Goal: Communication & Community: Answer question/provide support

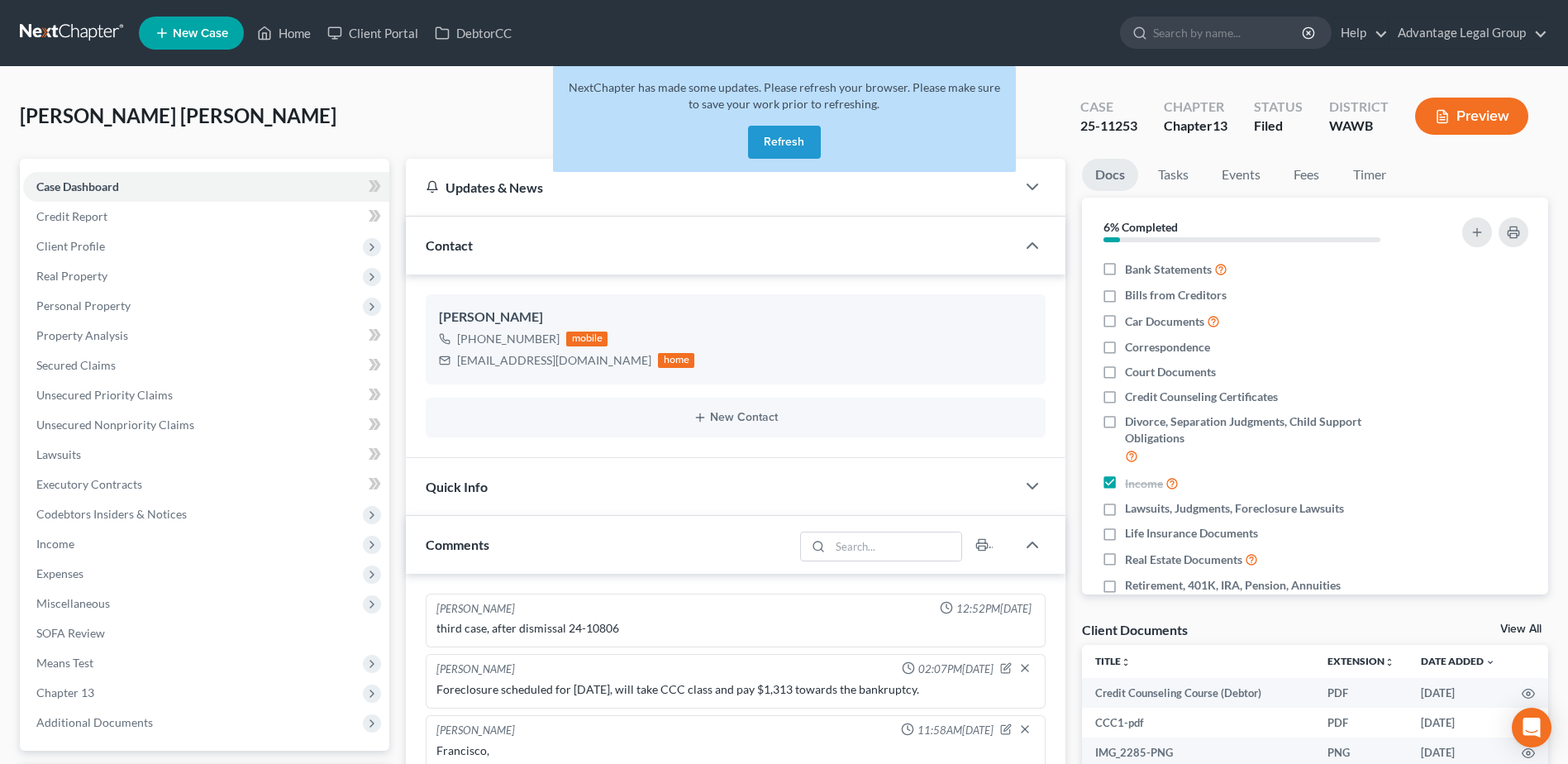
select select "0"
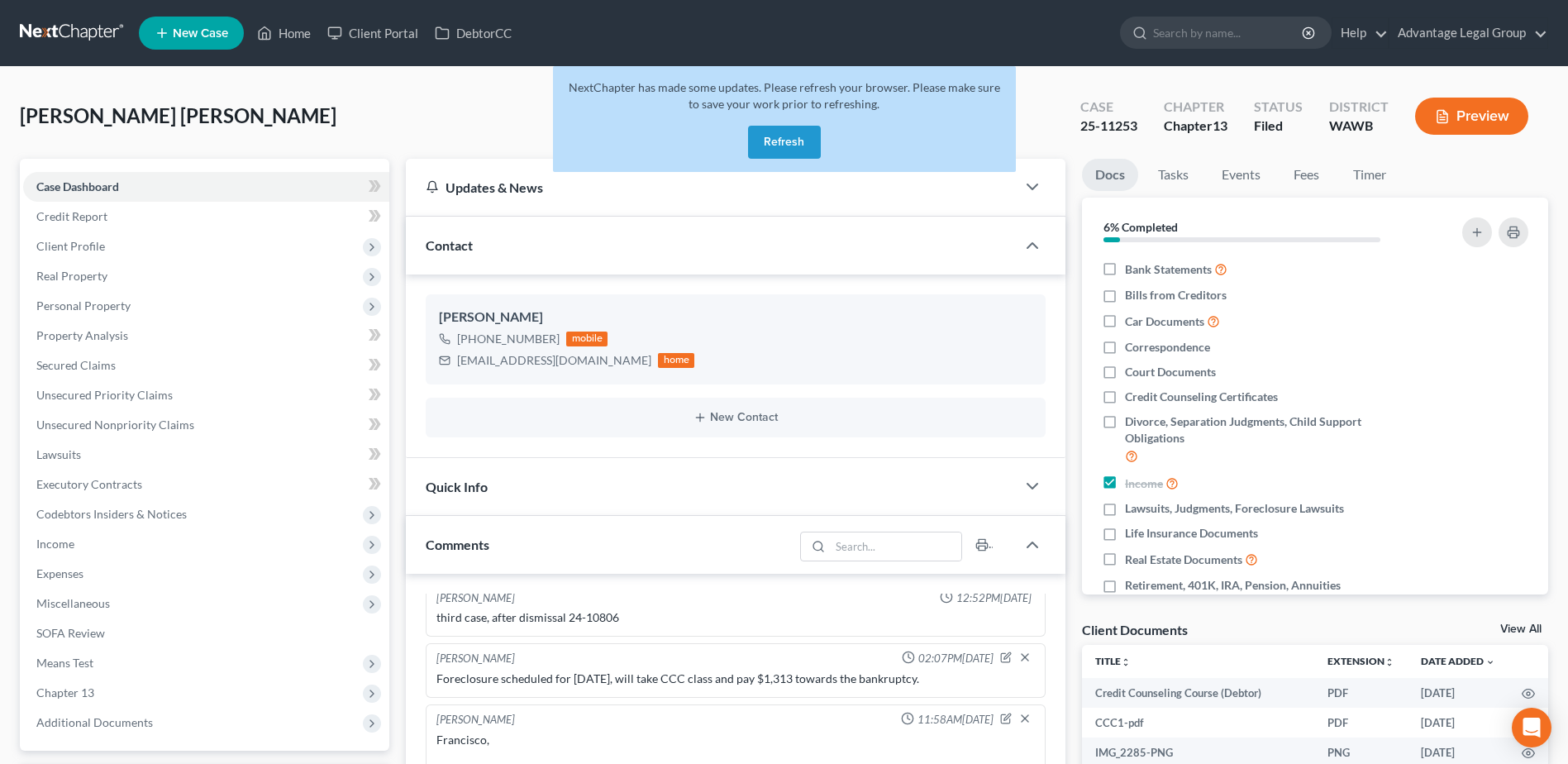
scroll to position [799, 0]
click at [770, 127] on button "Refresh" at bounding box center [784, 142] width 73 height 33
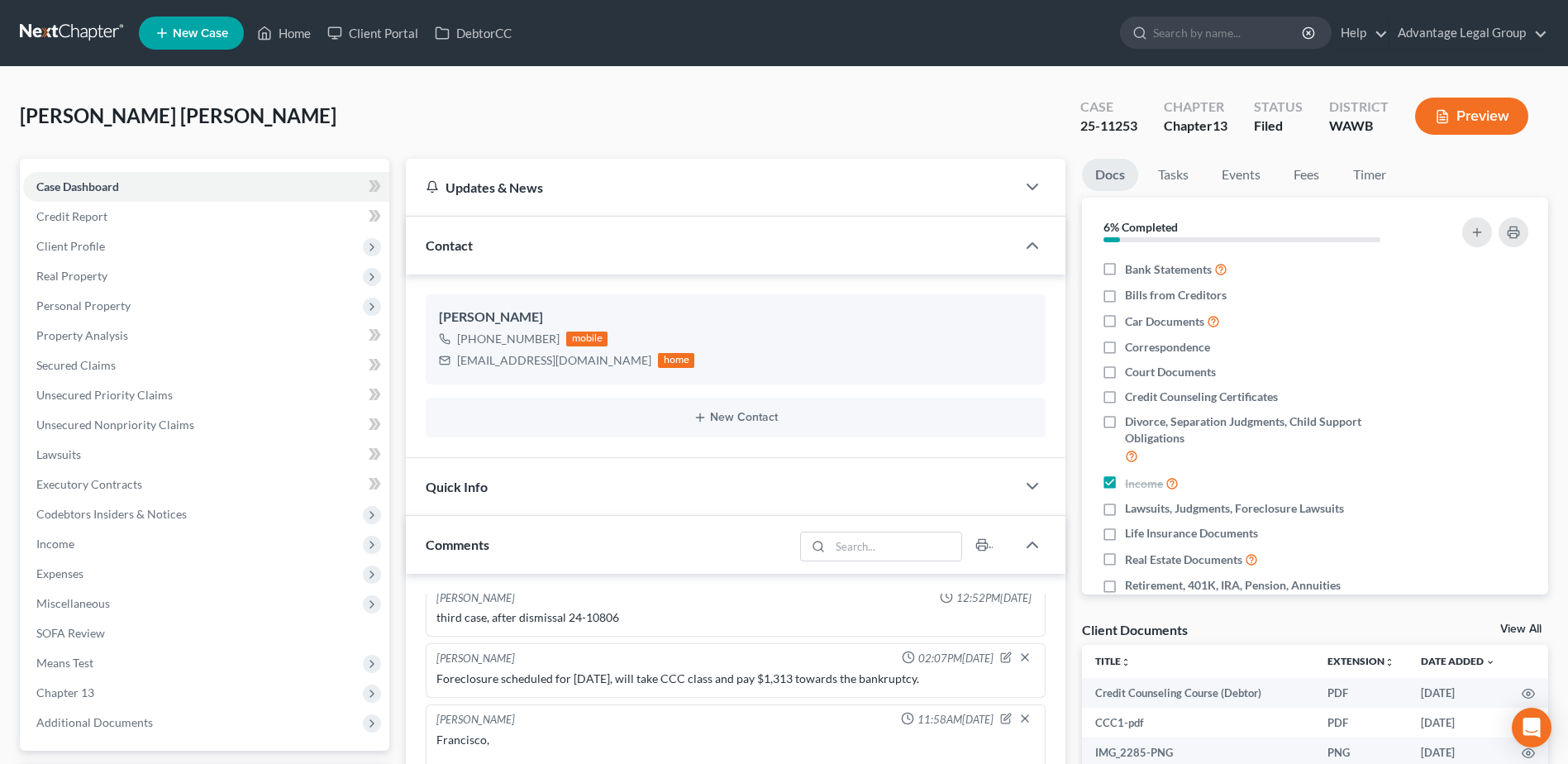
scroll to position [799, 0]
click at [294, 31] on link "Home" at bounding box center [283, 32] width 70 height 30
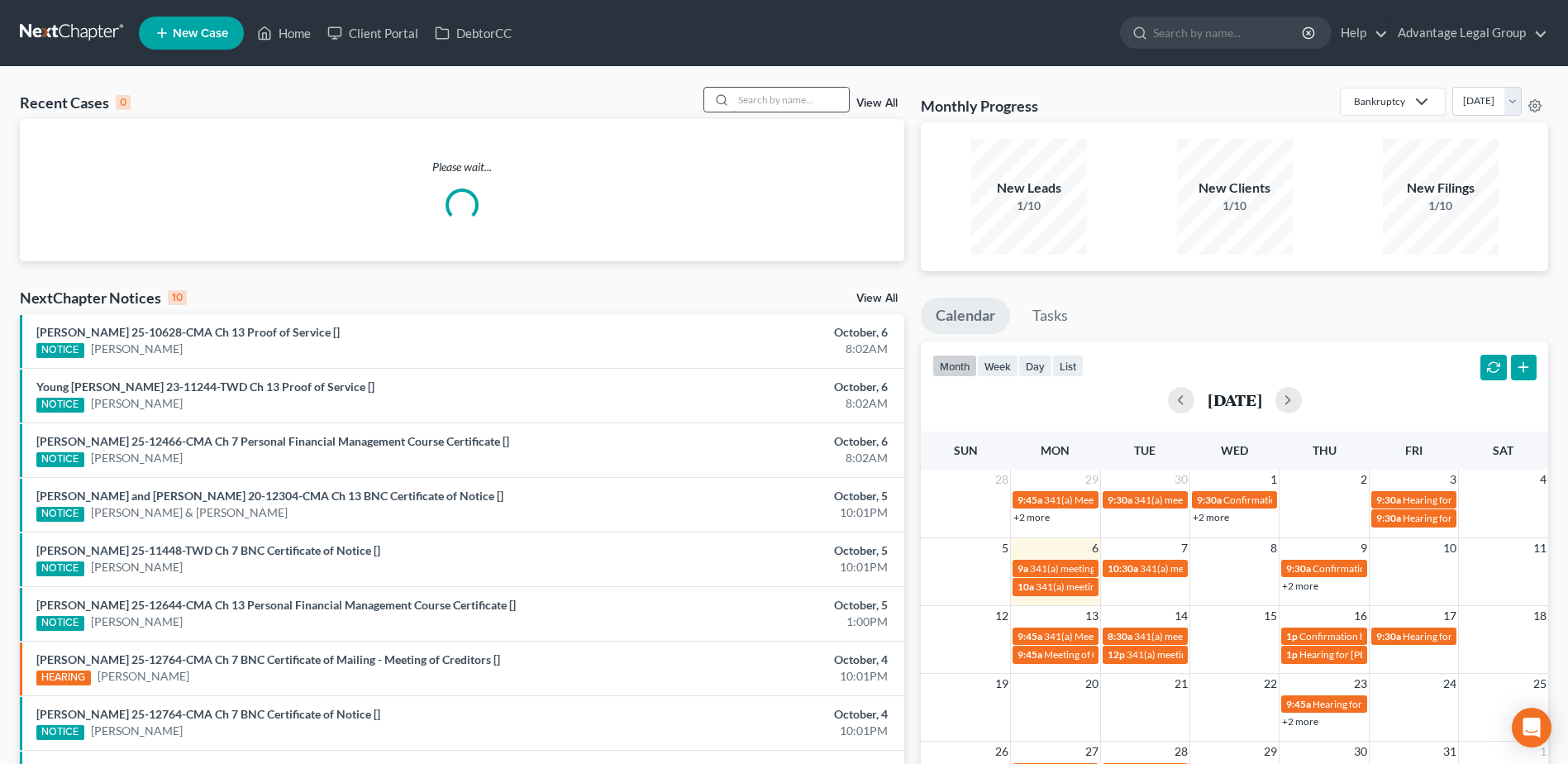
click at [750, 103] on input "search" at bounding box center [791, 100] width 116 height 24
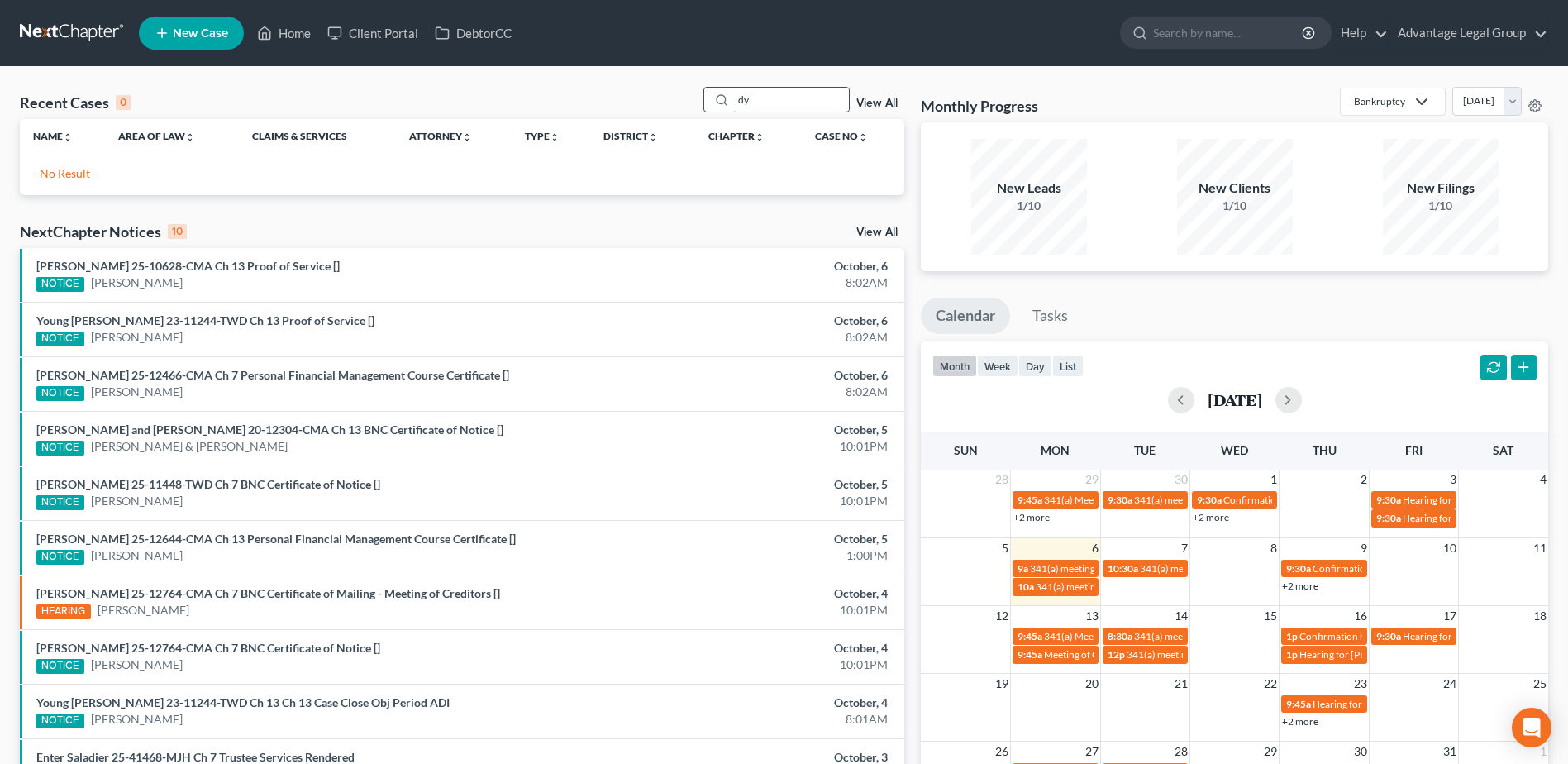
type input "d"
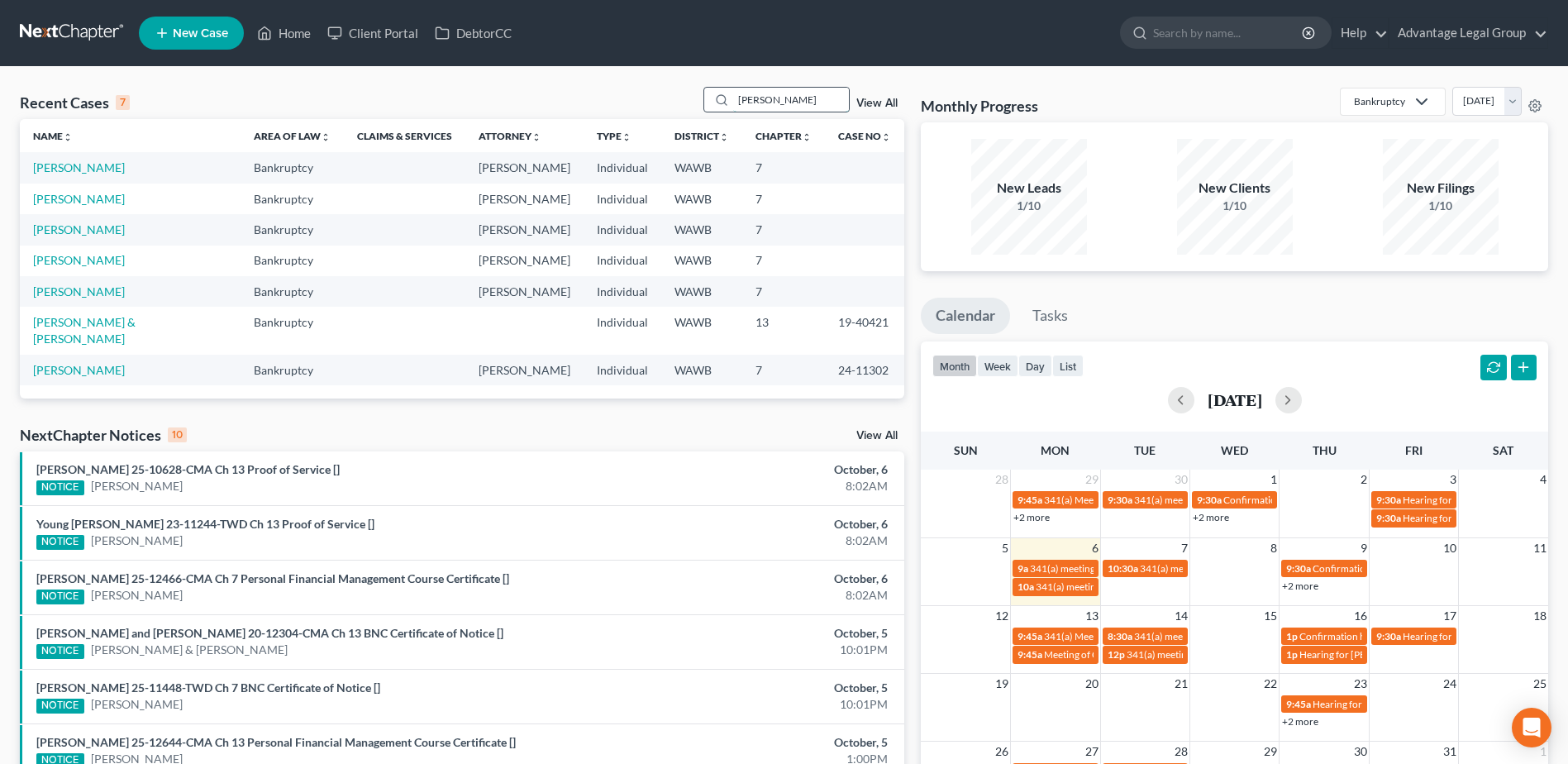
type input "walker"
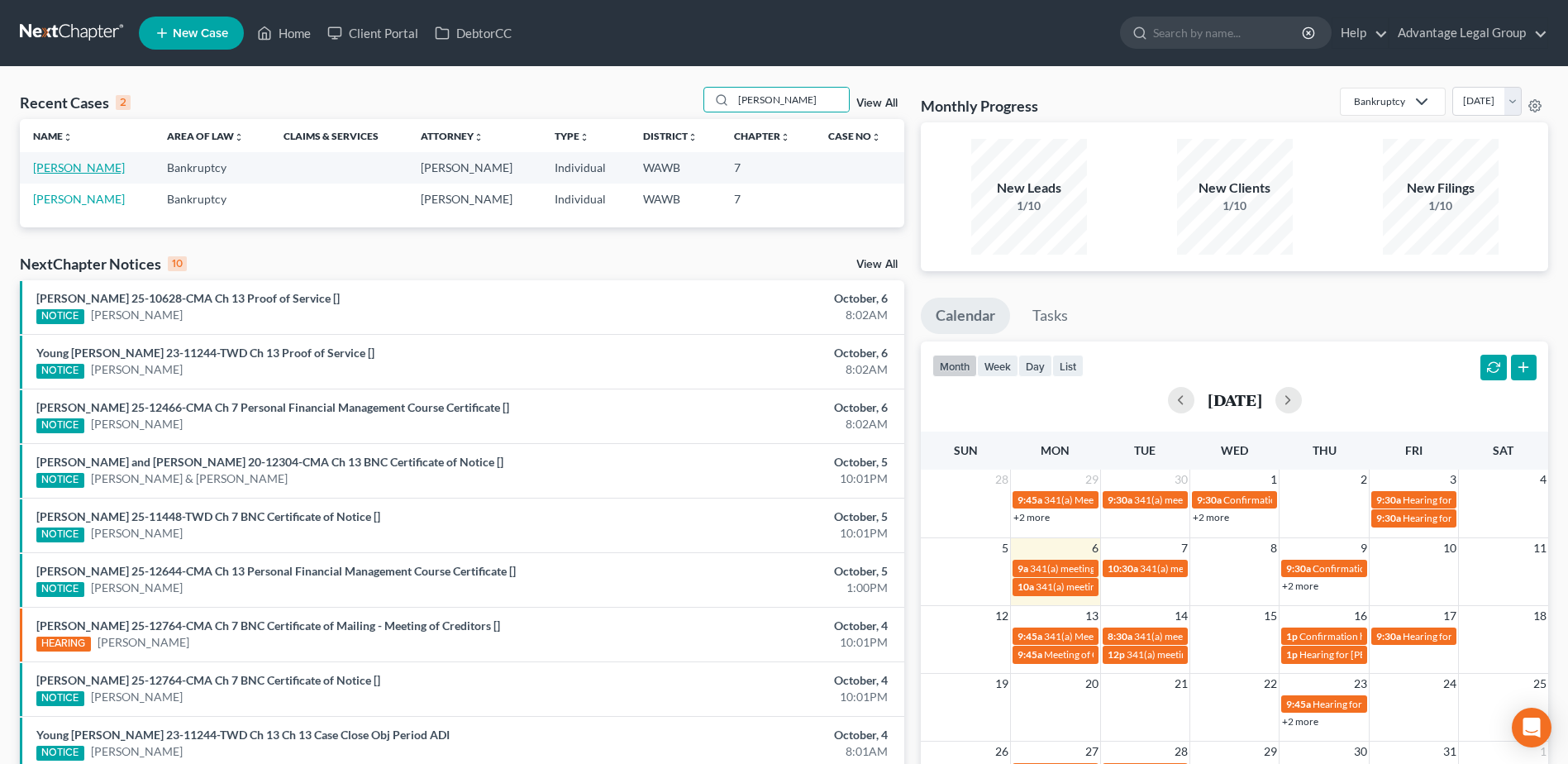
click at [65, 169] on link "Walker, Kevin" at bounding box center [79, 168] width 91 height 14
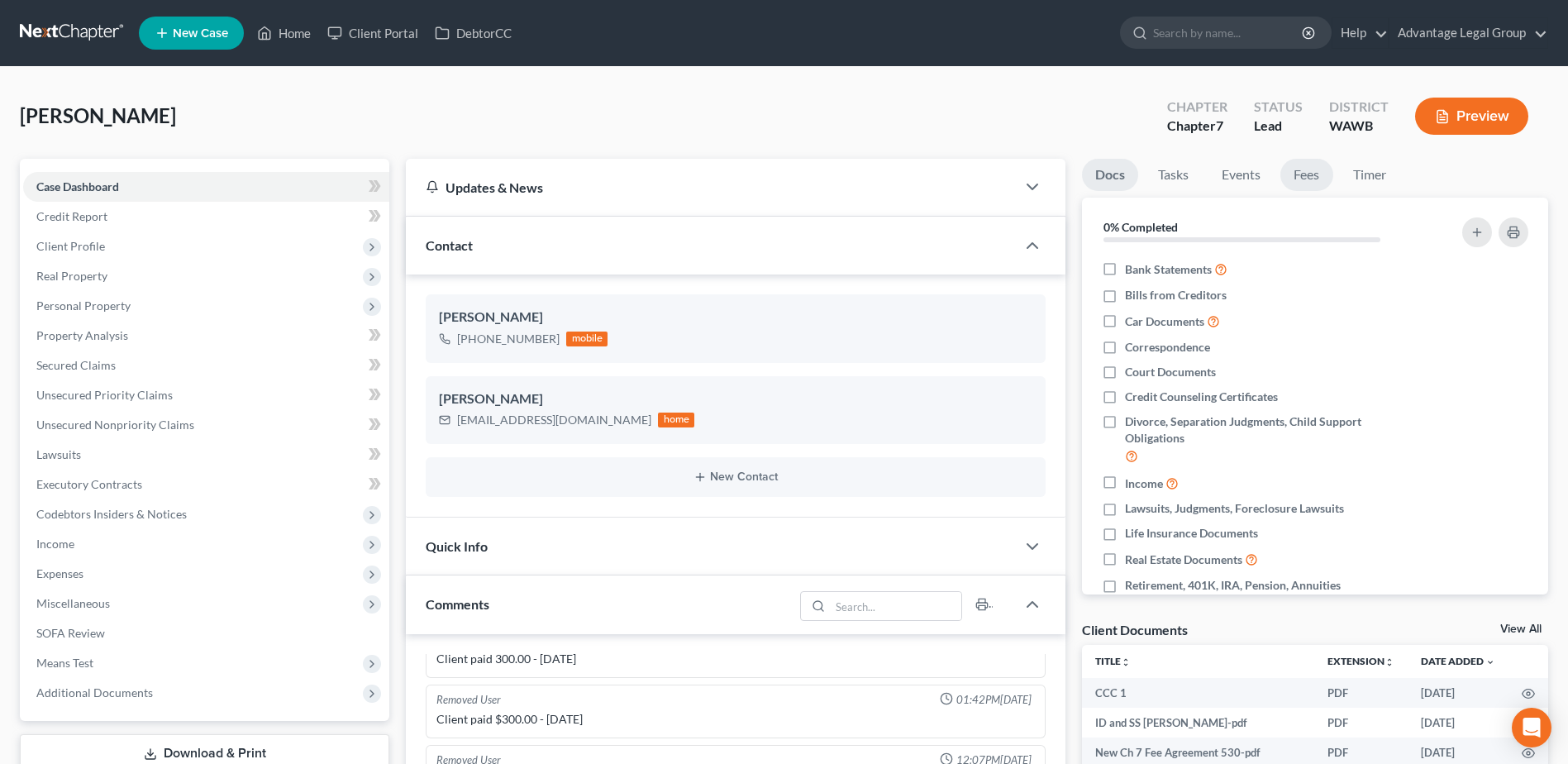
click at [1295, 179] on link "Fees" at bounding box center [1306, 175] width 53 height 32
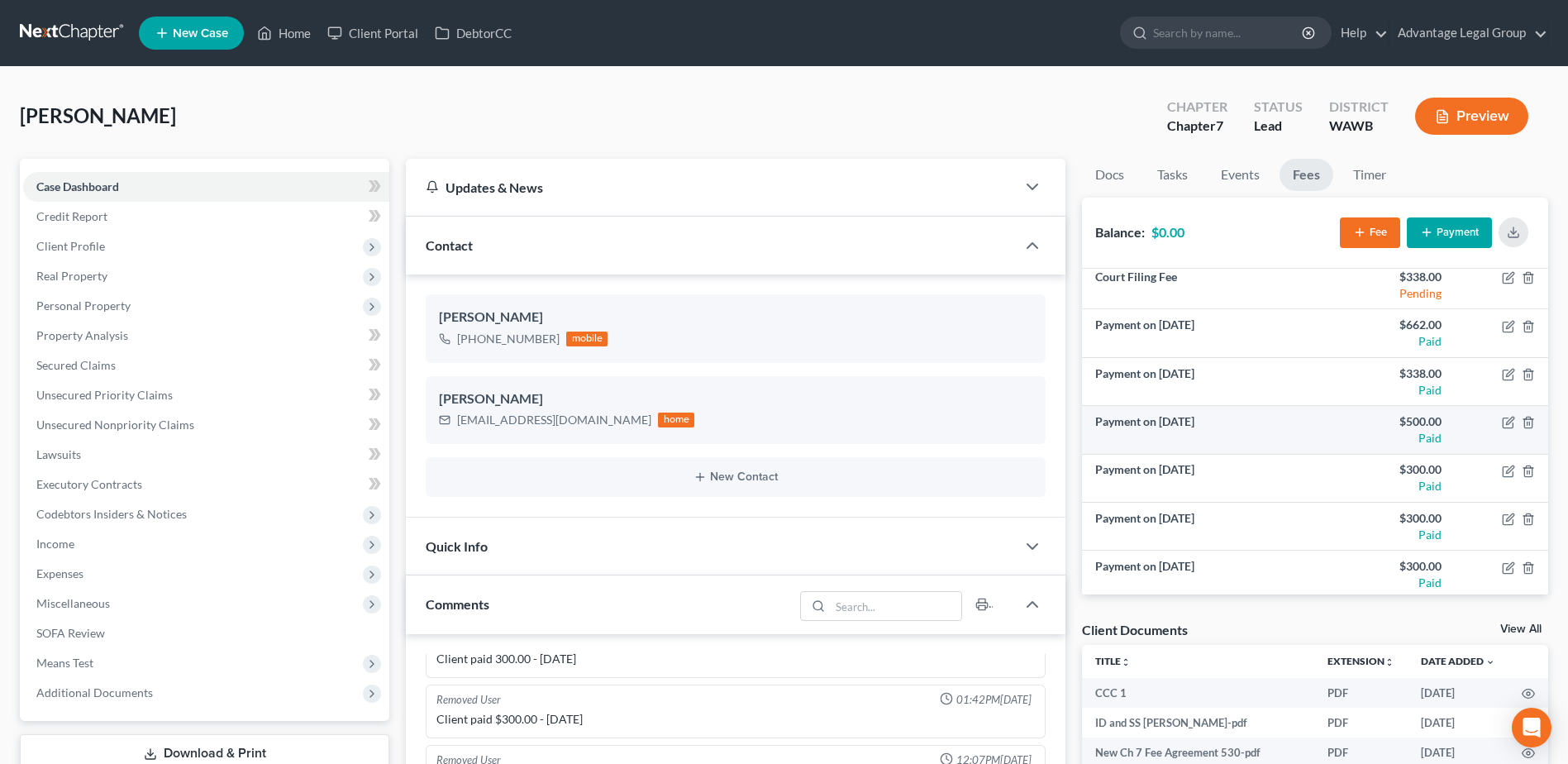
scroll to position [108, 0]
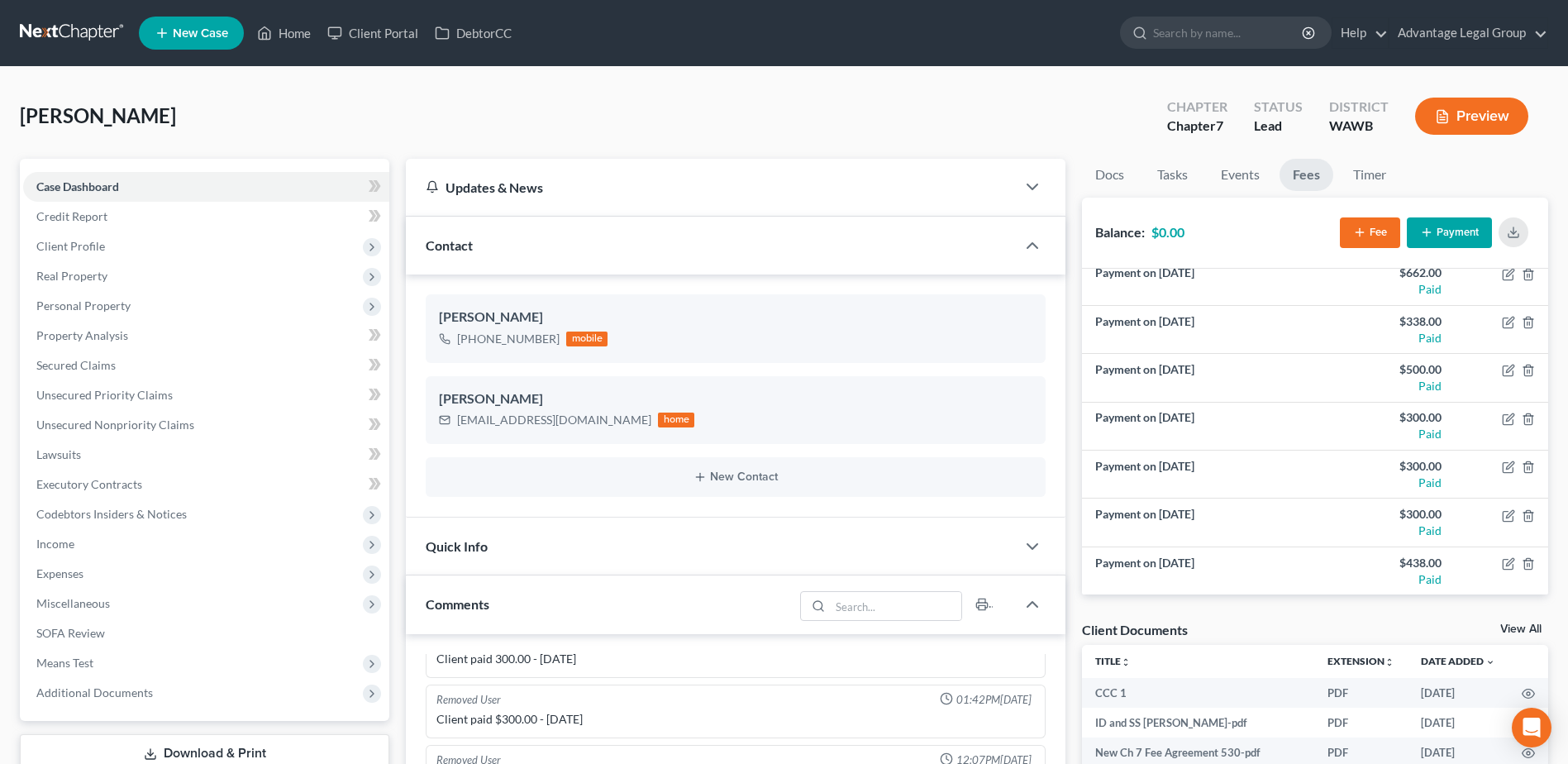
click at [284, 34] on link "Home" at bounding box center [283, 32] width 70 height 30
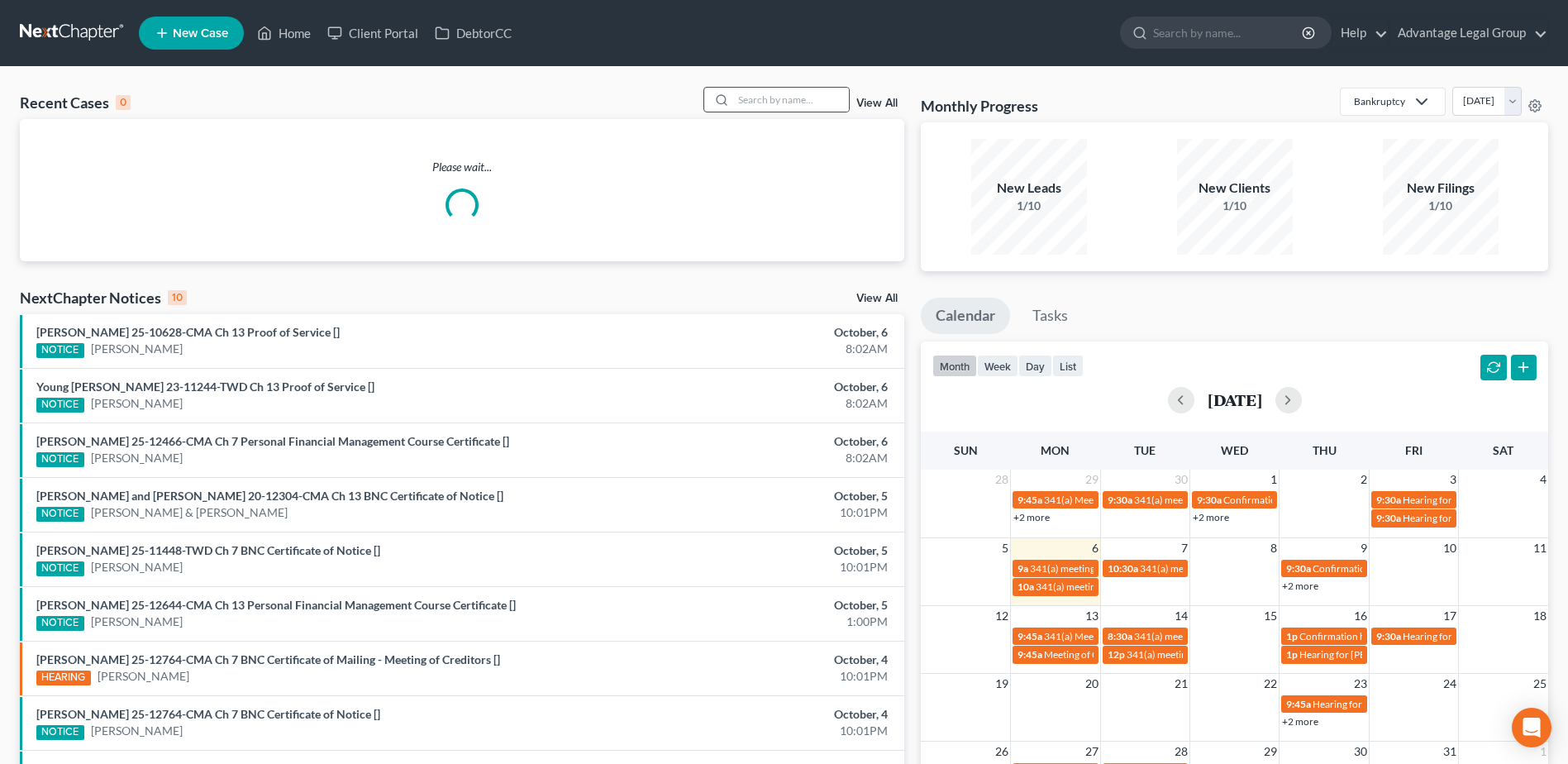
click at [734, 95] on div at bounding box center [718, 100] width 30 height 24
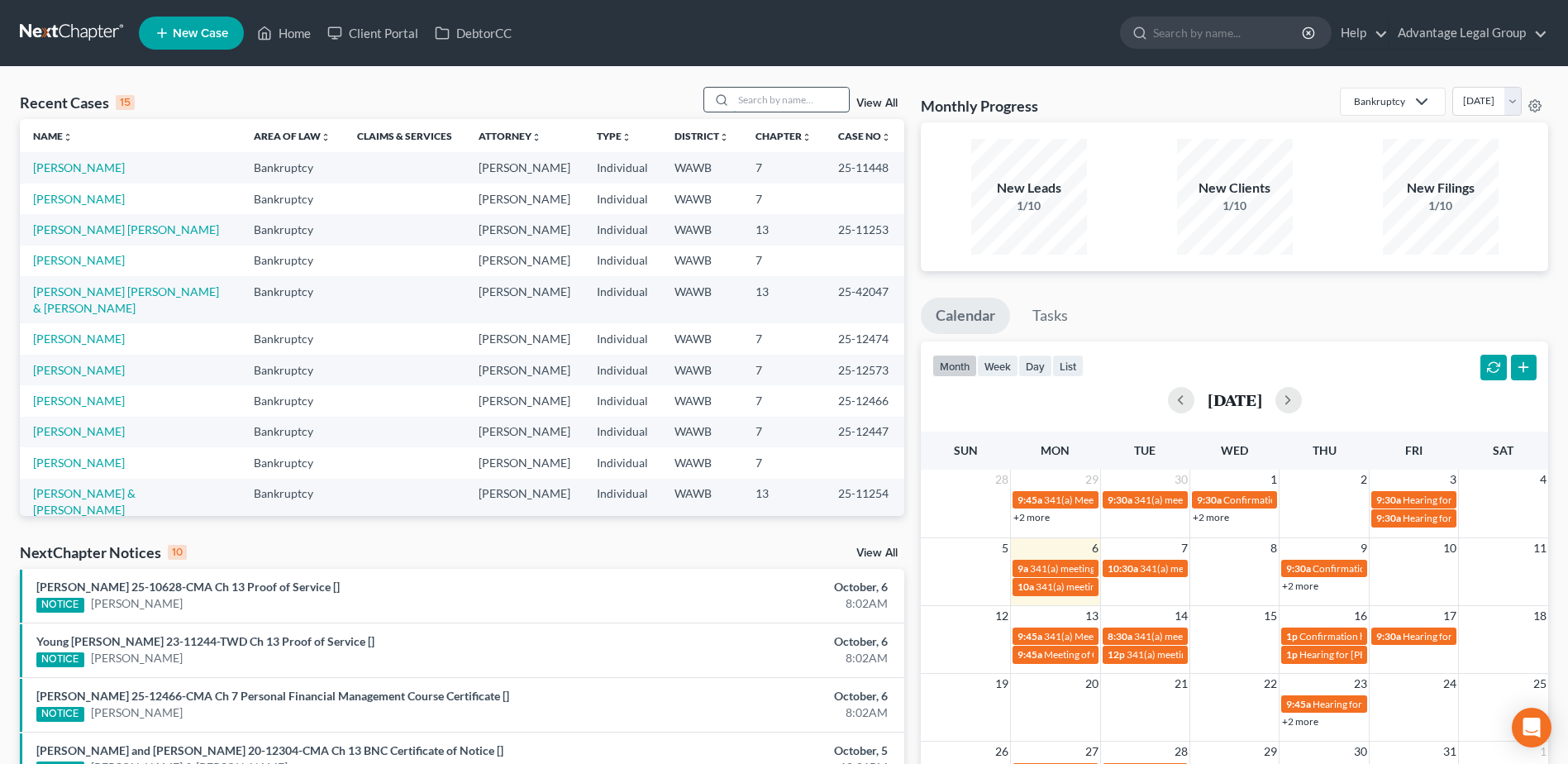
click at [763, 95] on input "search" at bounding box center [791, 100] width 116 height 24
type input "norwood"
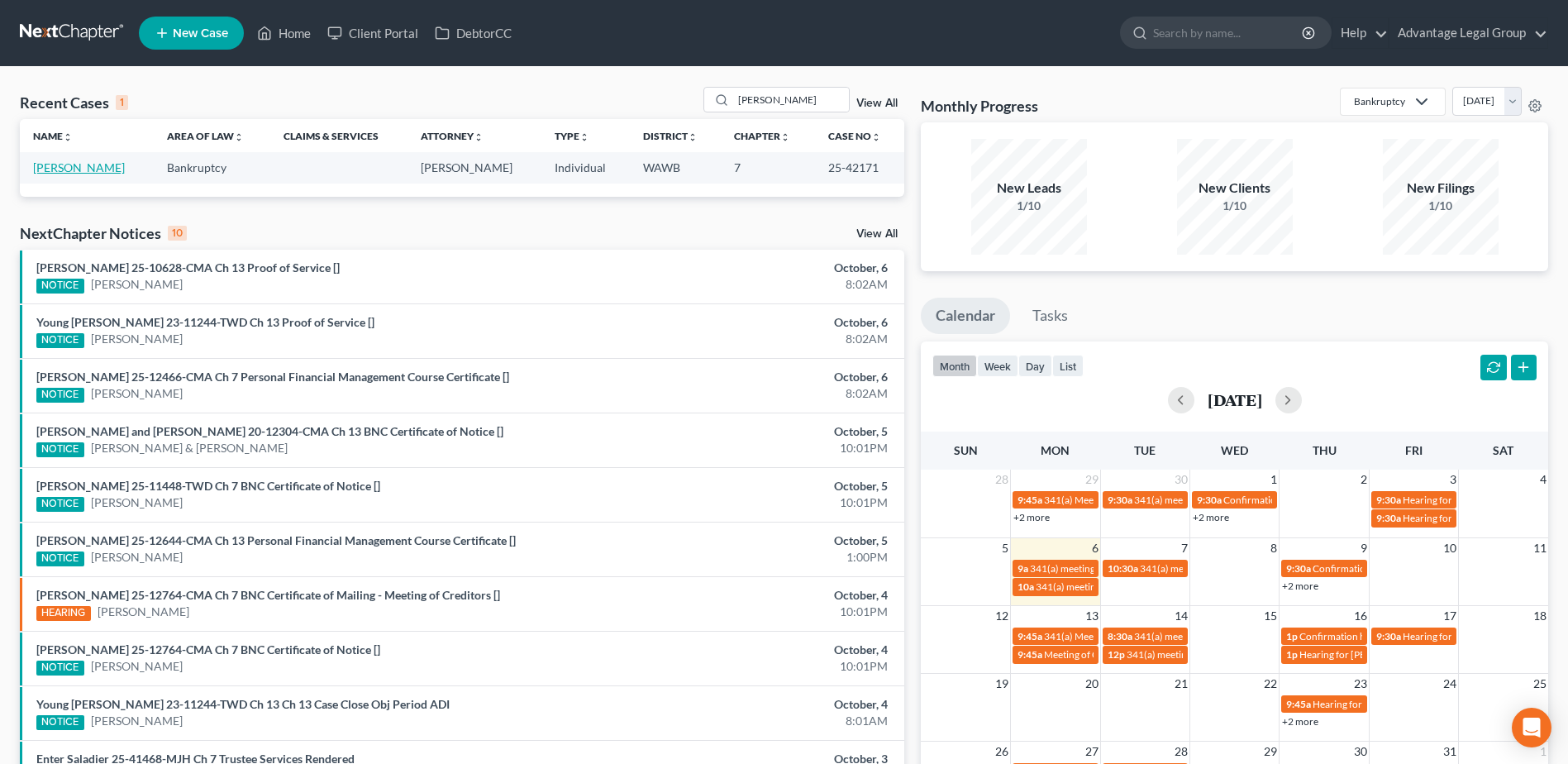
click at [67, 165] on link "Norwood, Jennifer" at bounding box center [79, 168] width 91 height 14
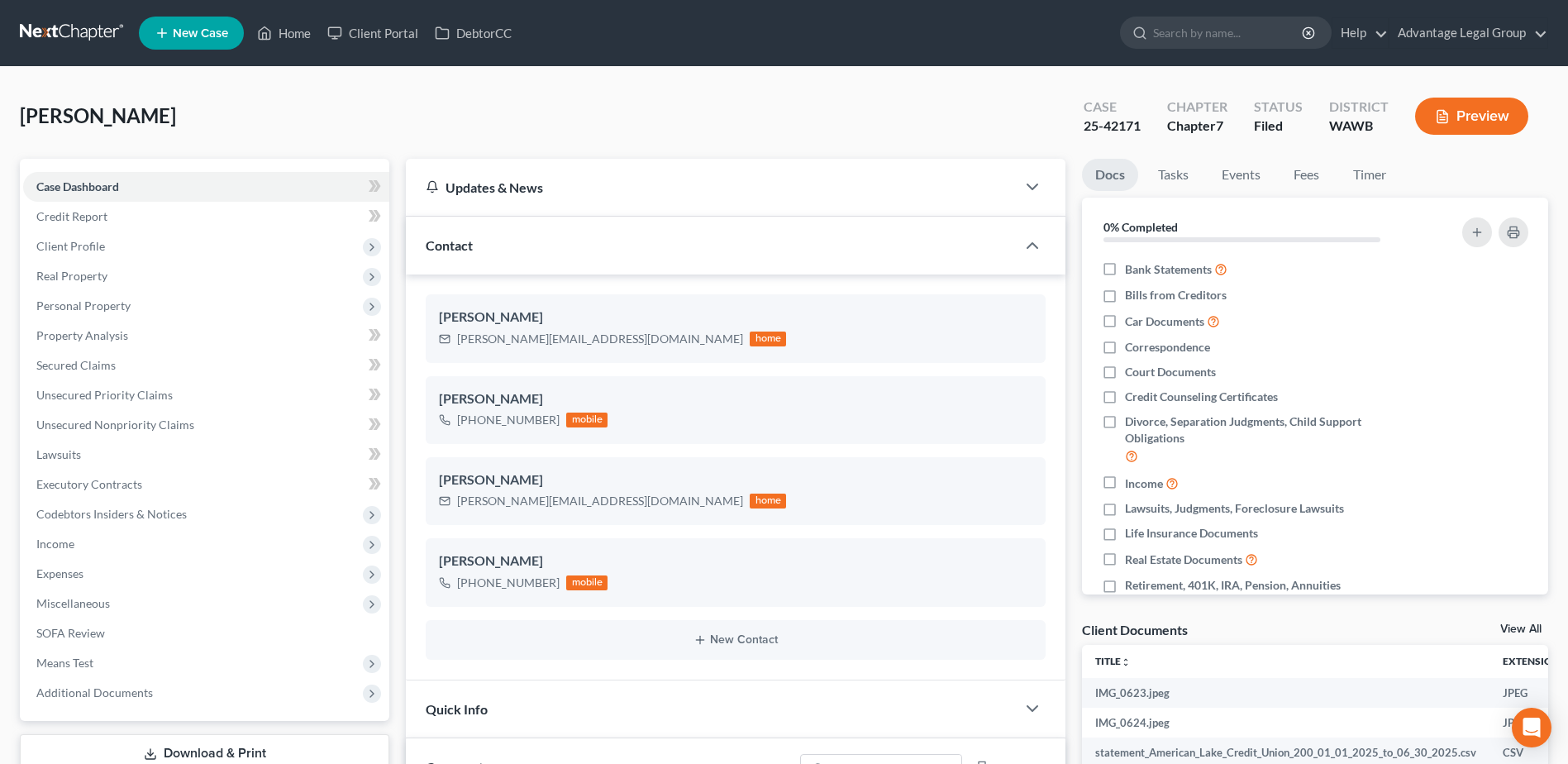
scroll to position [627, 0]
click at [79, 300] on span "Personal Property" at bounding box center [83, 306] width 94 height 14
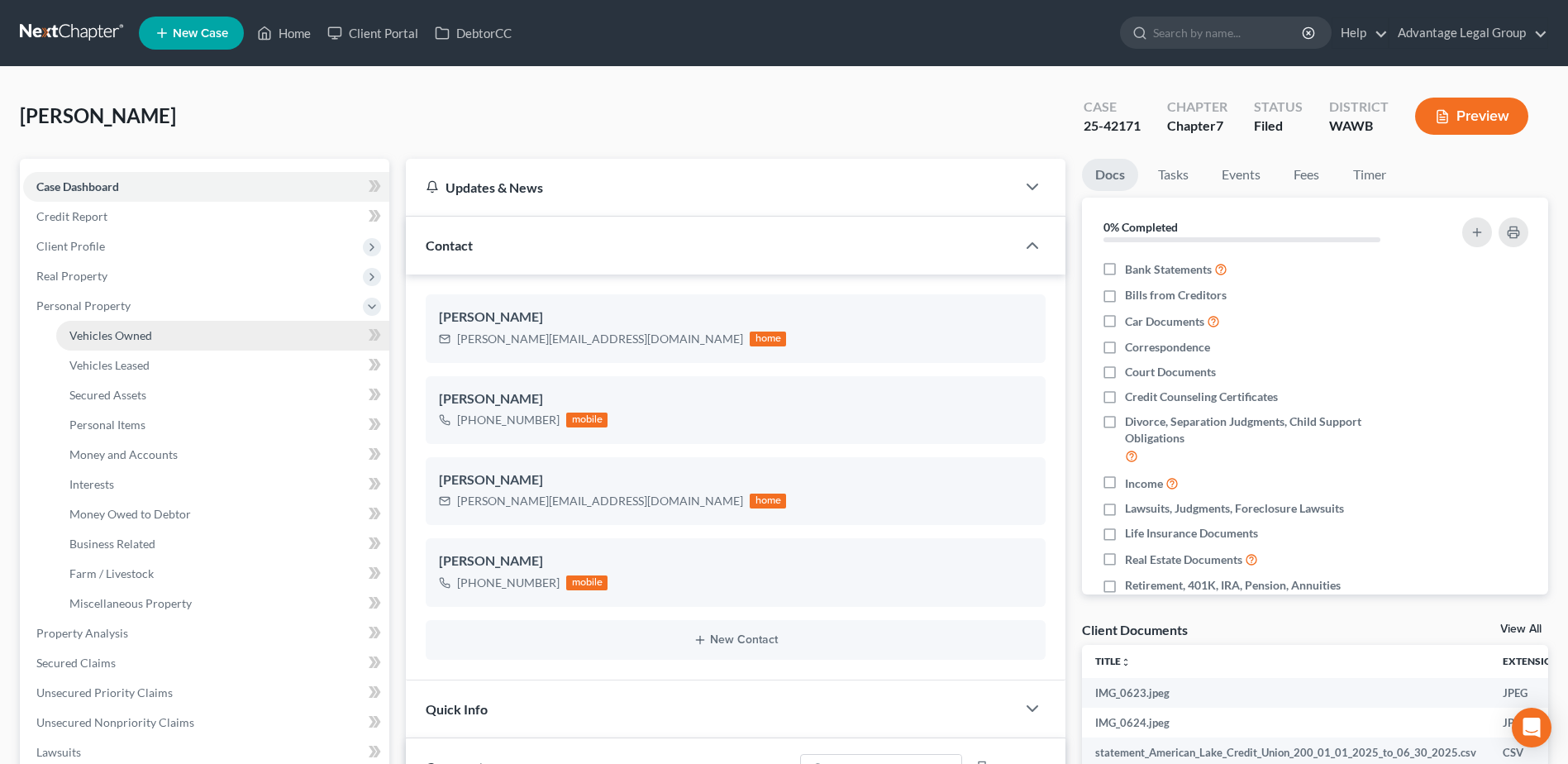
click at [116, 337] on span "Vehicles Owned" at bounding box center [110, 335] width 82 height 14
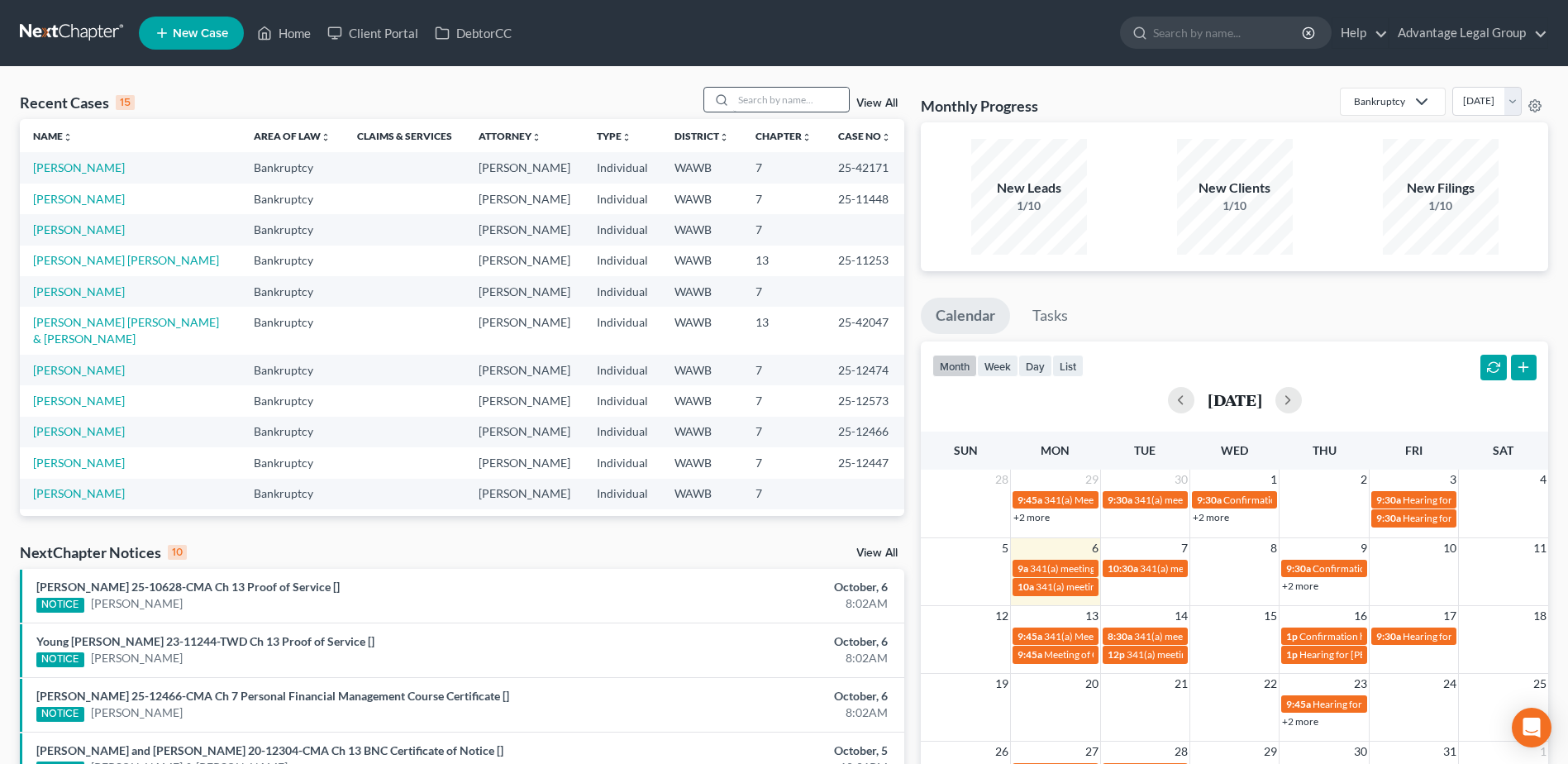
drag, startPoint x: 727, startPoint y: 97, endPoint x: 749, endPoint y: 100, distance: 22.2
click at [732, 97] on div at bounding box center [718, 100] width 30 height 24
click at [758, 102] on input "search" at bounding box center [791, 100] width 116 height 24
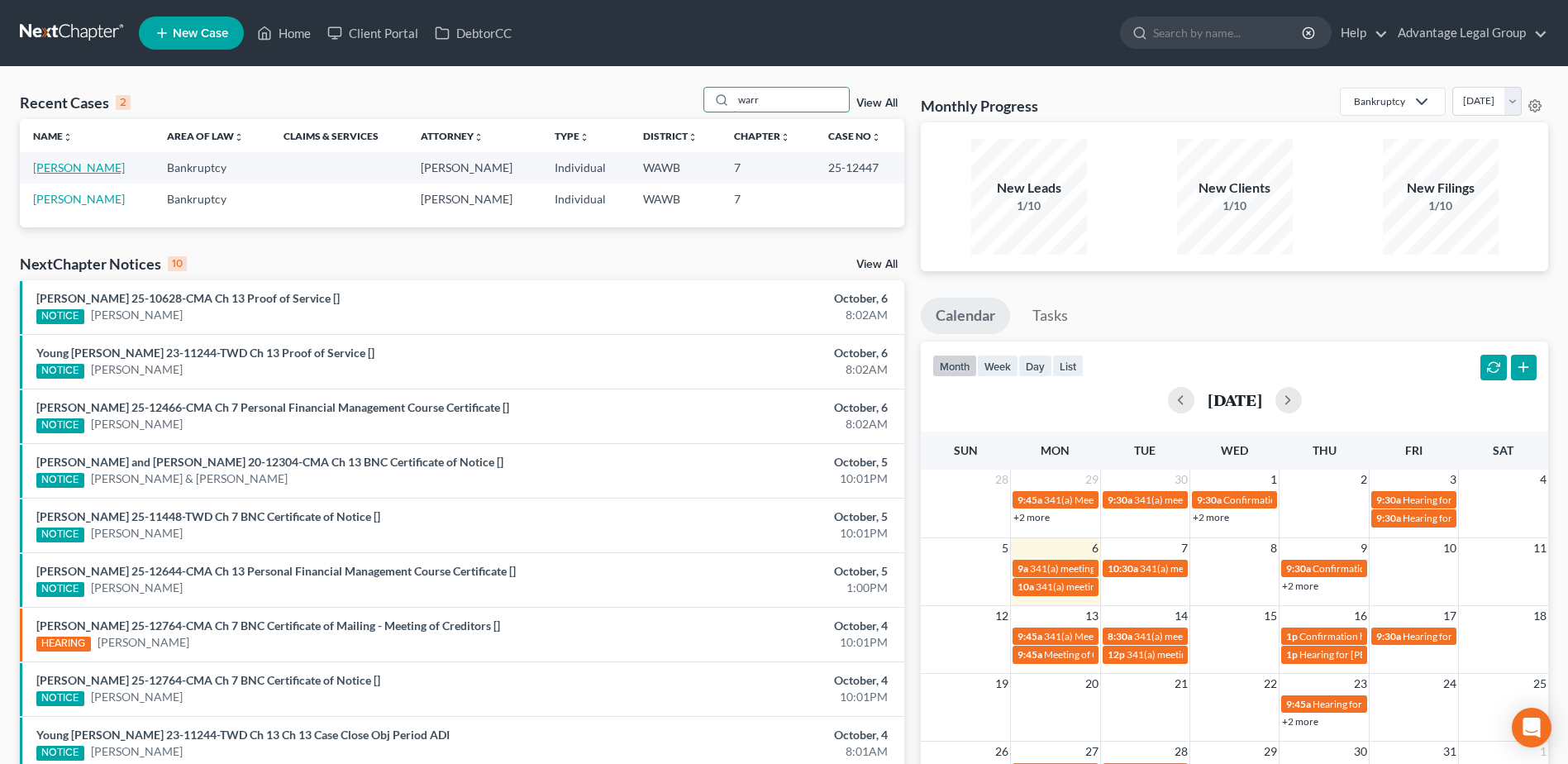
type input "warr"
click at [93, 169] on link "Epperson, Warren" at bounding box center [79, 168] width 91 height 14
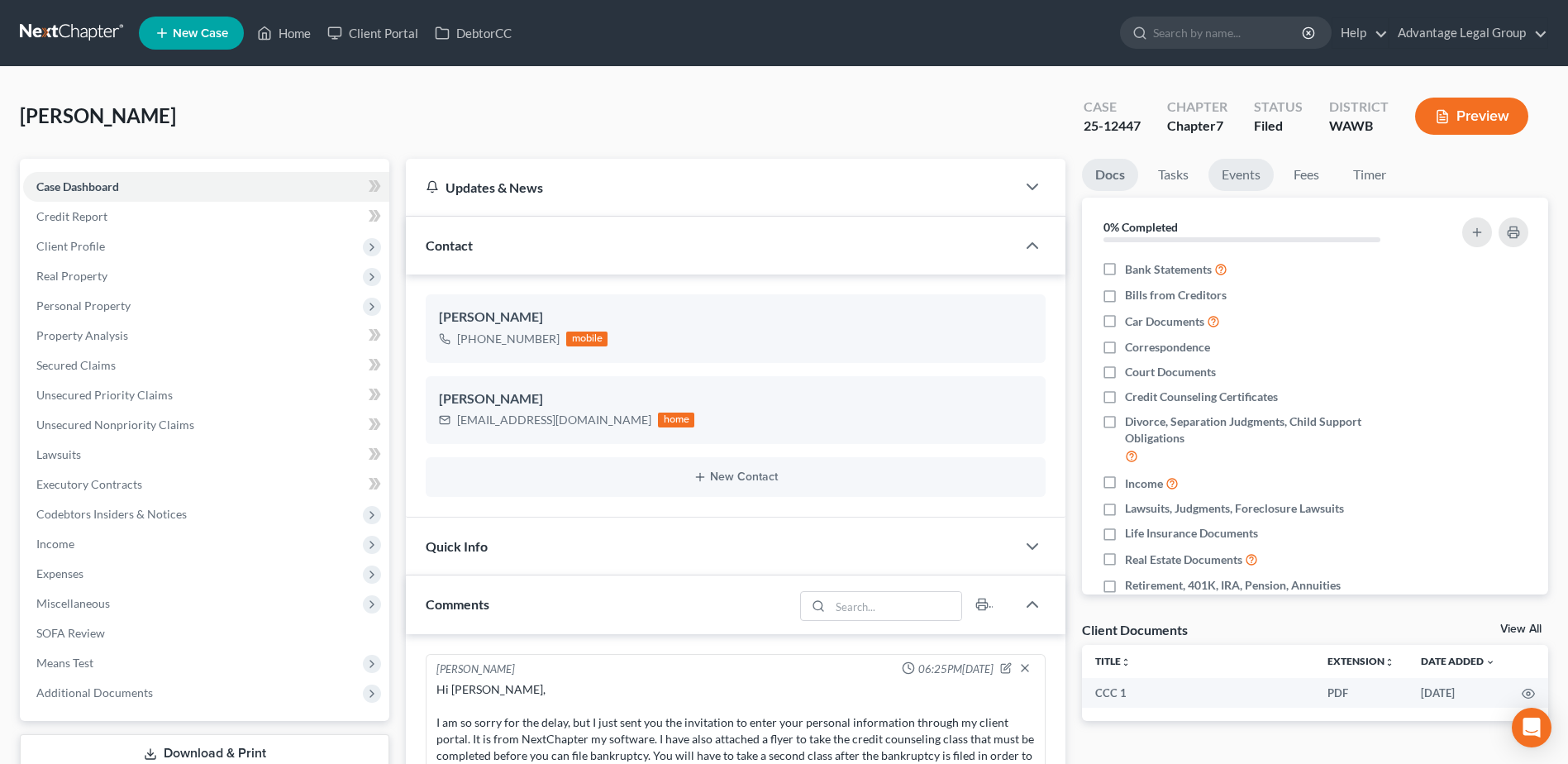
click at [1243, 175] on link "Events" at bounding box center [1241, 175] width 65 height 32
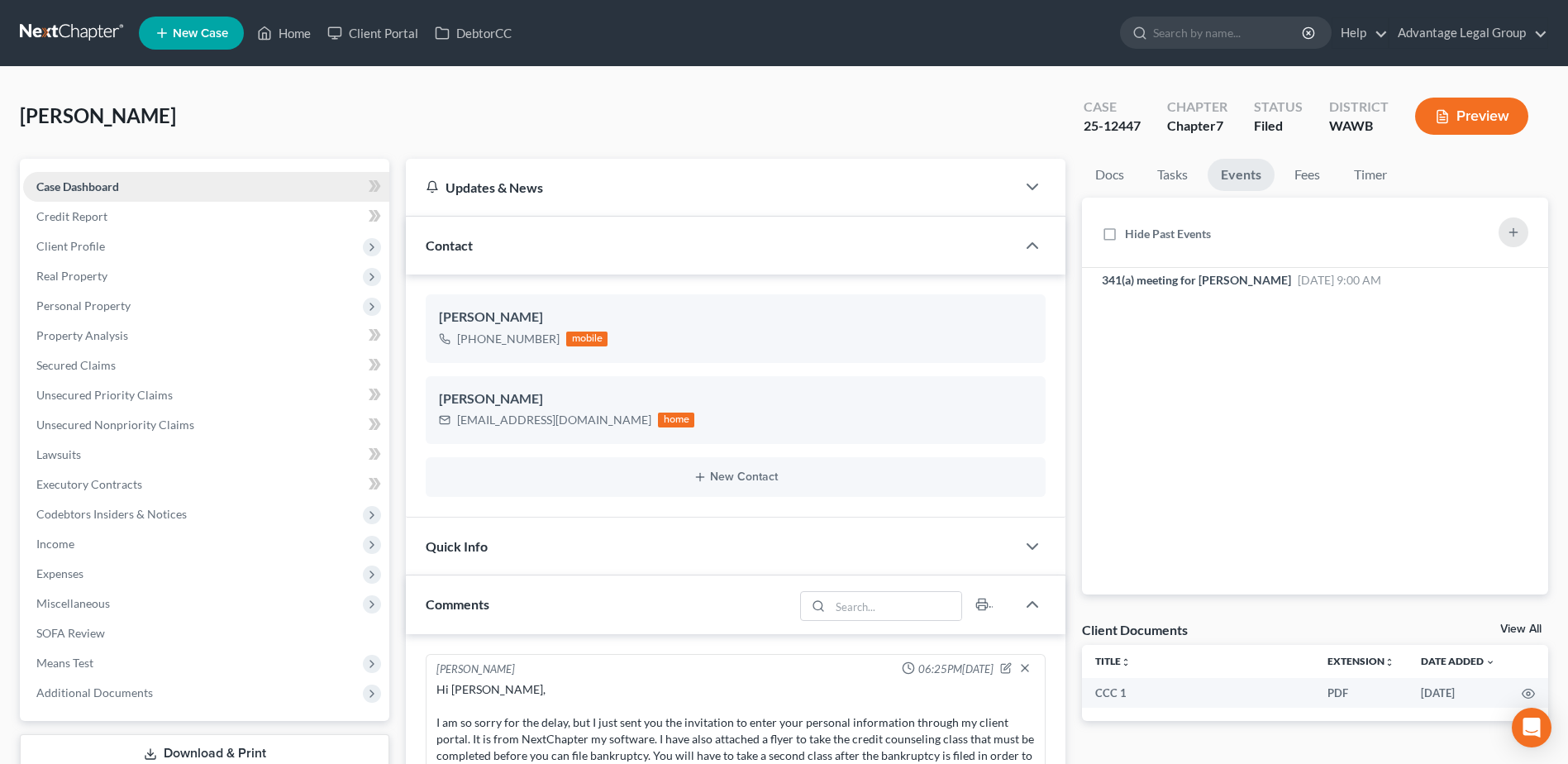
click at [69, 182] on span "Case Dashboard" at bounding box center [78, 187] width 82 height 14
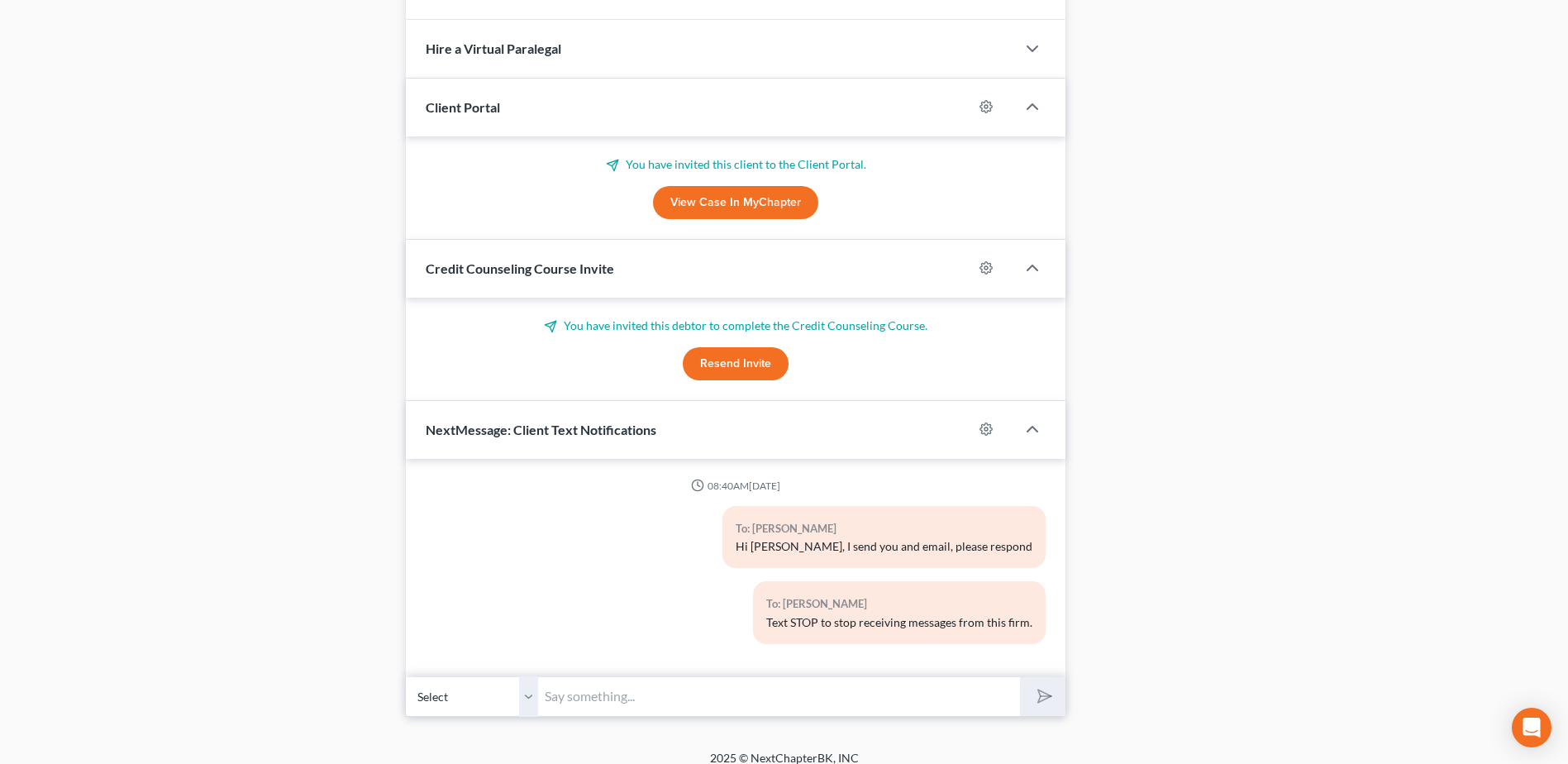
scroll to position [962, 0]
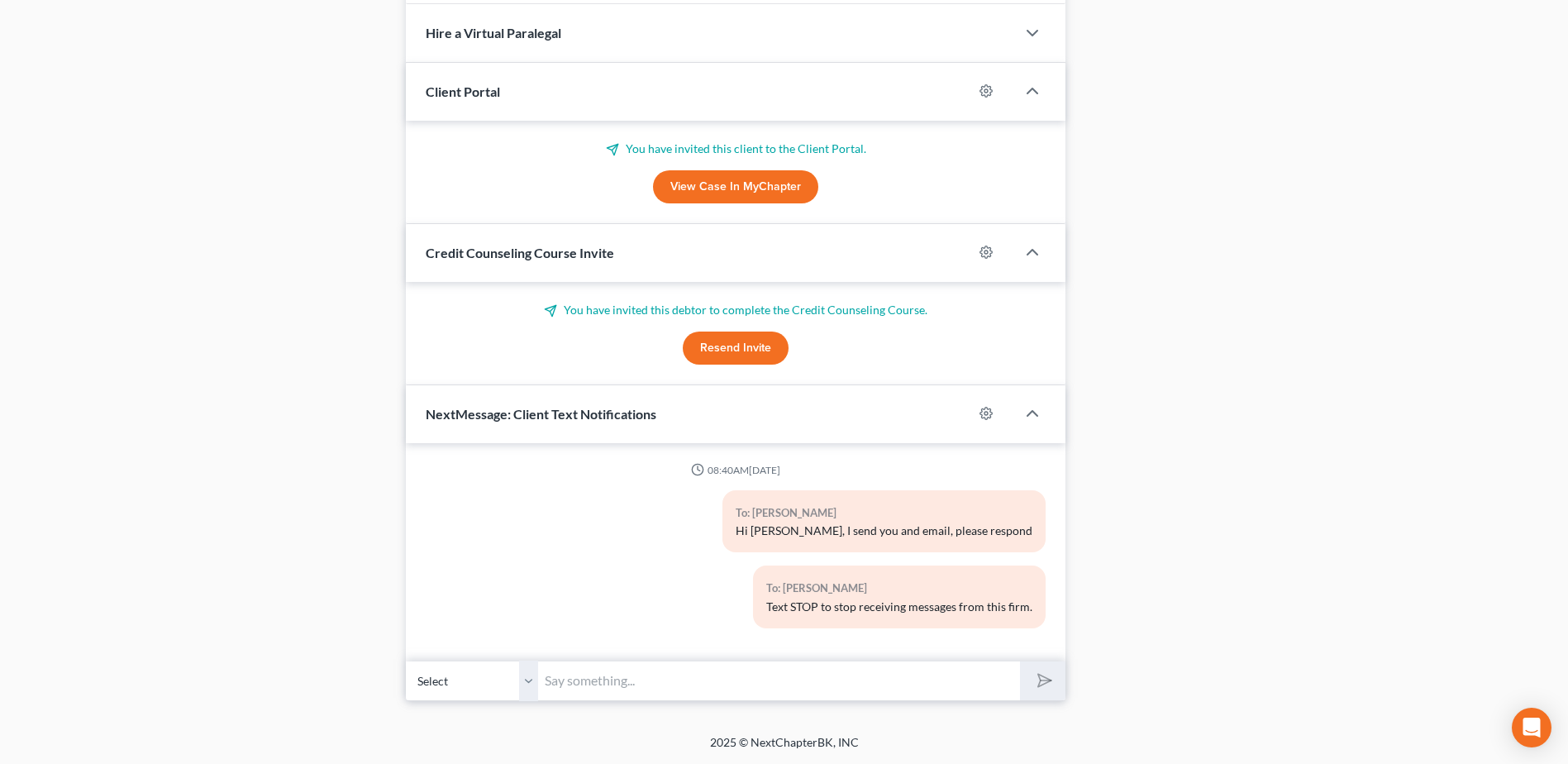
click at [619, 670] on input "text" at bounding box center [778, 681] width 481 height 40
type input "Warran are you on the zoom call for your hearing?"
click at [1020, 661] on button "submit" at bounding box center [1043, 680] width 46 height 39
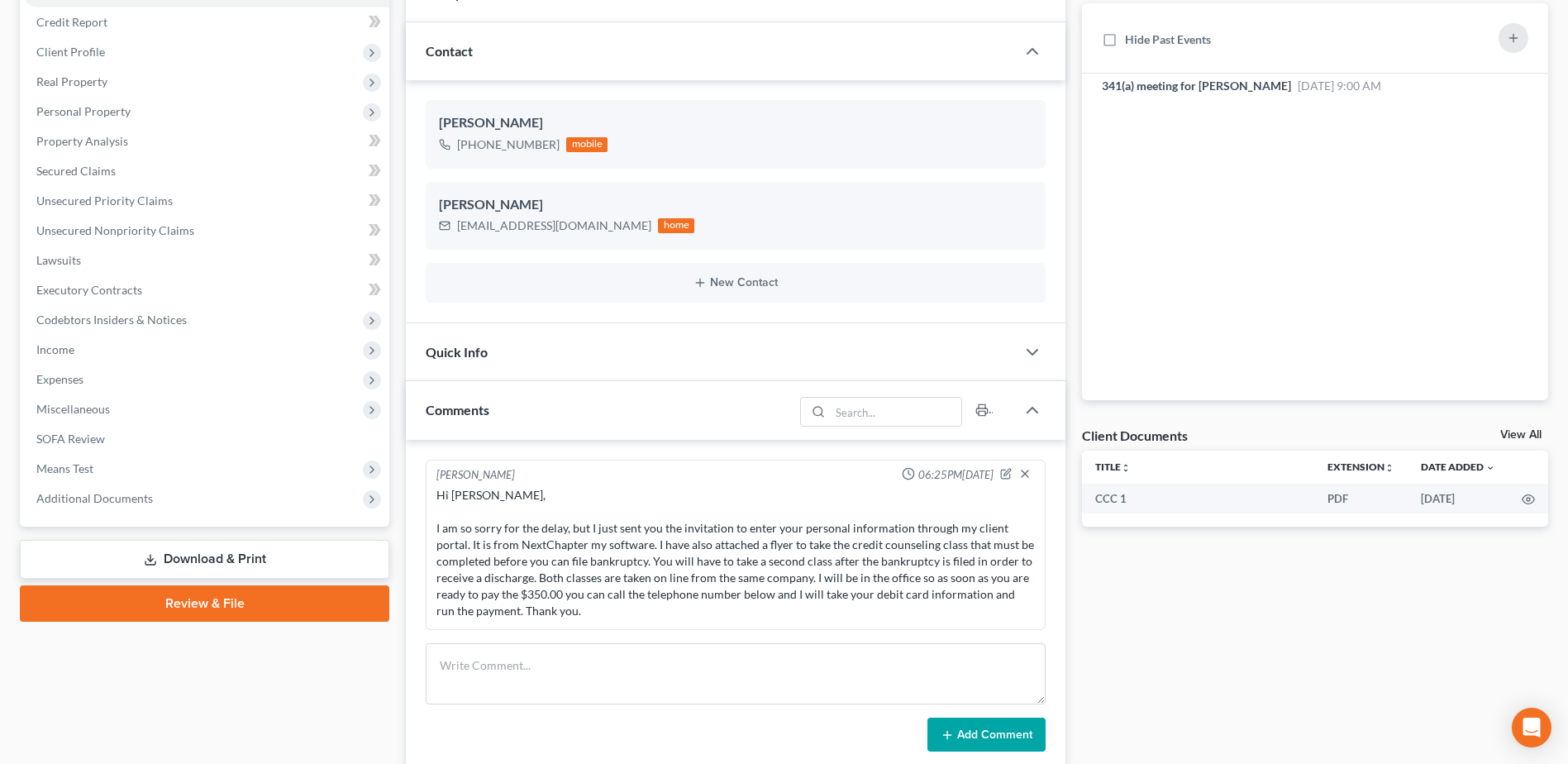
scroll to position [0, 0]
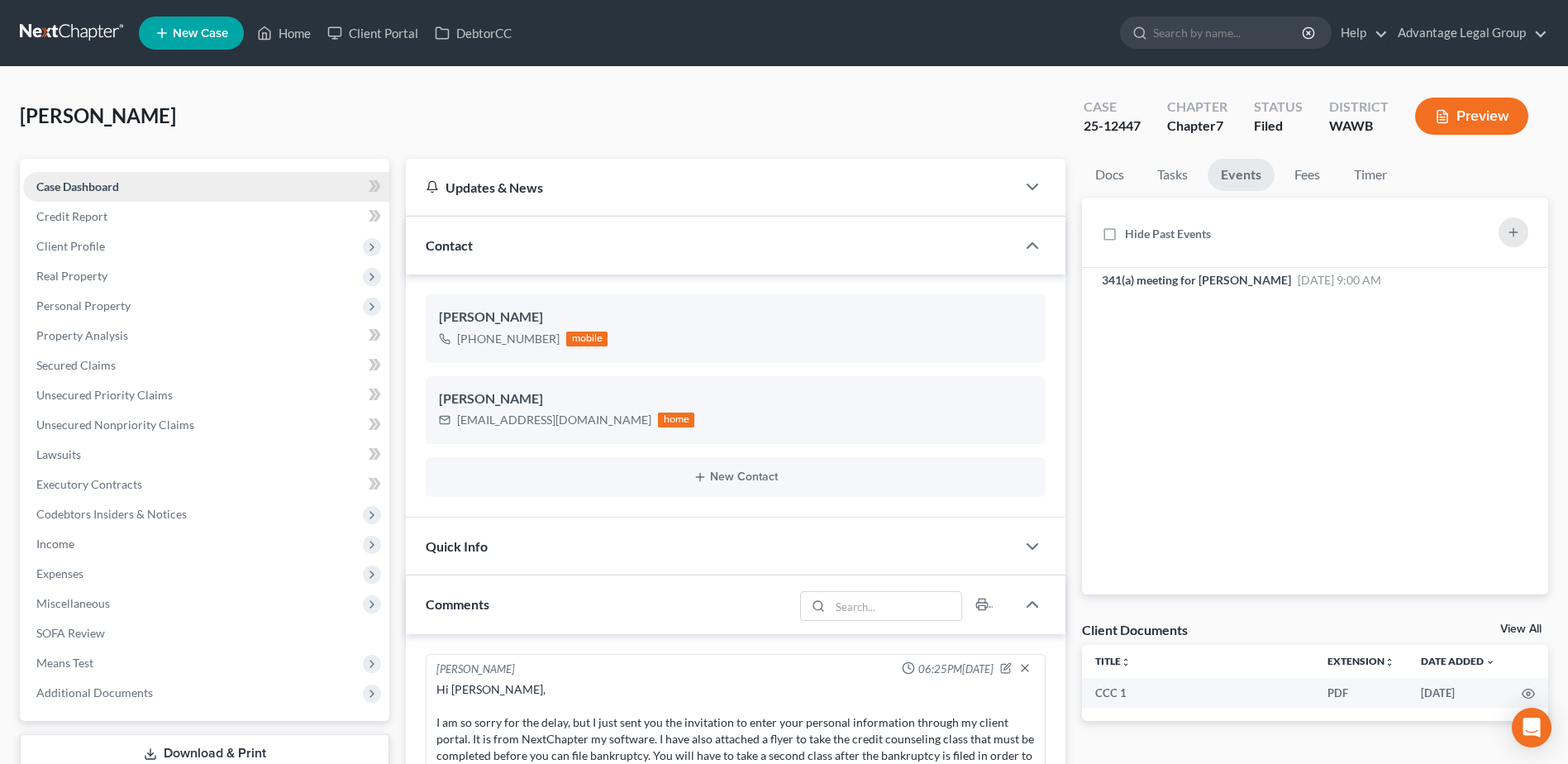
click at [72, 189] on span "Case Dashboard" at bounding box center [78, 187] width 82 height 14
click at [57, 566] on span "Expenses" at bounding box center [60, 573] width 48 height 14
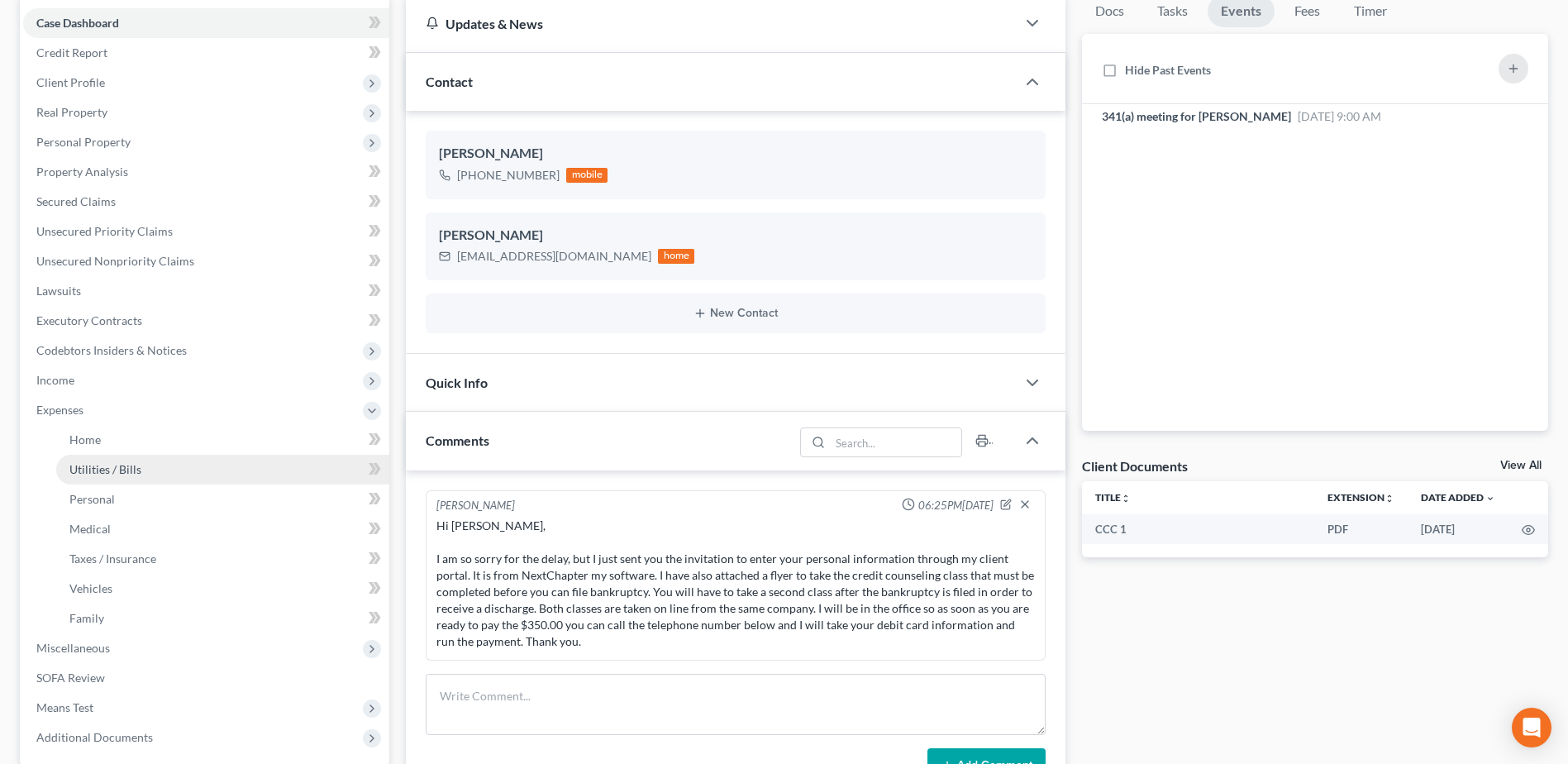
scroll to position [165, 0]
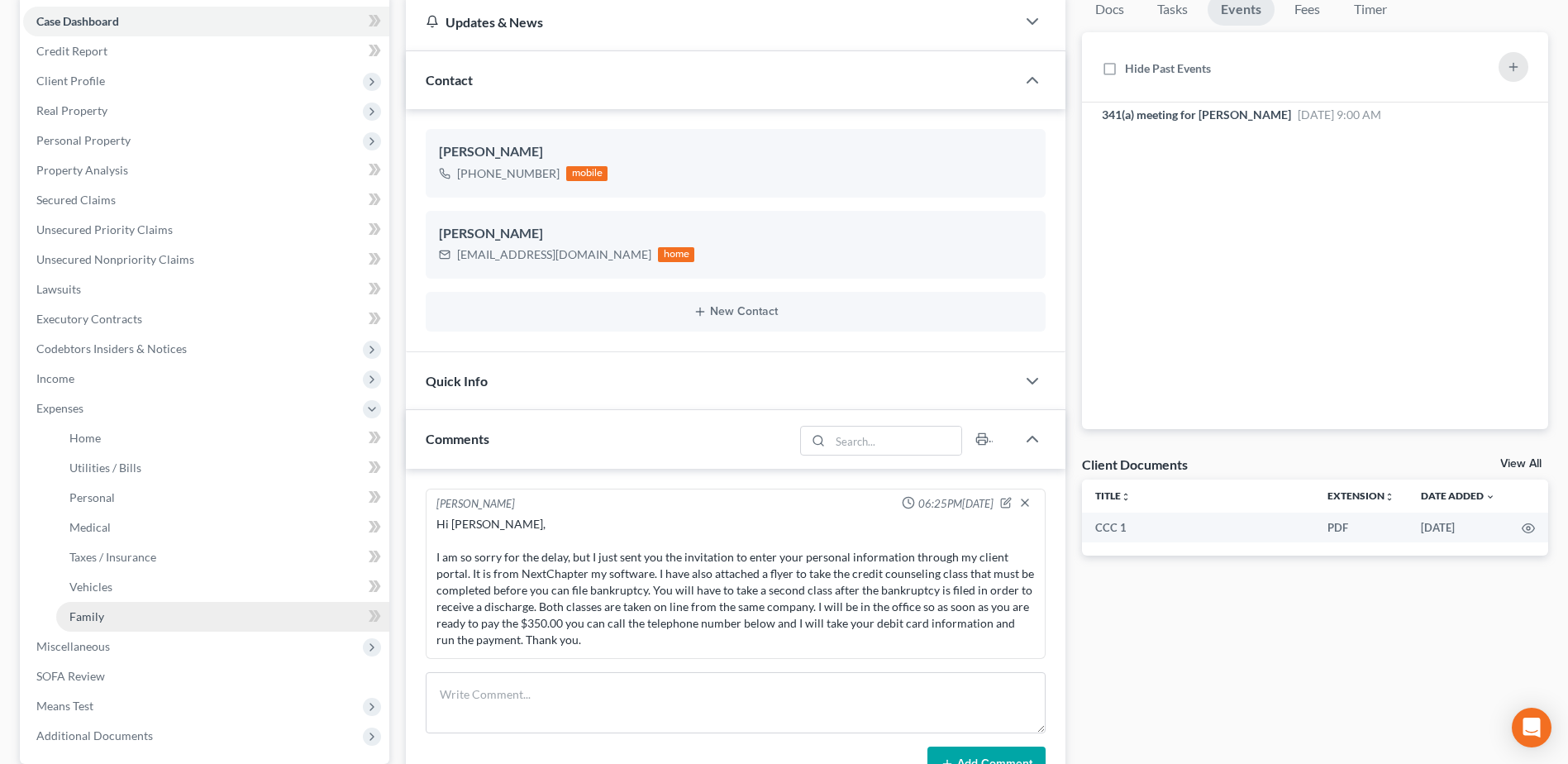
click at [95, 618] on span "Family" at bounding box center [86, 616] width 35 height 14
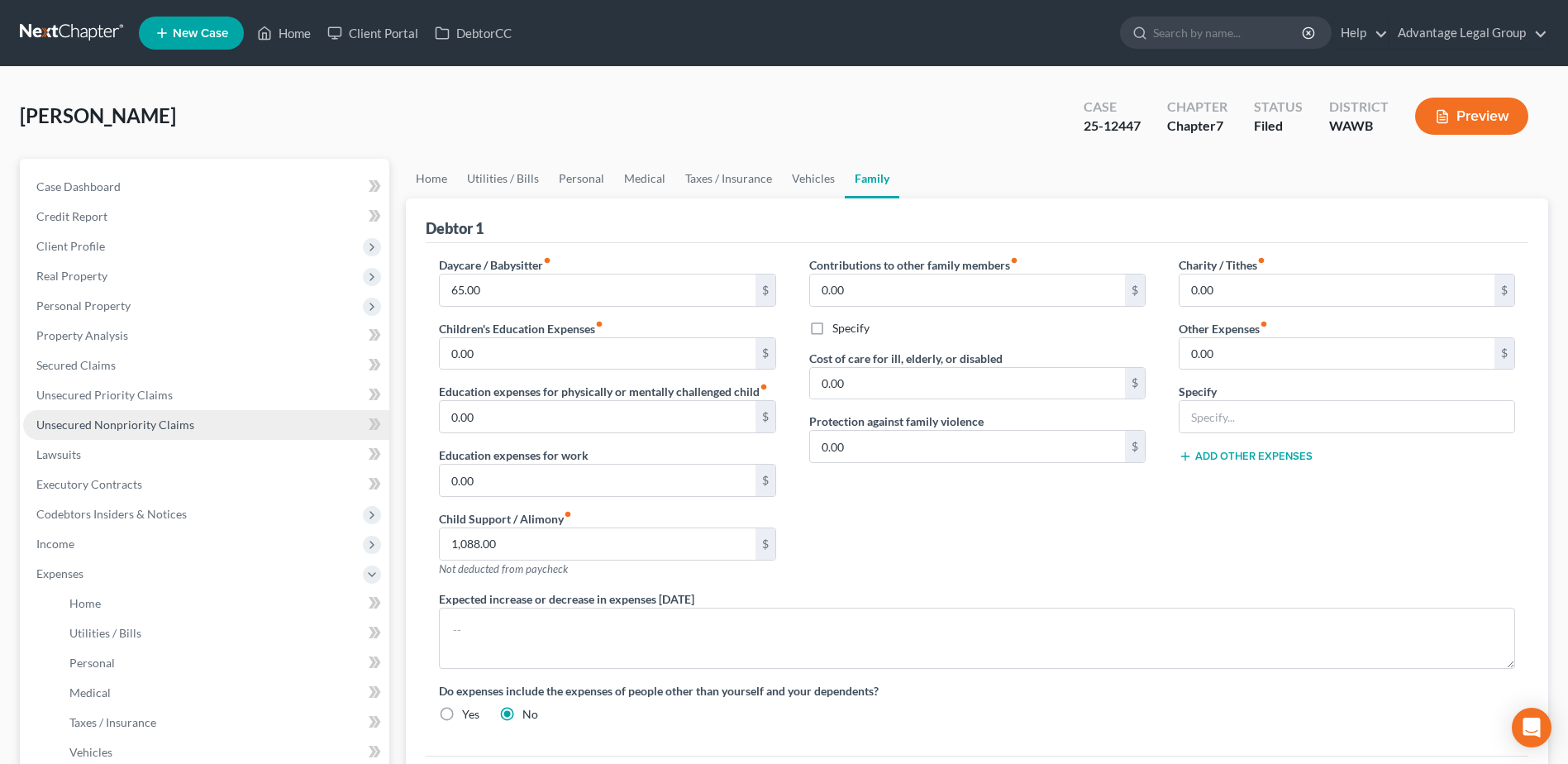
click at [52, 425] on span "Unsecured Nonpriority Claims" at bounding box center [116, 425] width 158 height 14
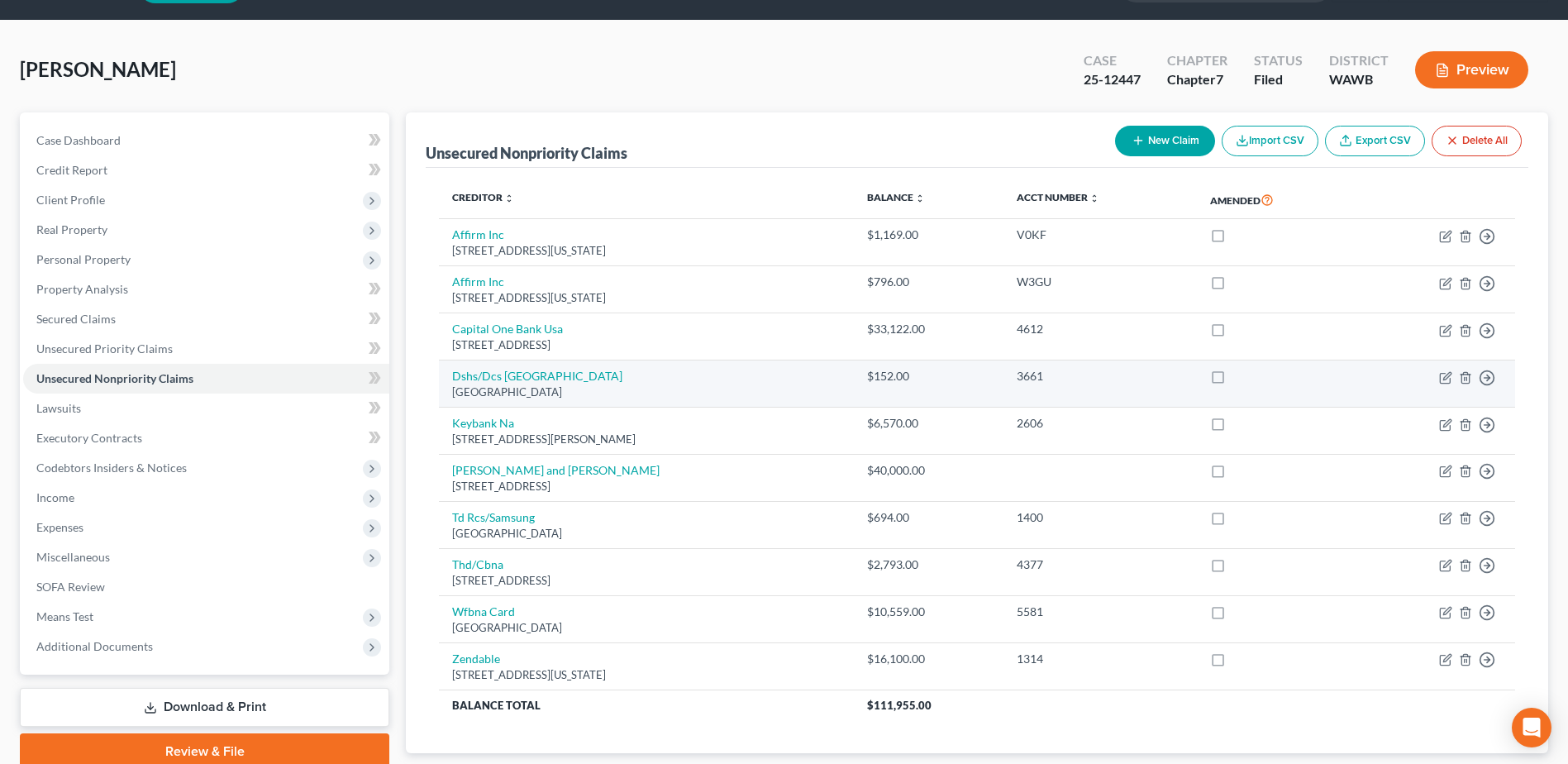
scroll to position [82, 0]
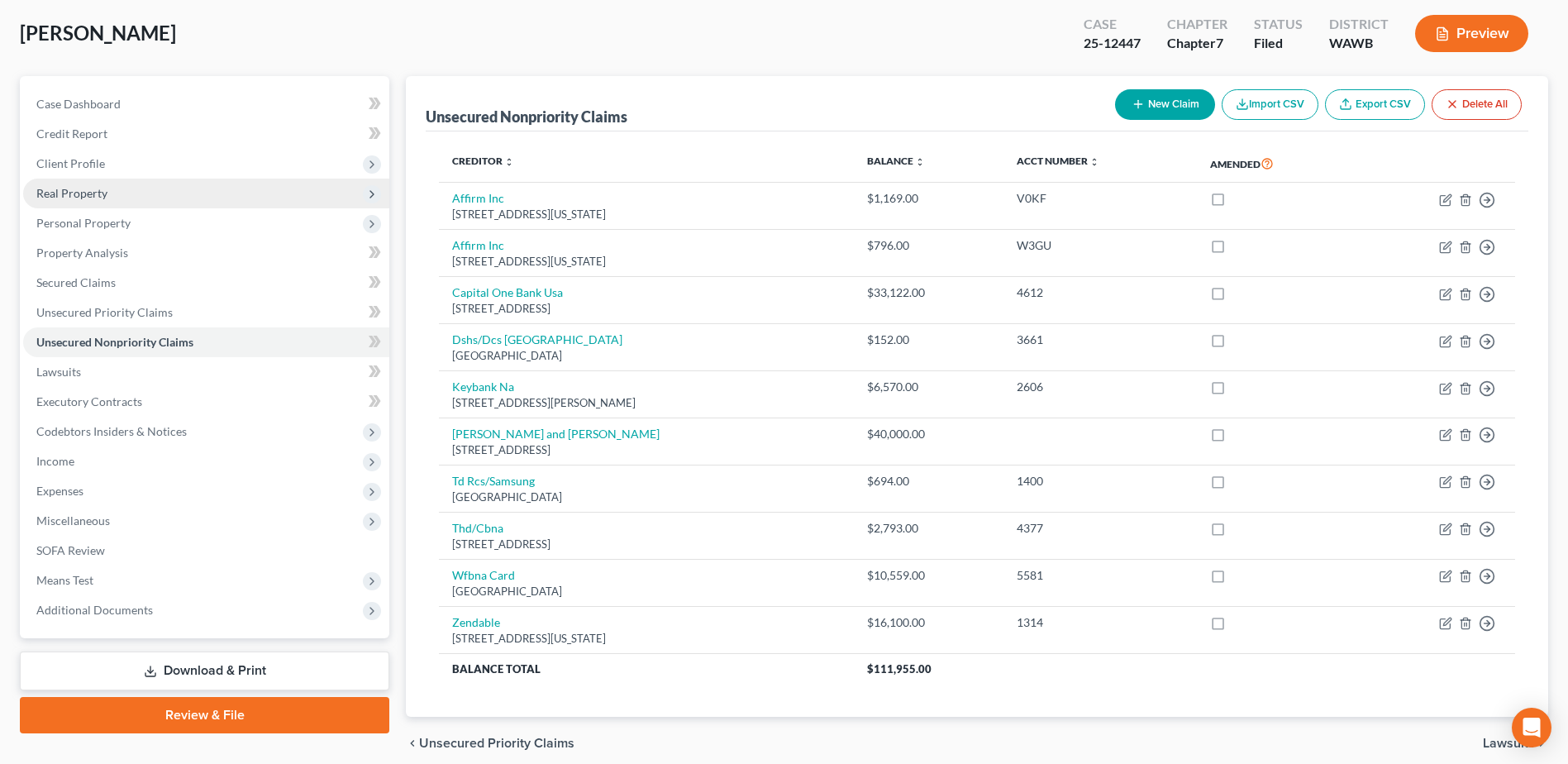
click at [66, 191] on span "Real Property" at bounding box center [72, 193] width 71 height 14
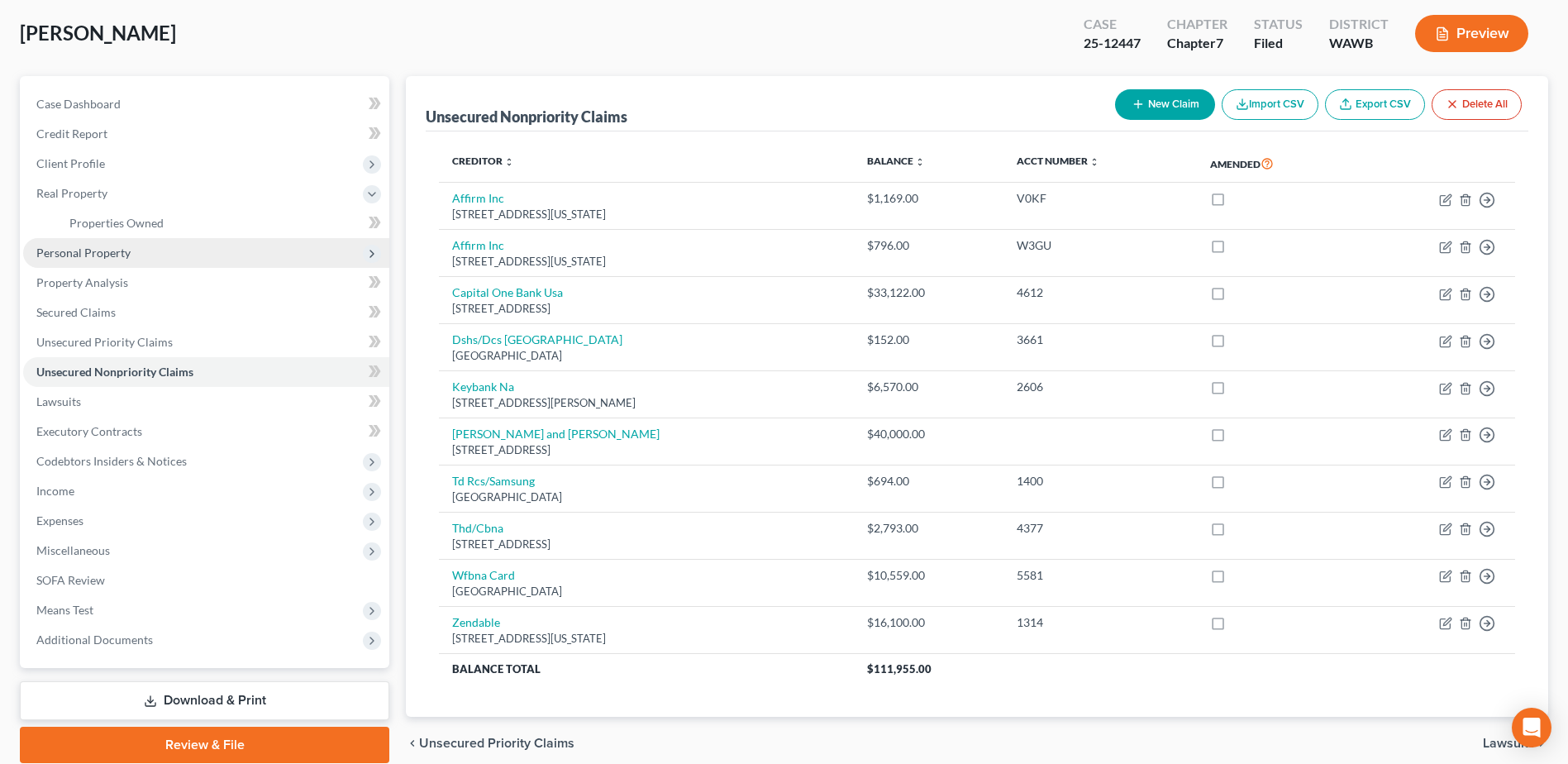
click at [91, 255] on span "Personal Property" at bounding box center [83, 253] width 94 height 14
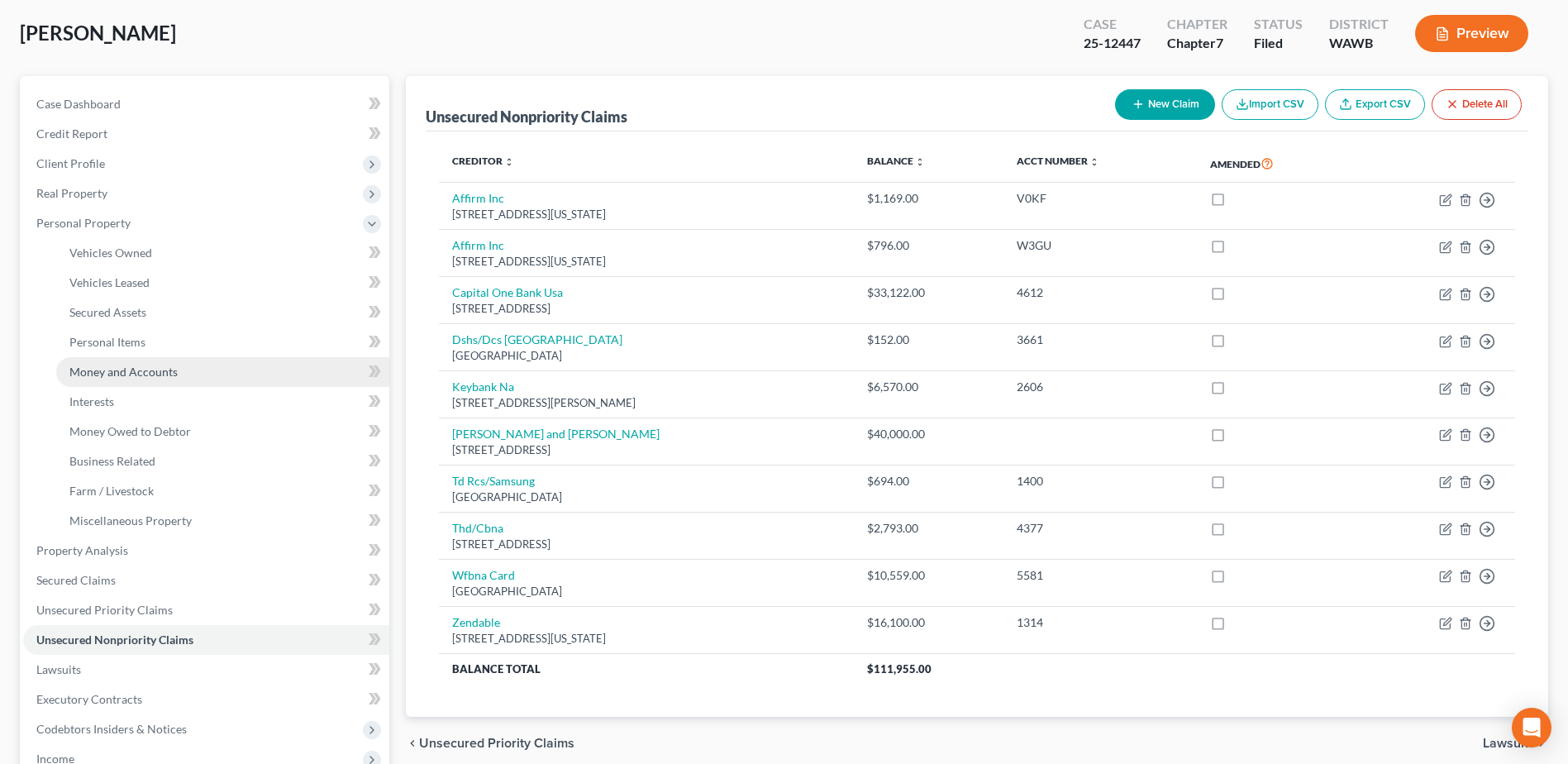
click at [143, 370] on span "Money and Accounts" at bounding box center [123, 372] width 108 height 14
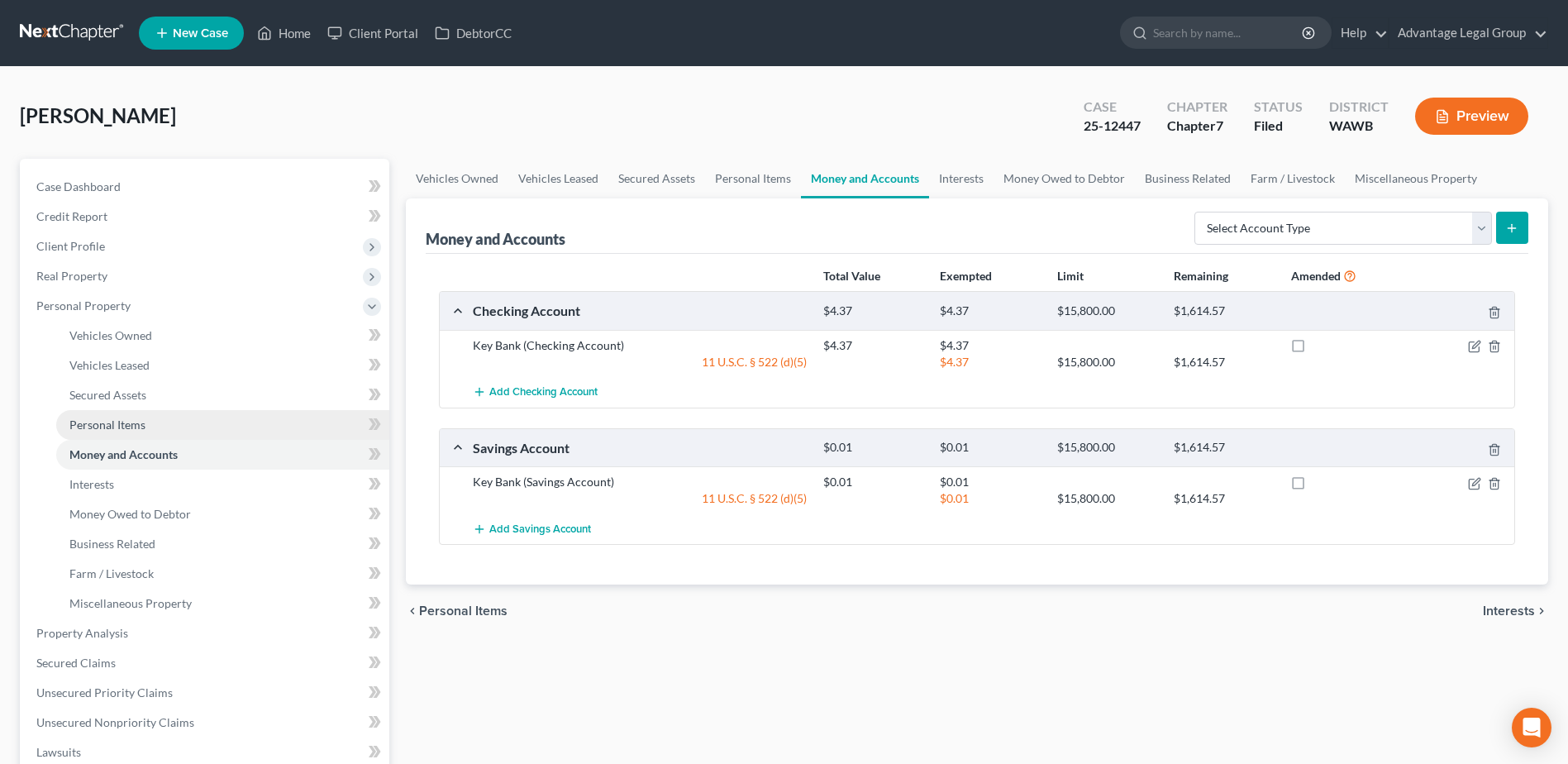
click at [117, 423] on span "Personal Items" at bounding box center [107, 425] width 76 height 14
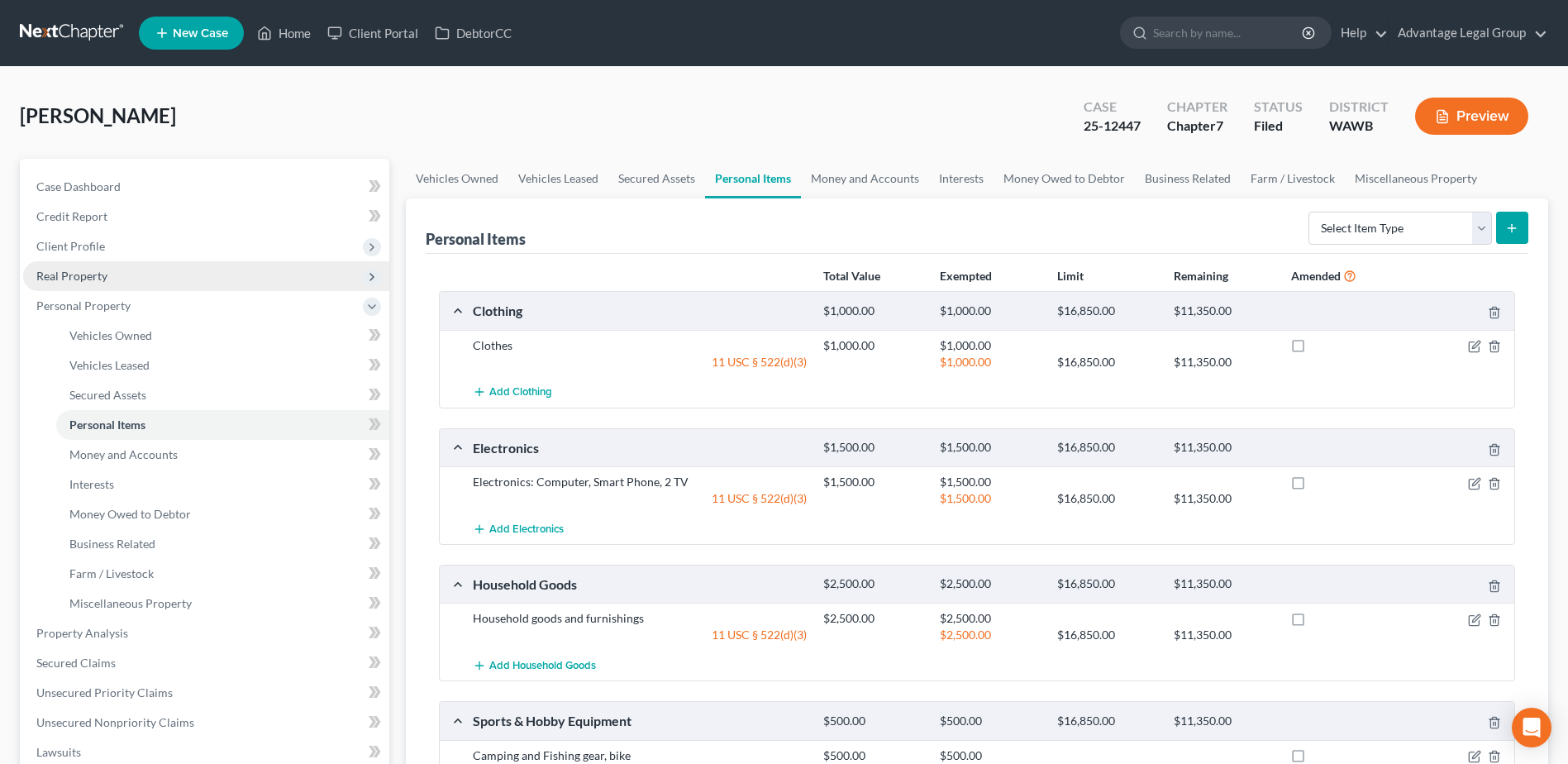
click at [81, 273] on span "Real Property" at bounding box center [72, 276] width 71 height 14
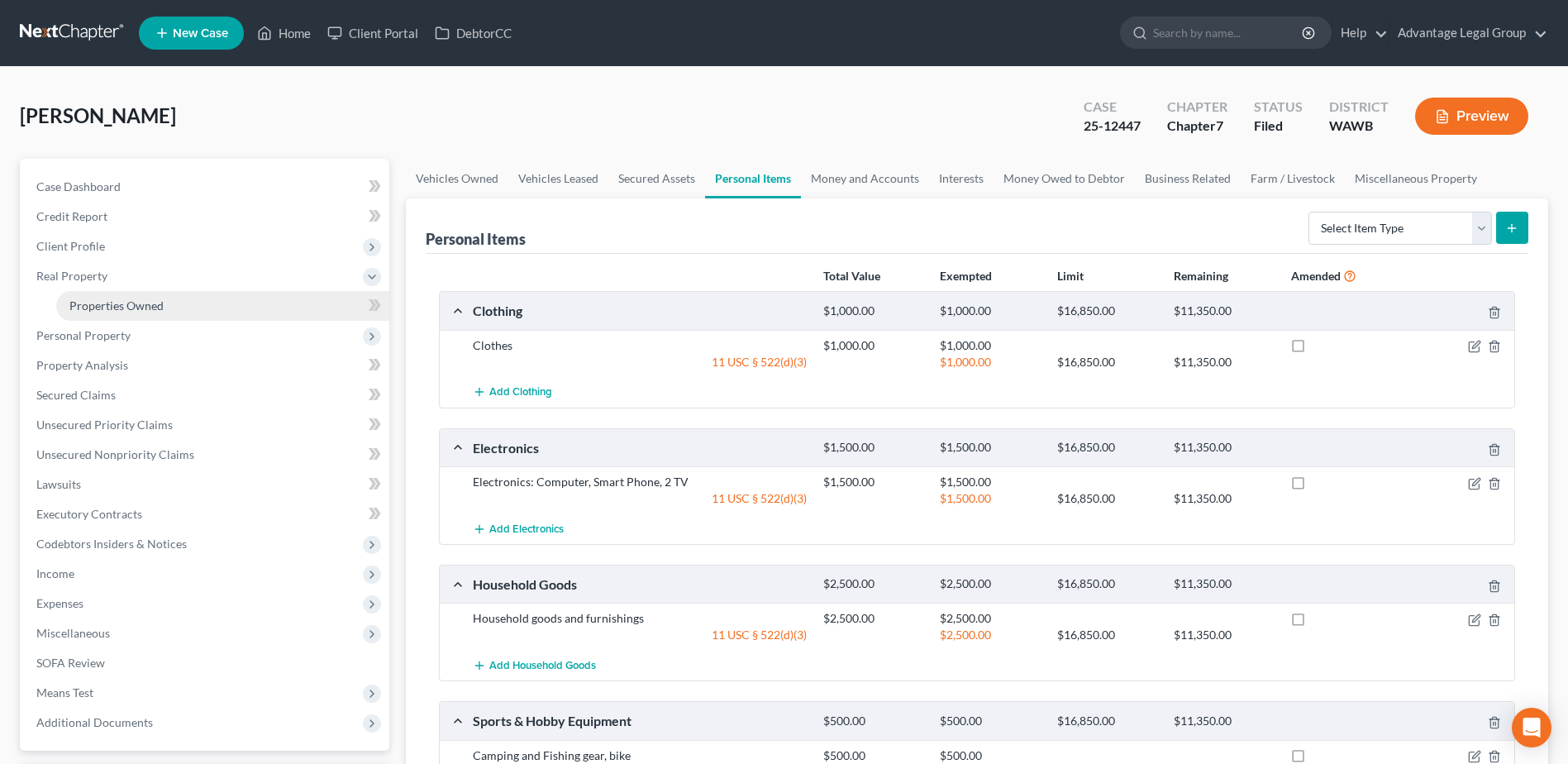
click at [100, 301] on span "Properties Owned" at bounding box center [116, 306] width 94 height 14
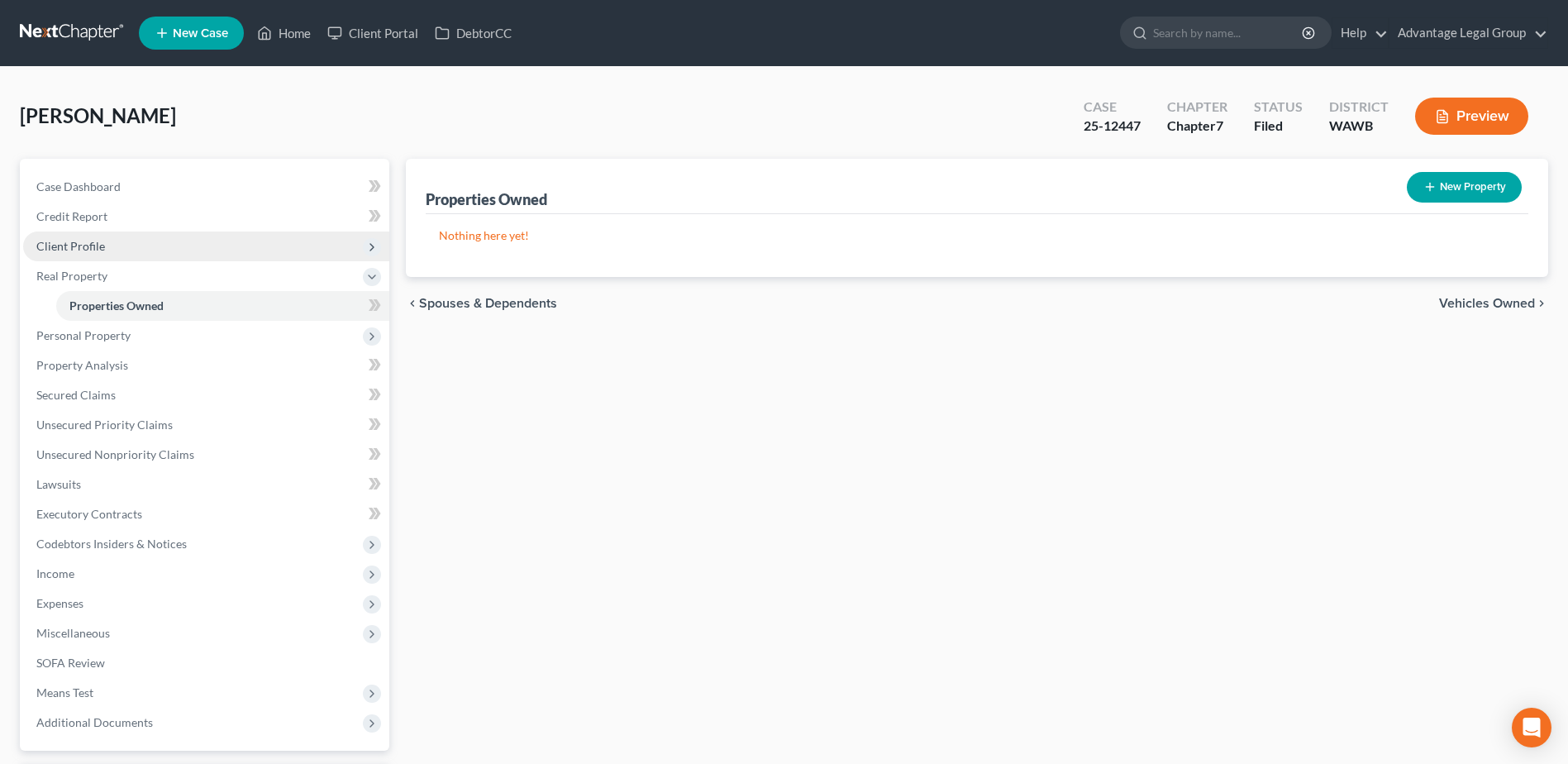
click at [52, 241] on span "Client Profile" at bounding box center [71, 246] width 69 height 14
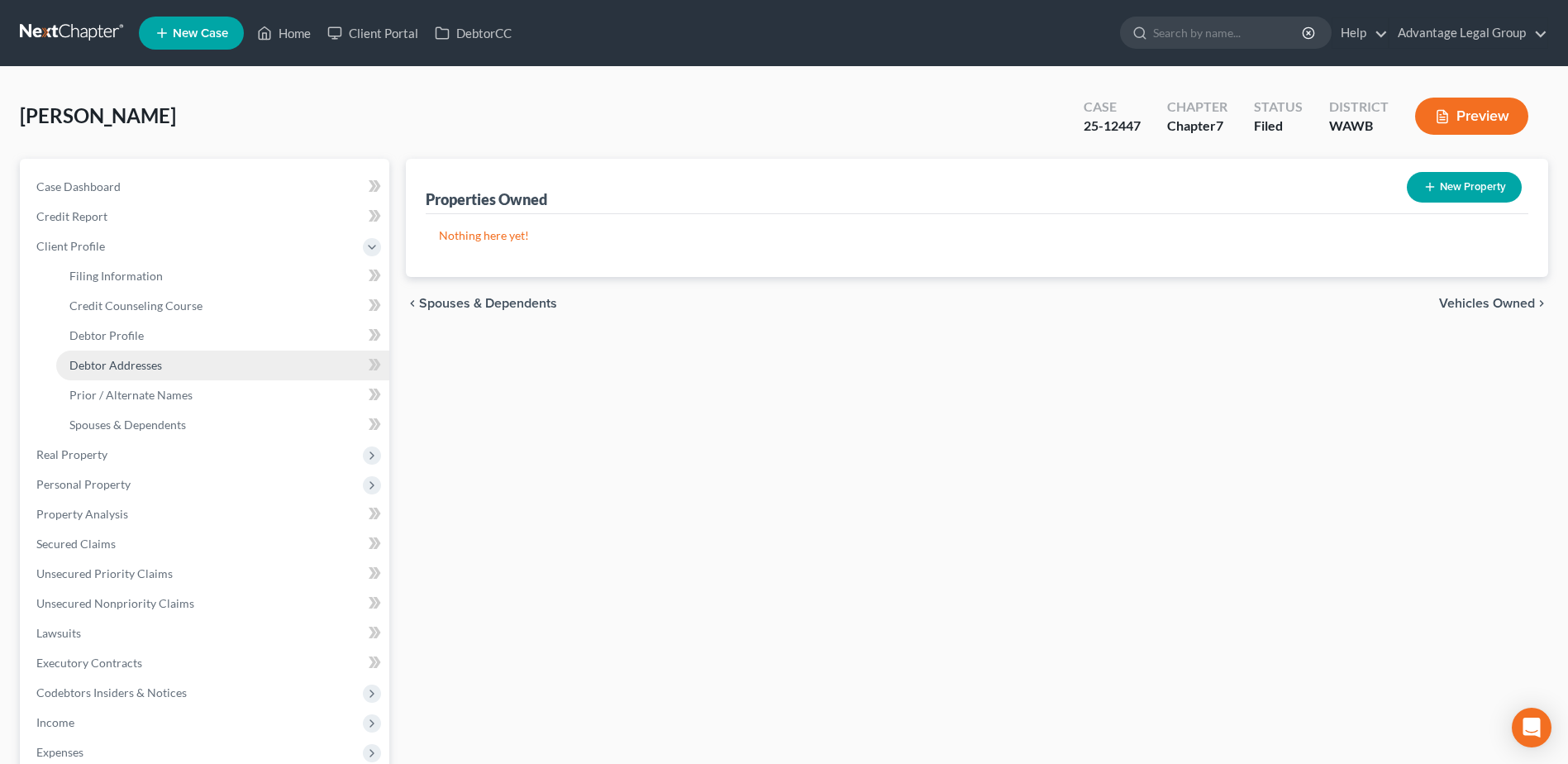
click at [100, 363] on span "Debtor Addresses" at bounding box center [115, 365] width 92 height 14
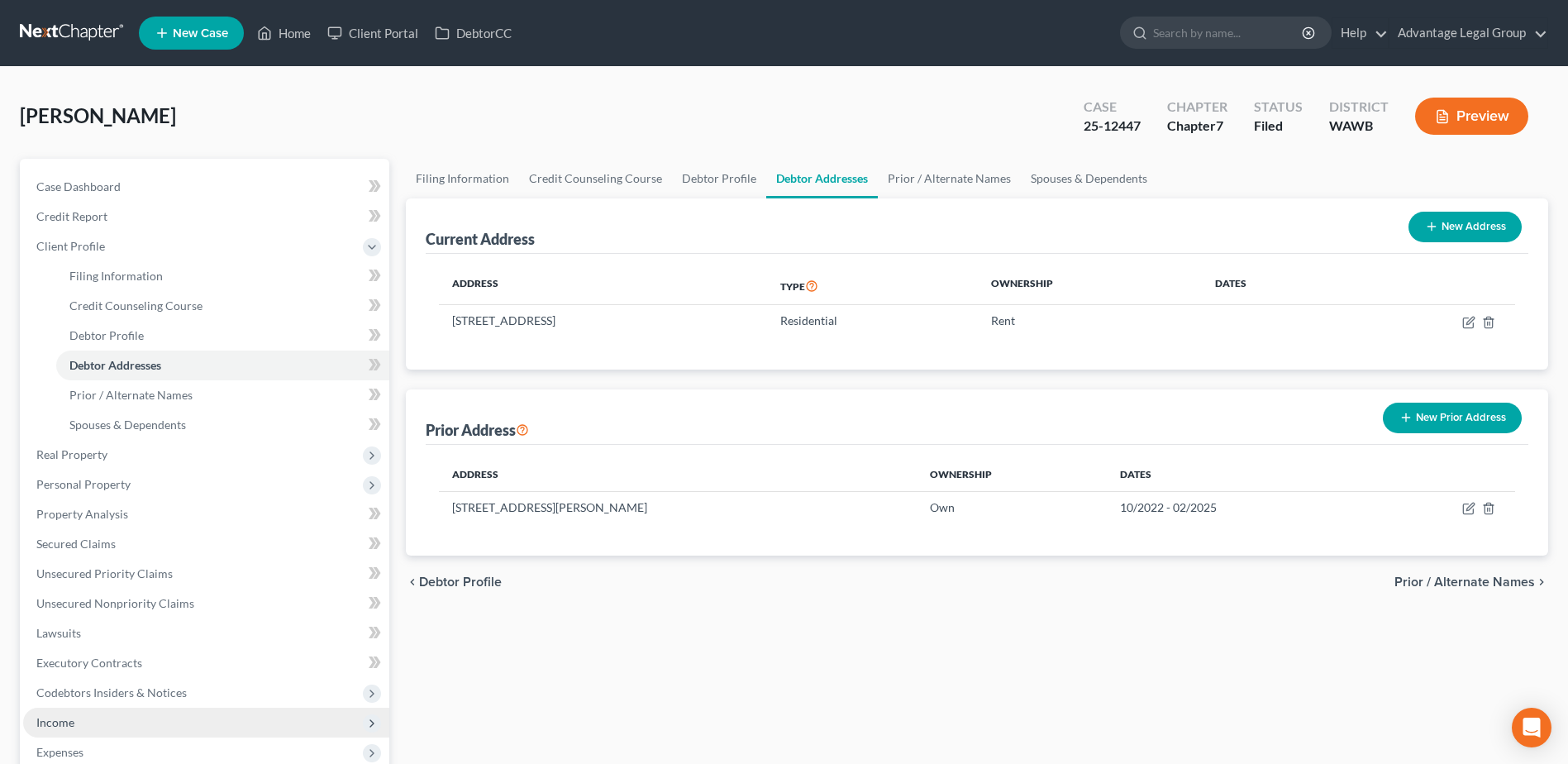
click at [69, 720] on span "Income" at bounding box center [56, 722] width 38 height 14
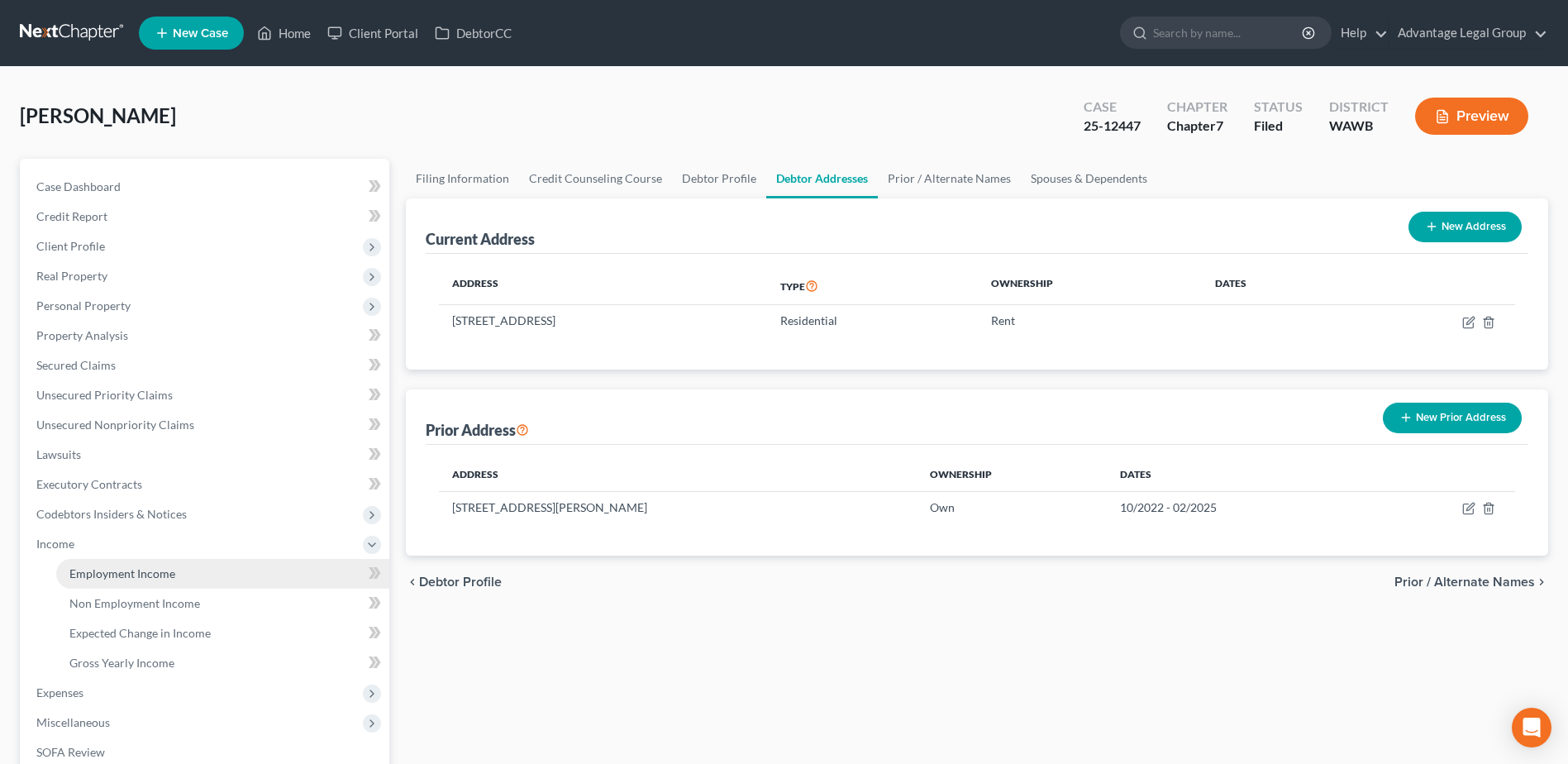
click at [129, 577] on span "Employment Income" at bounding box center [122, 573] width 106 height 14
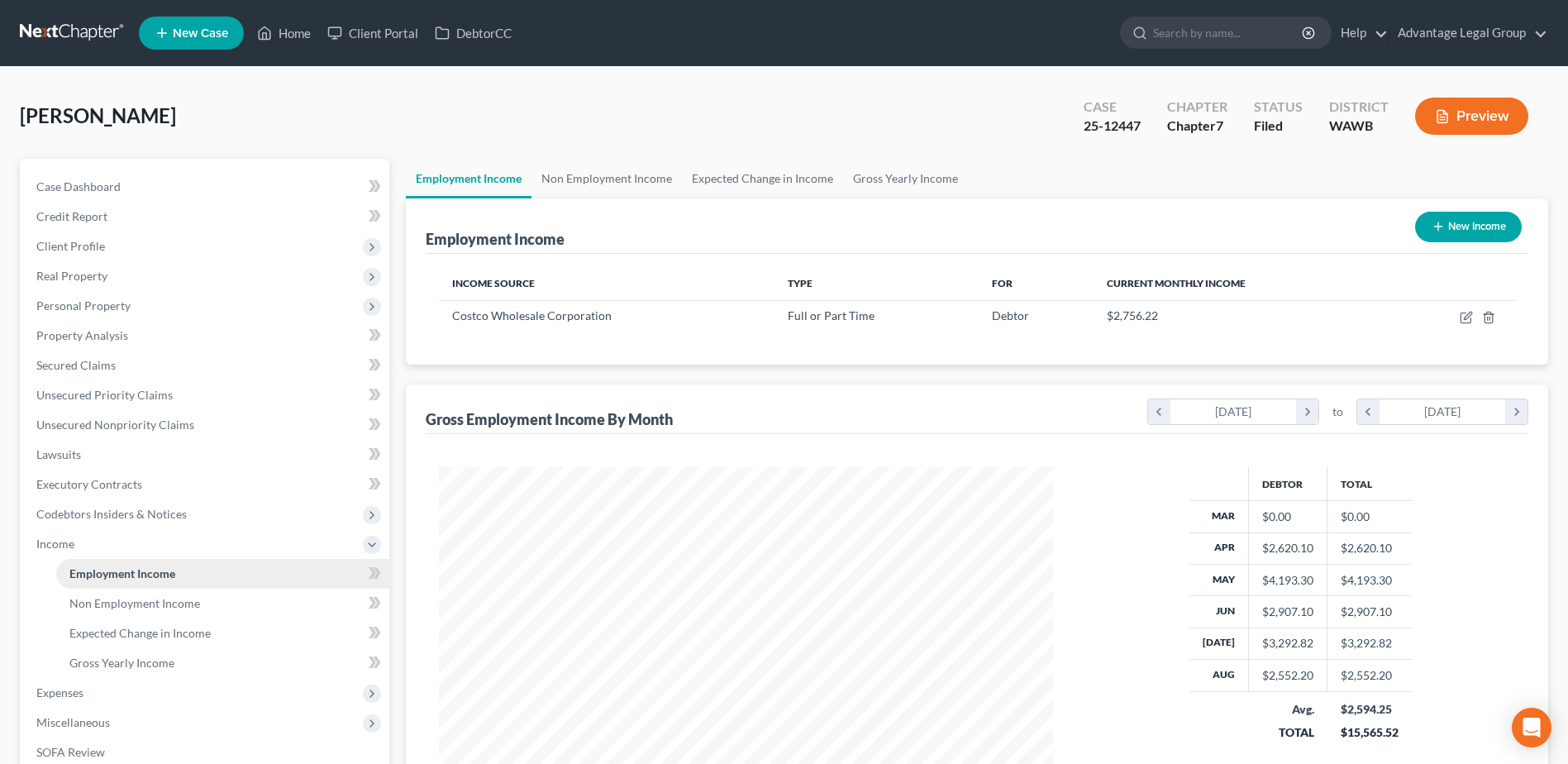
scroll to position [307, 646]
click at [141, 607] on span "Non Employment Income" at bounding box center [134, 603] width 131 height 14
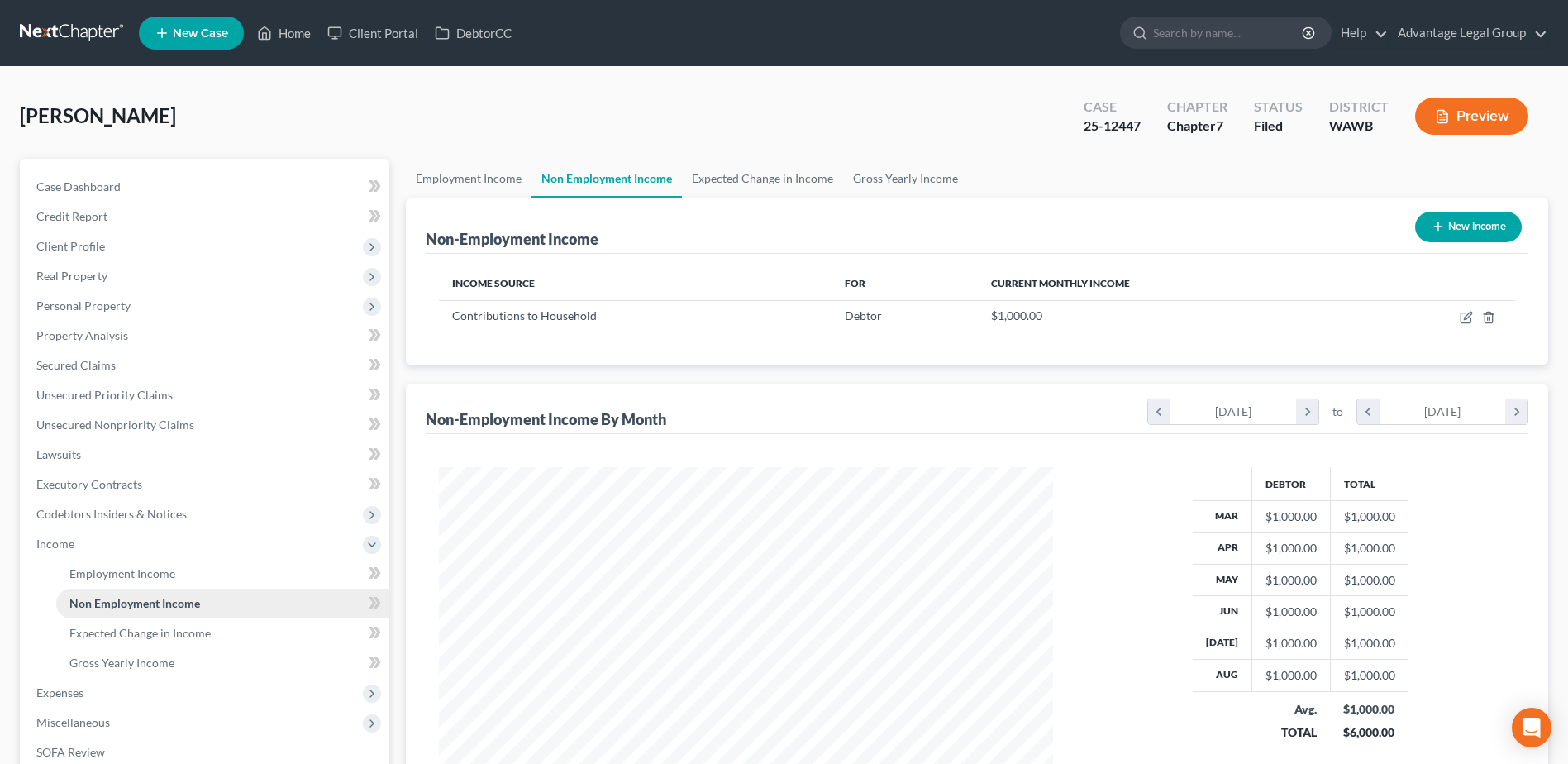
scroll to position [307, 646]
click at [56, 179] on span "Case Dashboard" at bounding box center [79, 187] width 84 height 14
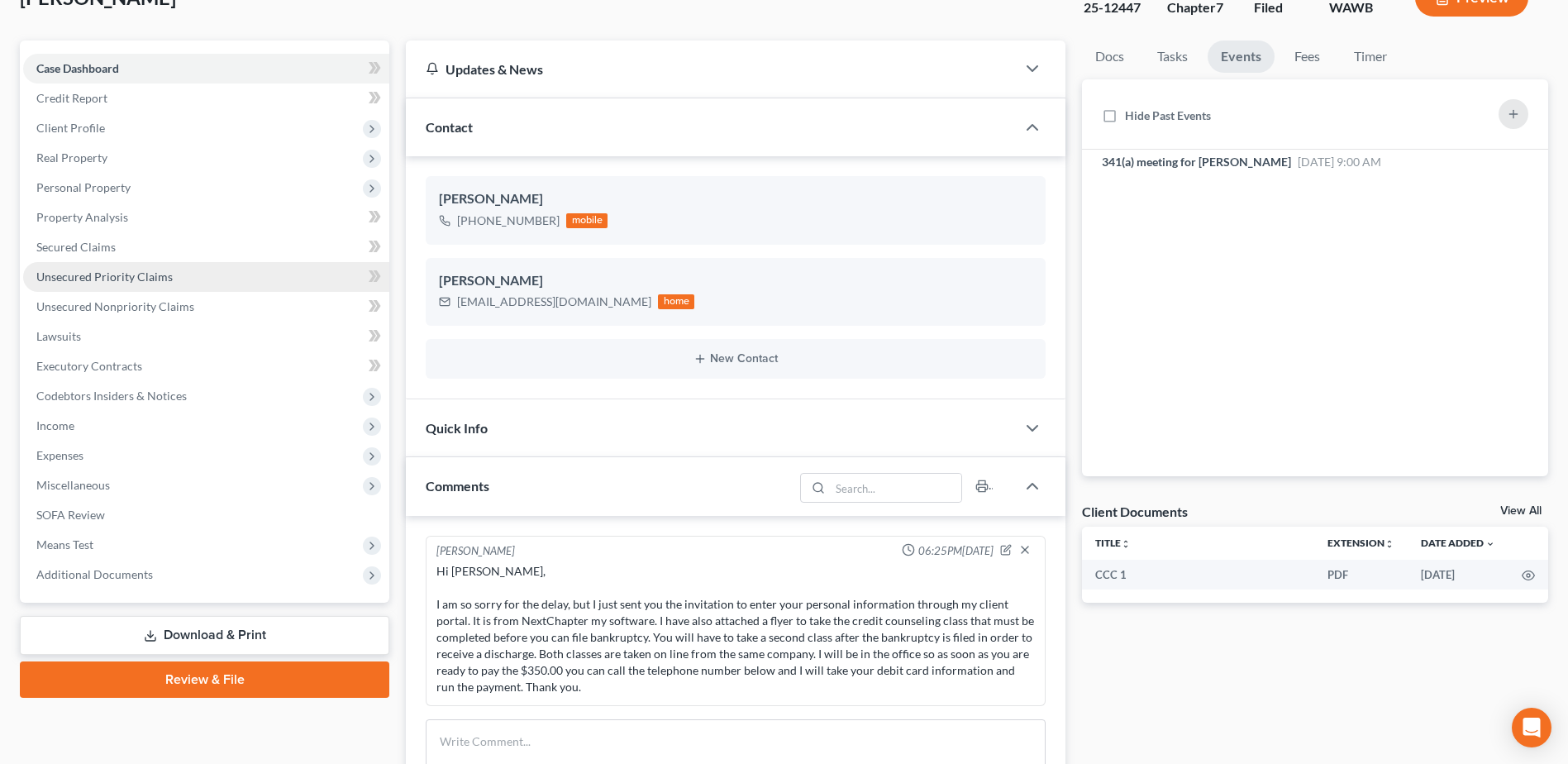
scroll to position [165, 0]
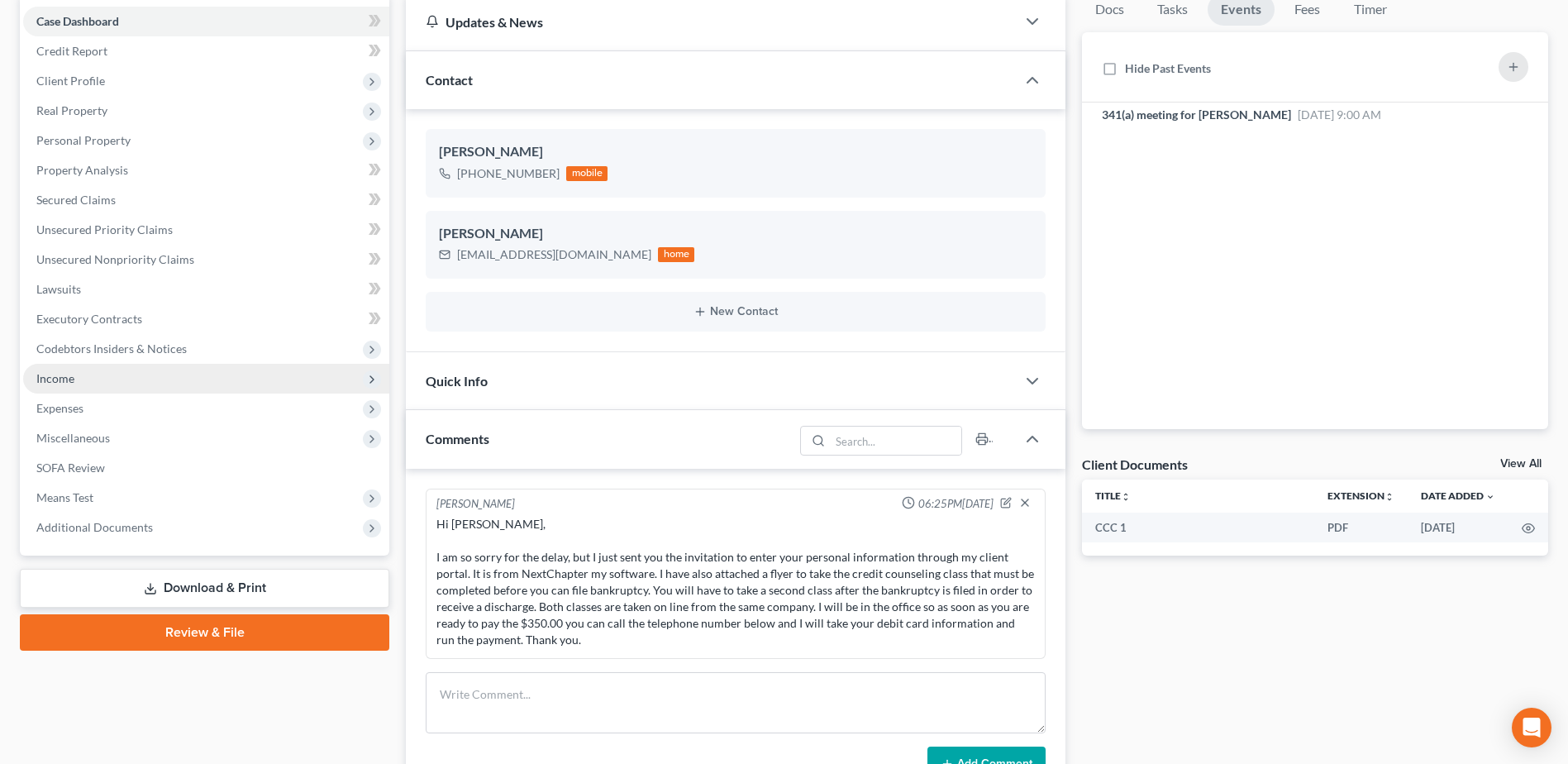
click at [70, 382] on span "Income" at bounding box center [56, 378] width 38 height 14
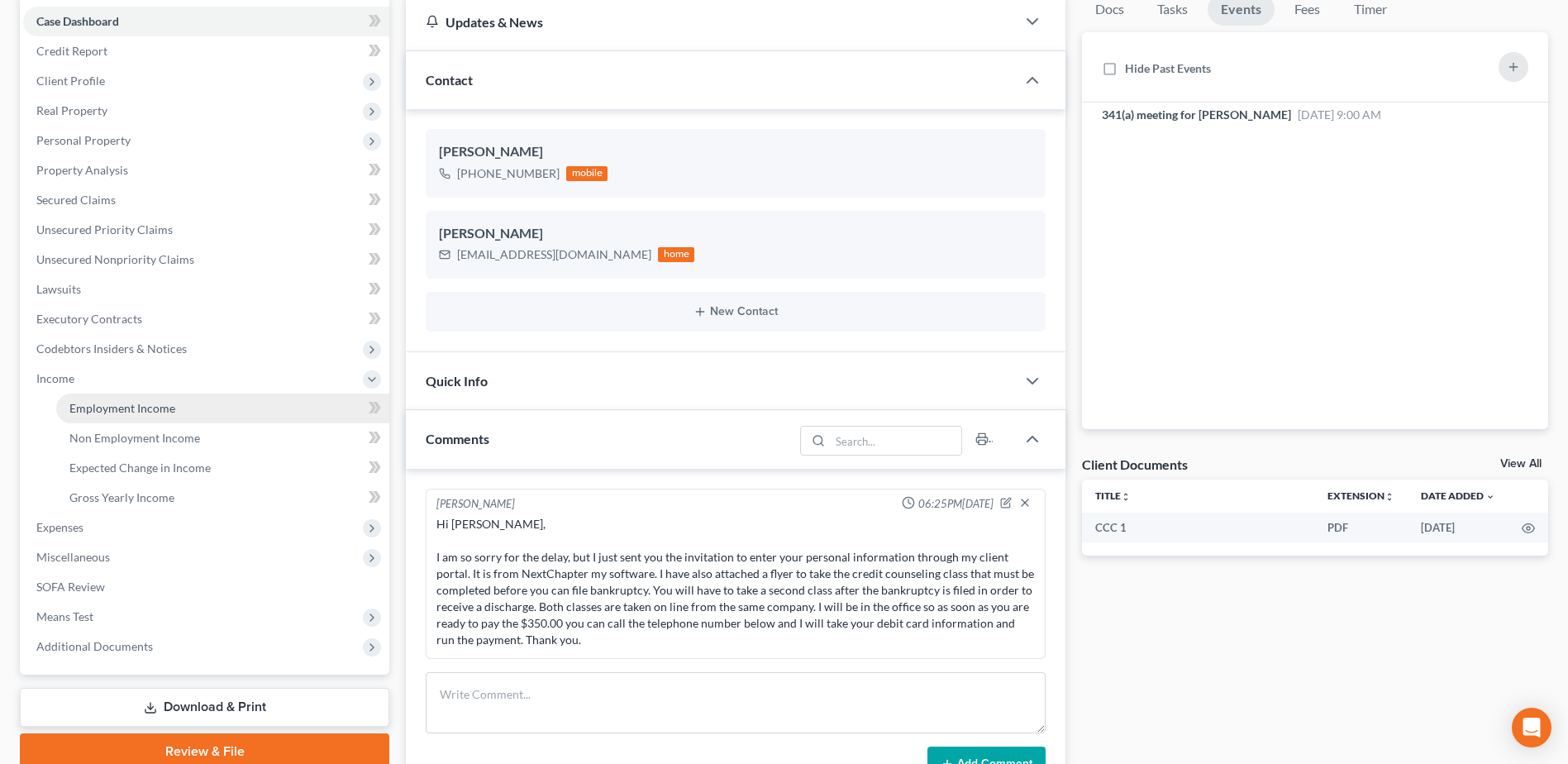
click at [148, 404] on span "Employment Income" at bounding box center [122, 408] width 106 height 14
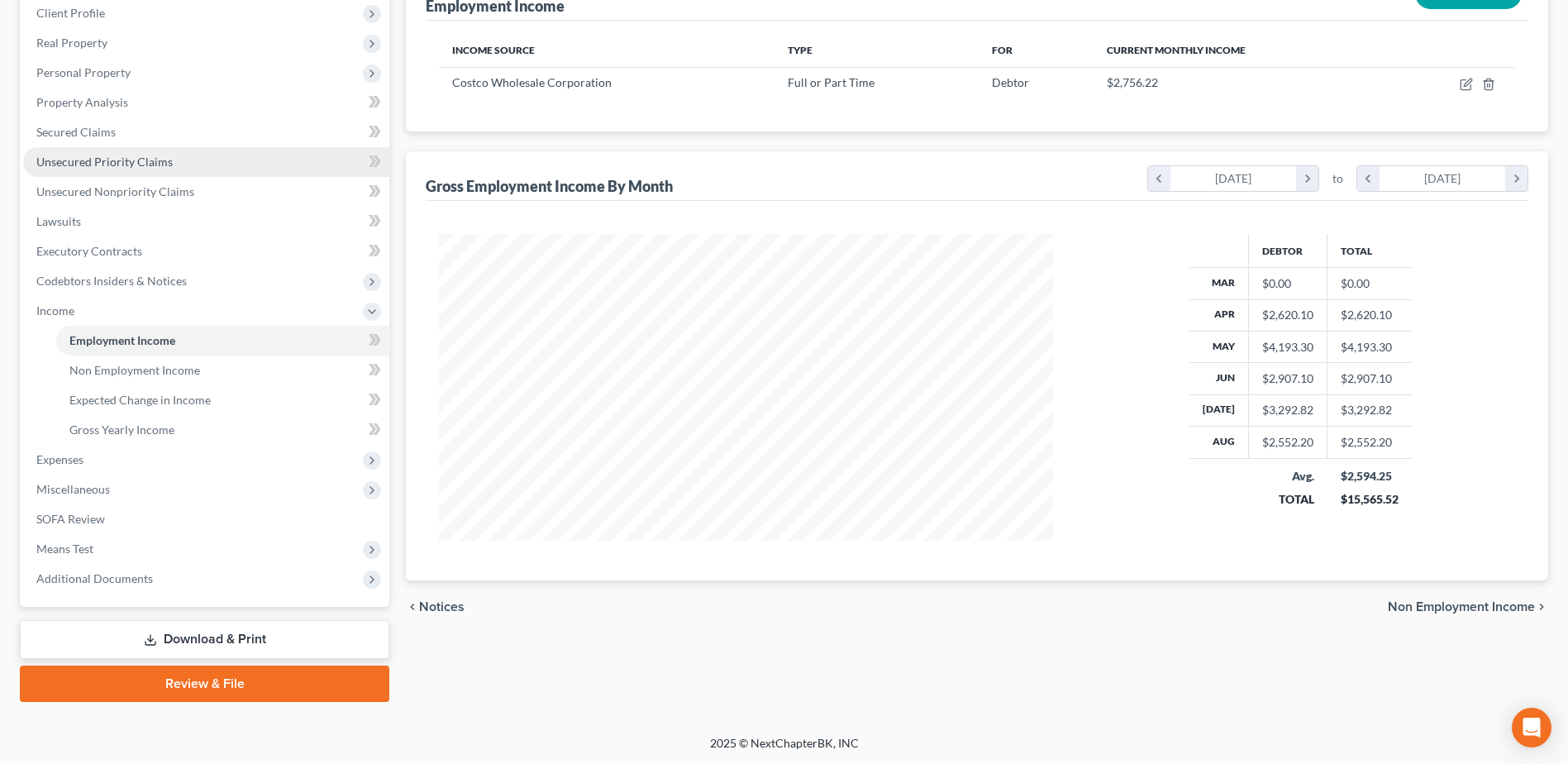
scroll to position [234, 0]
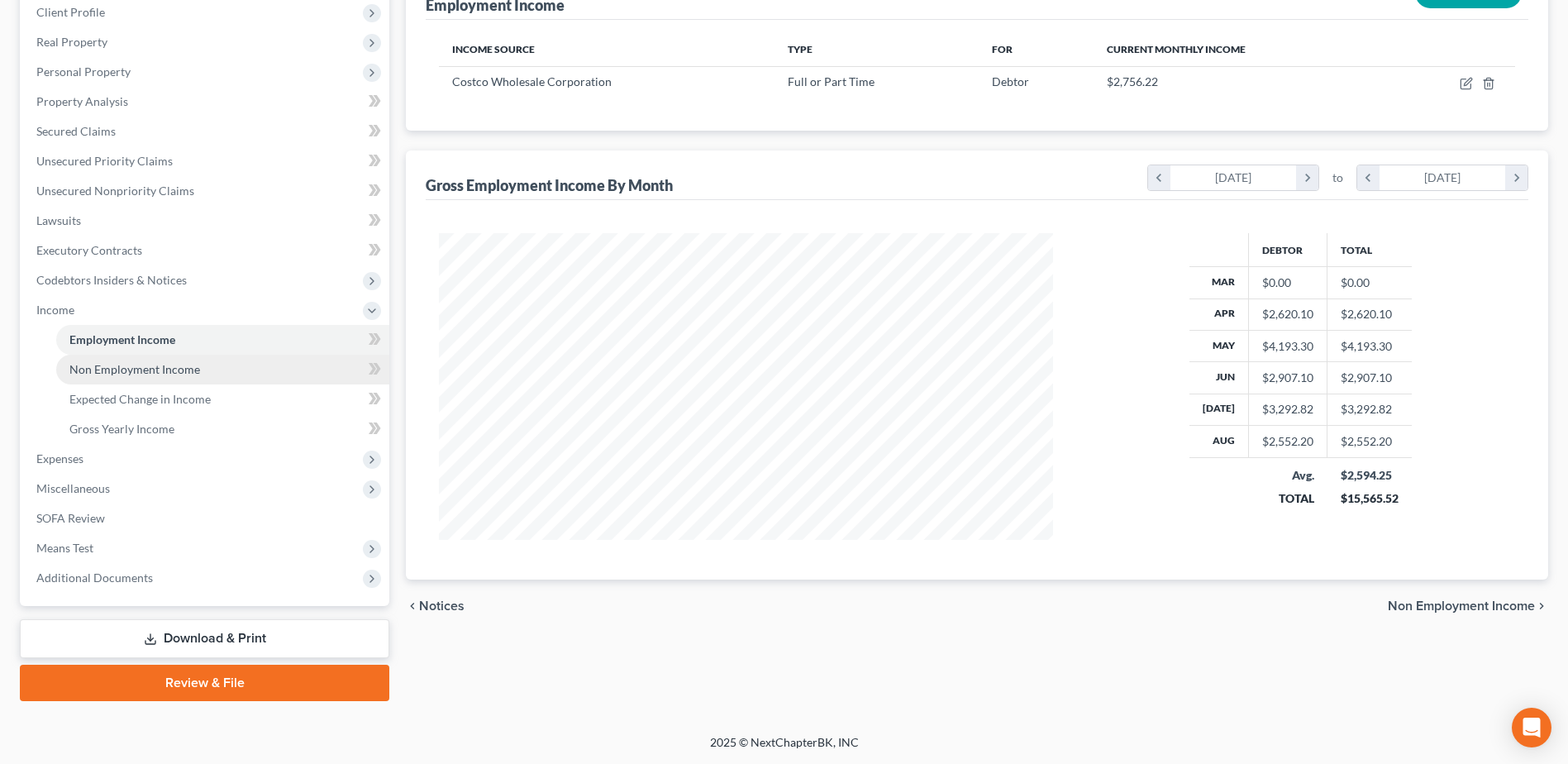
click at [159, 373] on span "Non Employment Income" at bounding box center [134, 369] width 131 height 14
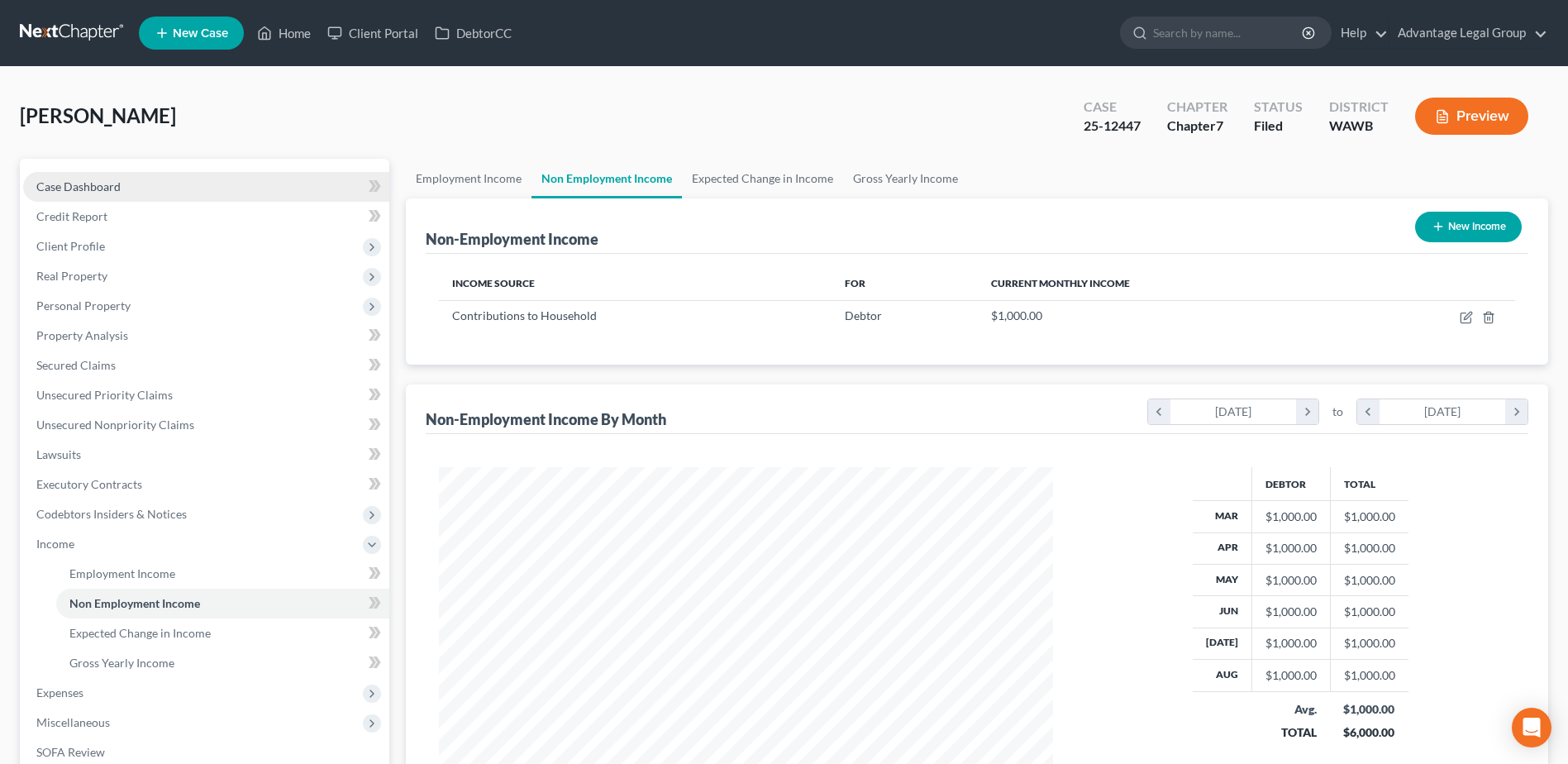
click at [54, 192] on span "Case Dashboard" at bounding box center [79, 187] width 84 height 14
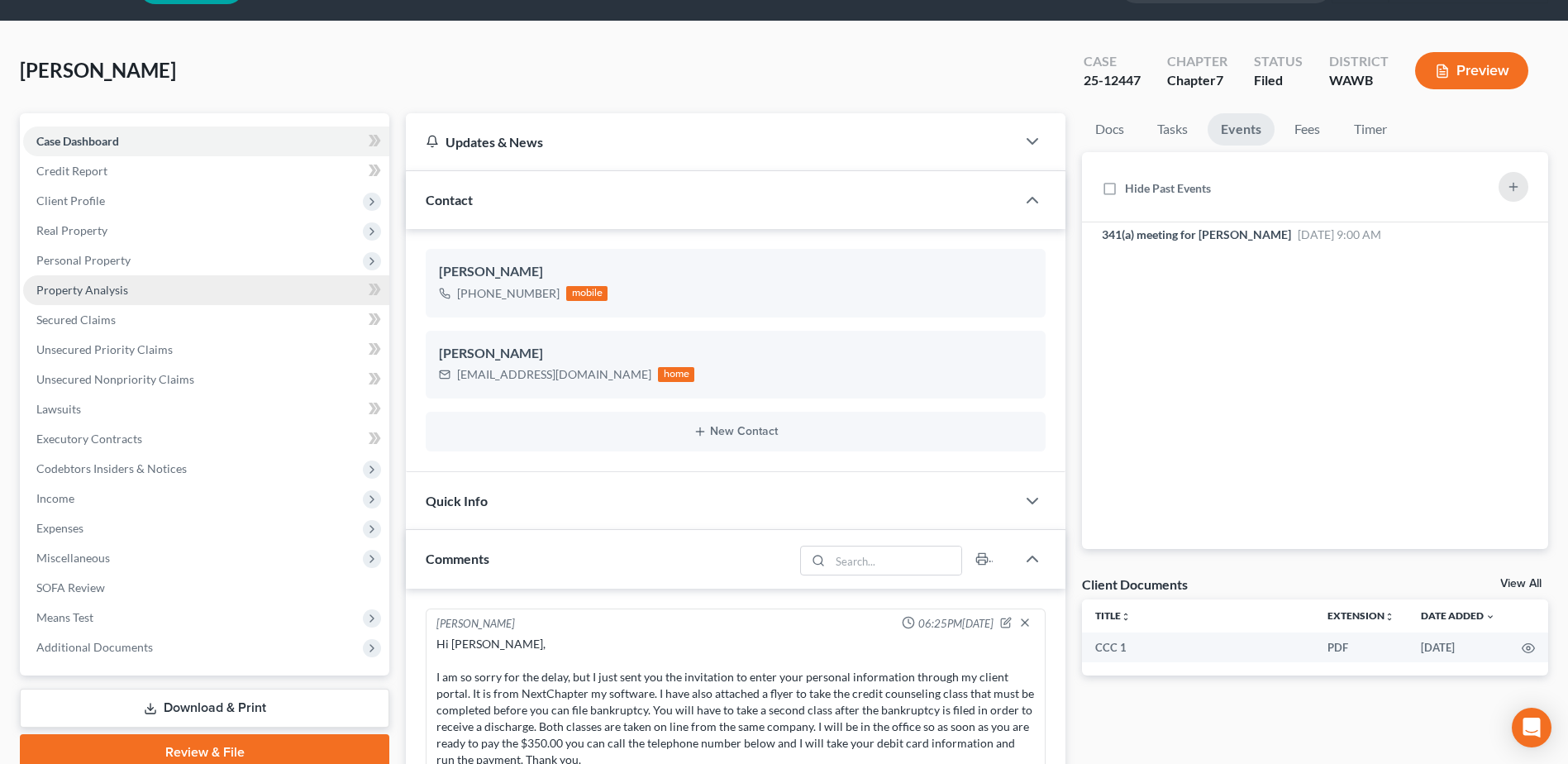
scroll to position [82, 0]
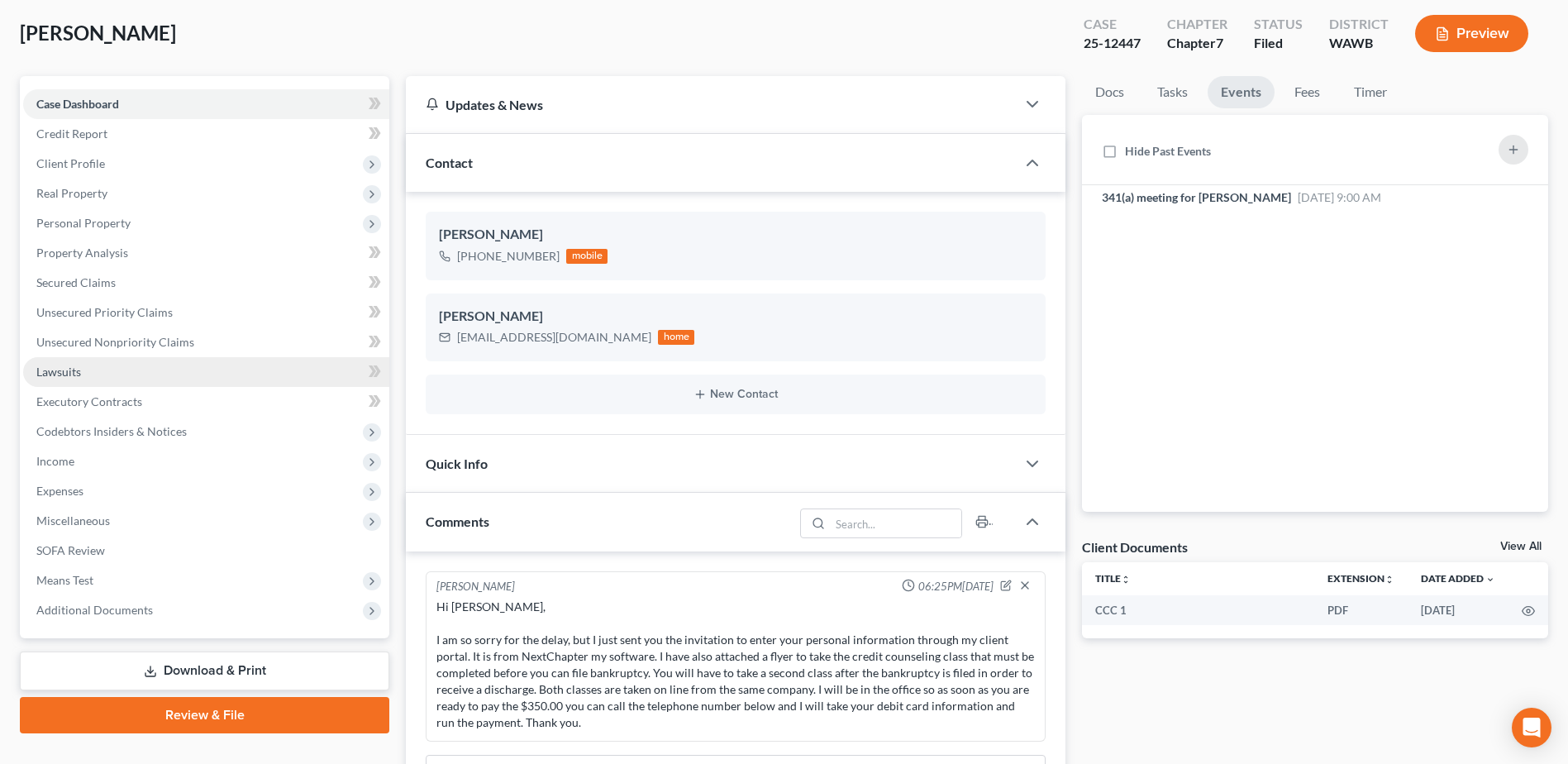
click at [65, 369] on span "Lawsuits" at bounding box center [59, 372] width 45 height 14
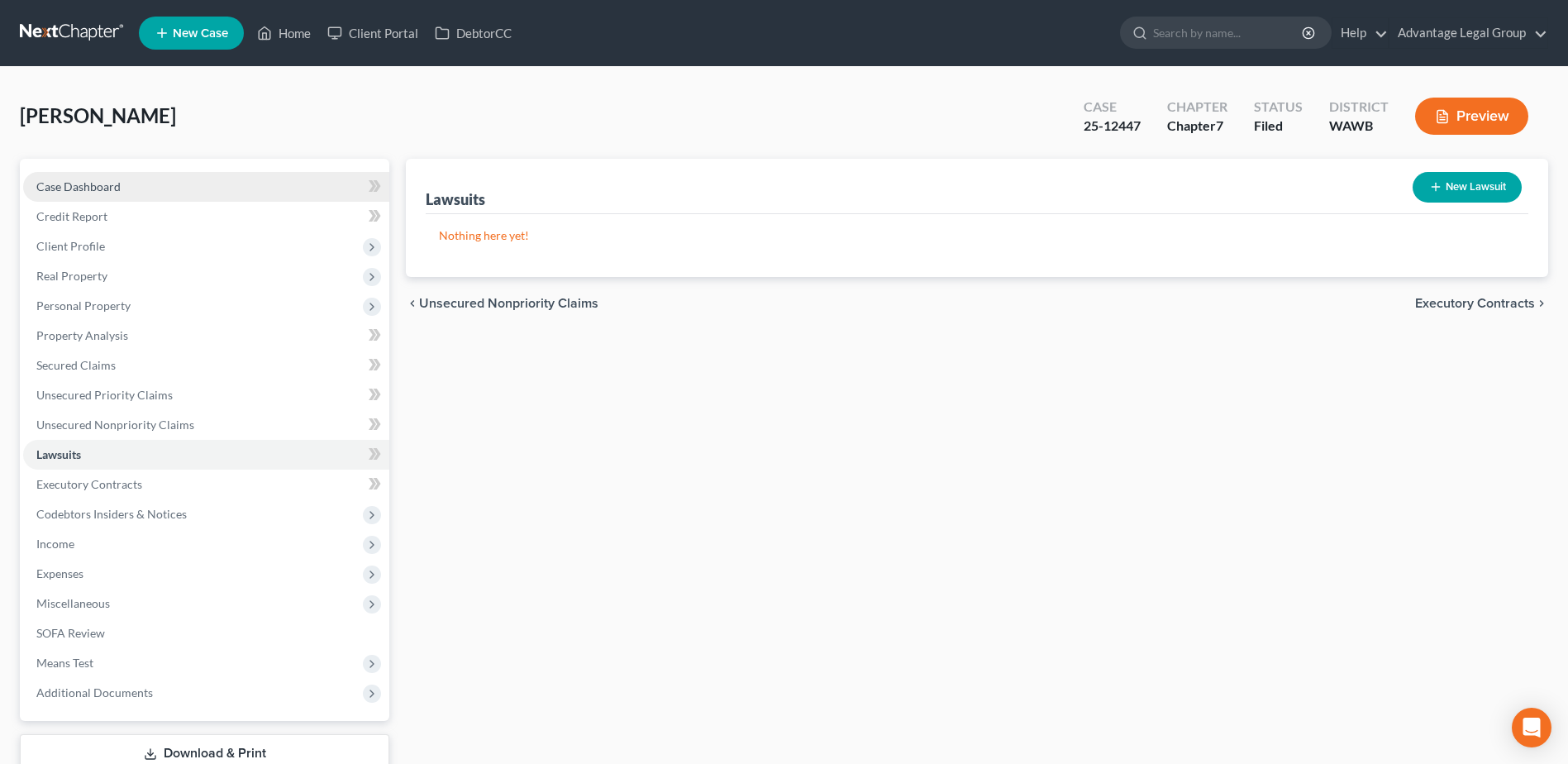
click at [73, 185] on span "Case Dashboard" at bounding box center [79, 187] width 84 height 14
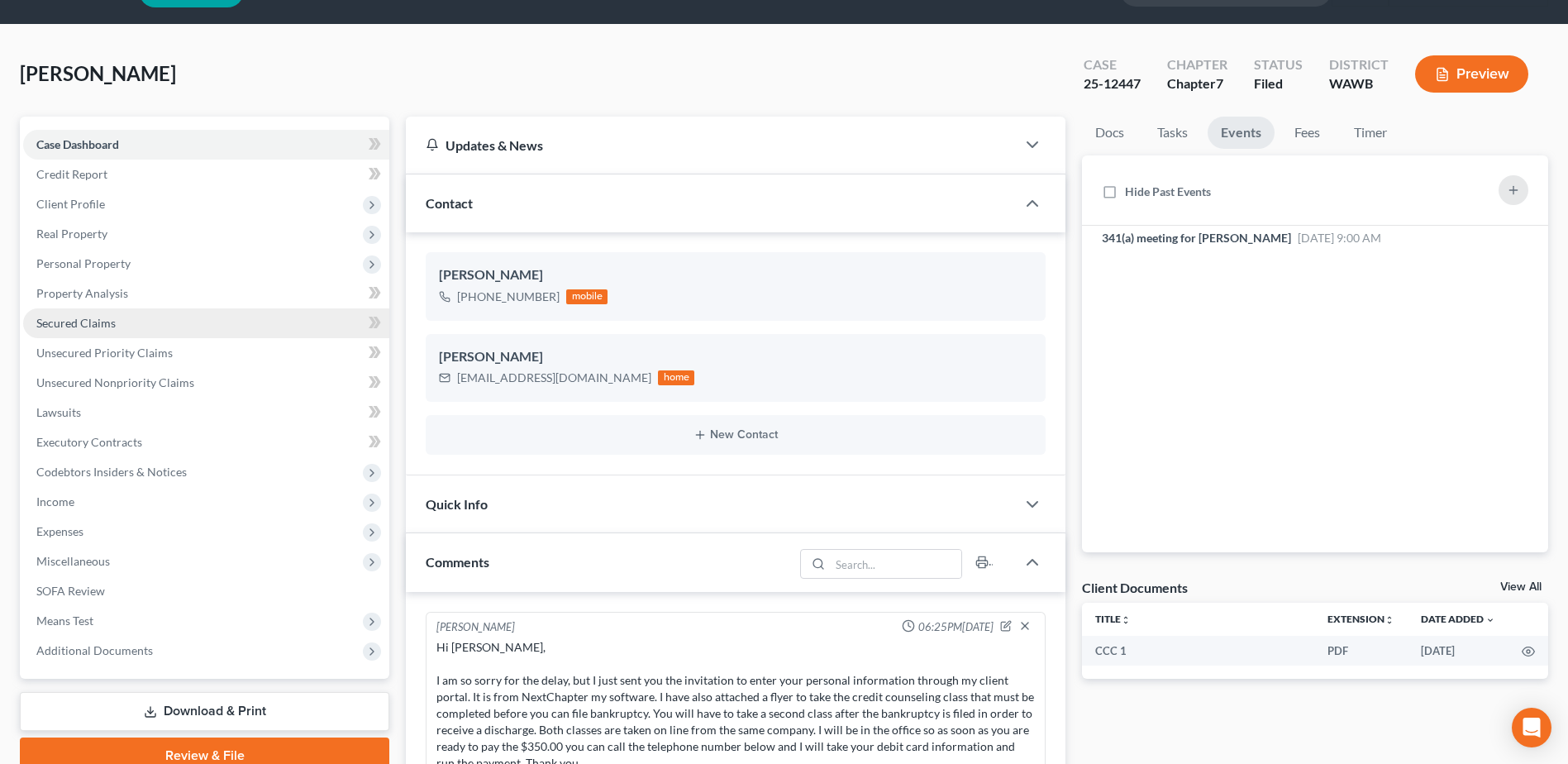
scroll to position [82, 0]
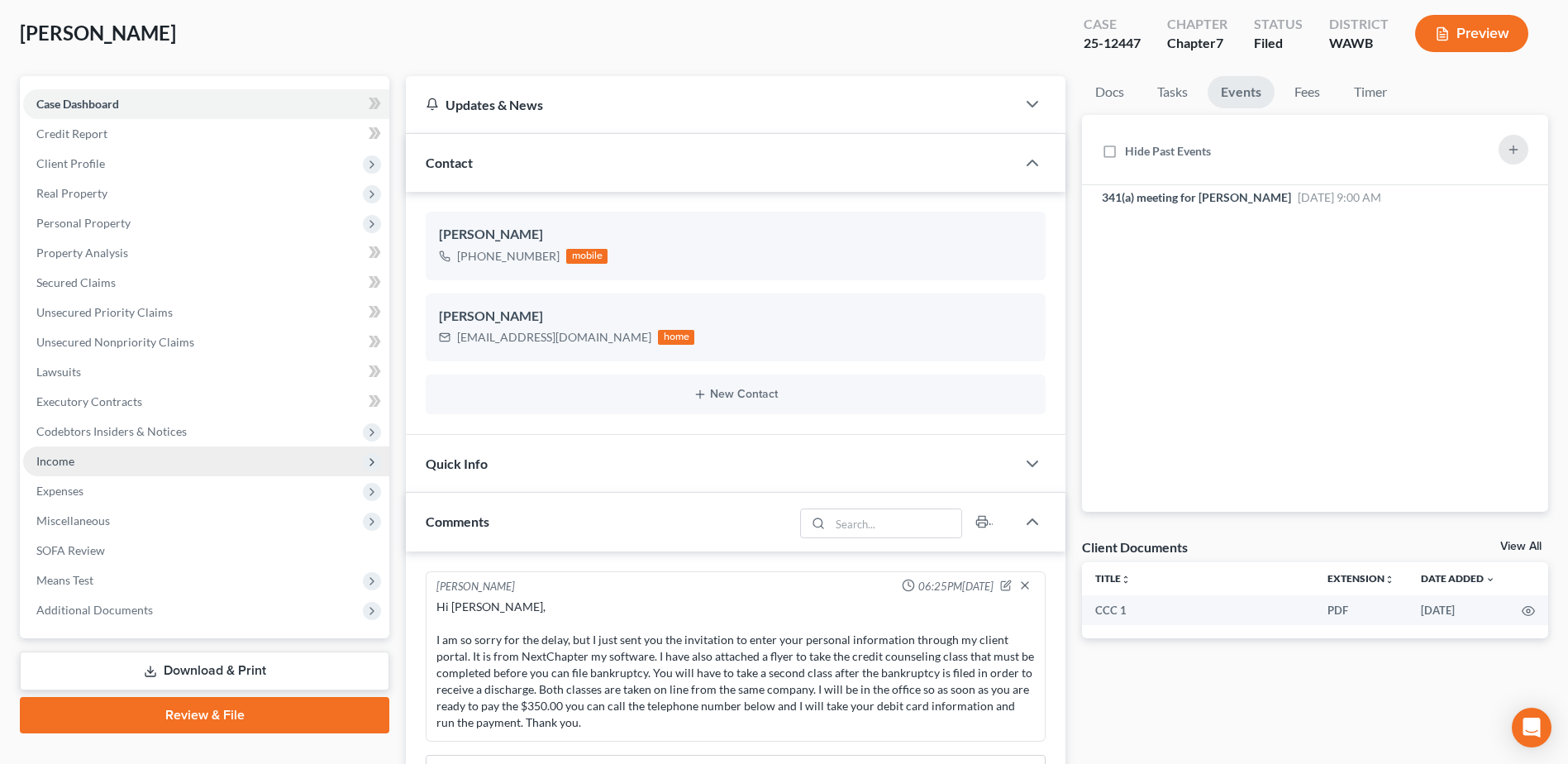
click at [86, 456] on span "Income" at bounding box center [206, 461] width 366 height 30
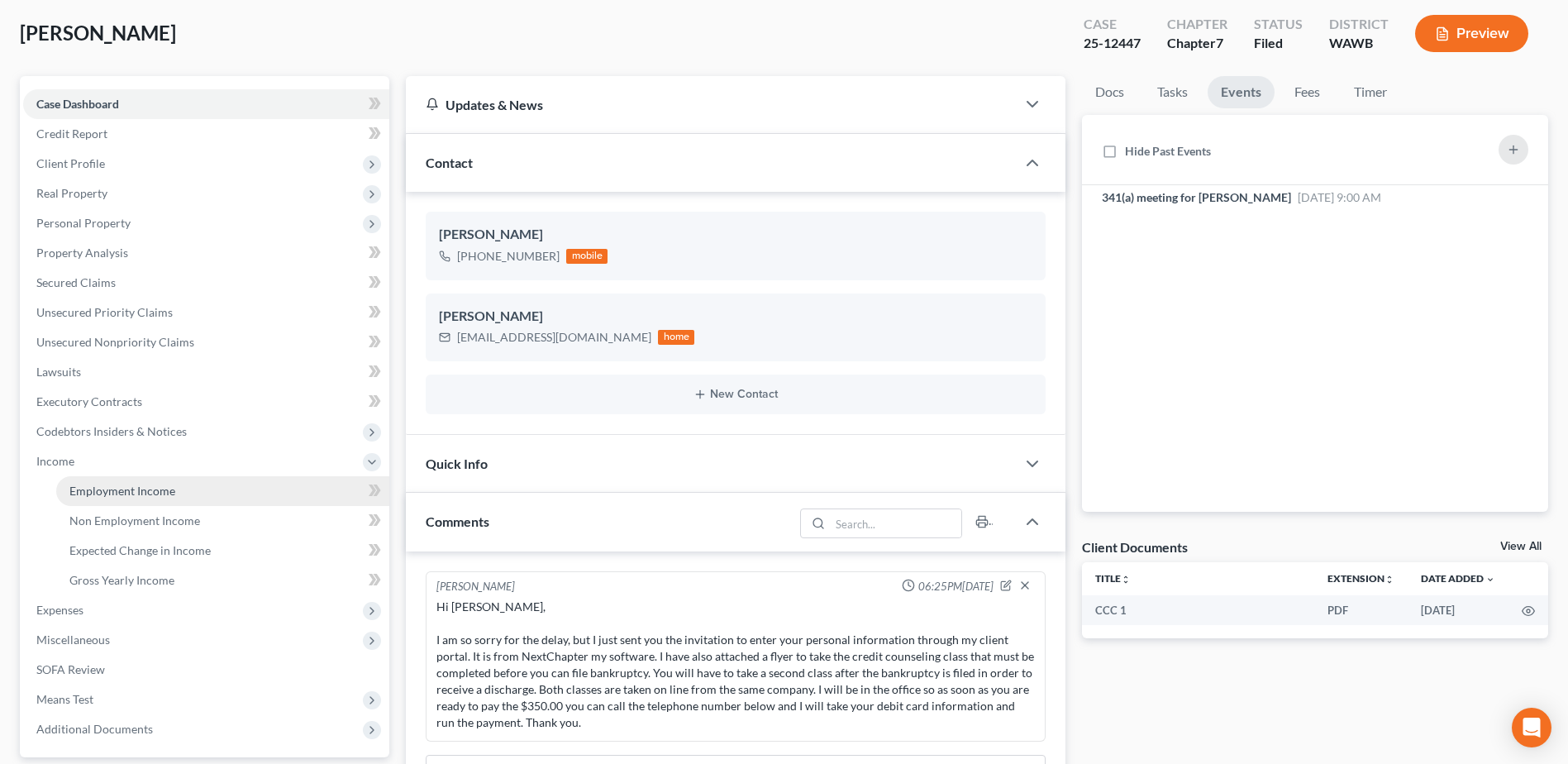
click at [153, 489] on span "Employment Income" at bounding box center [122, 491] width 106 height 14
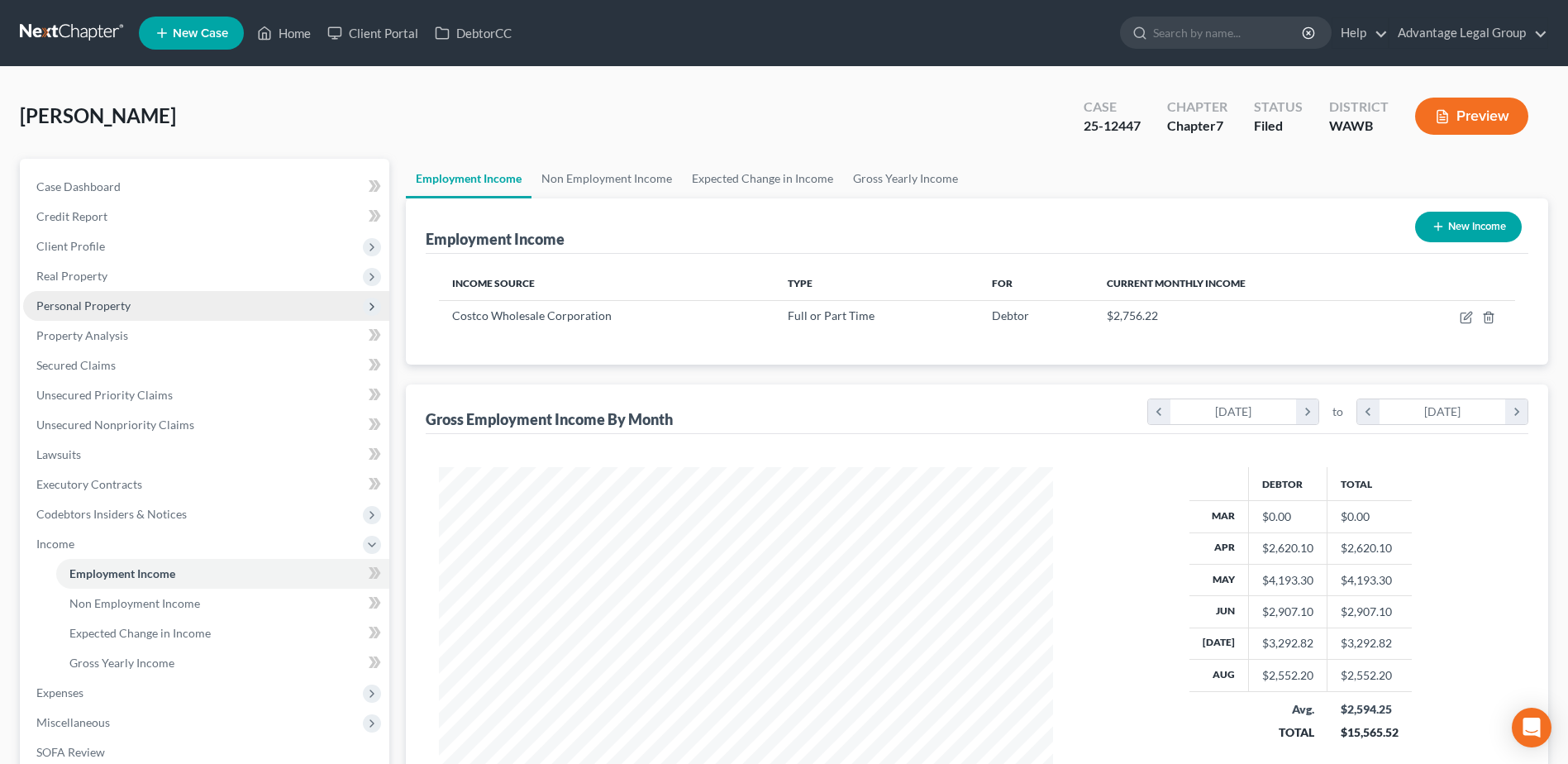
click at [73, 305] on span "Personal Property" at bounding box center [83, 306] width 94 height 14
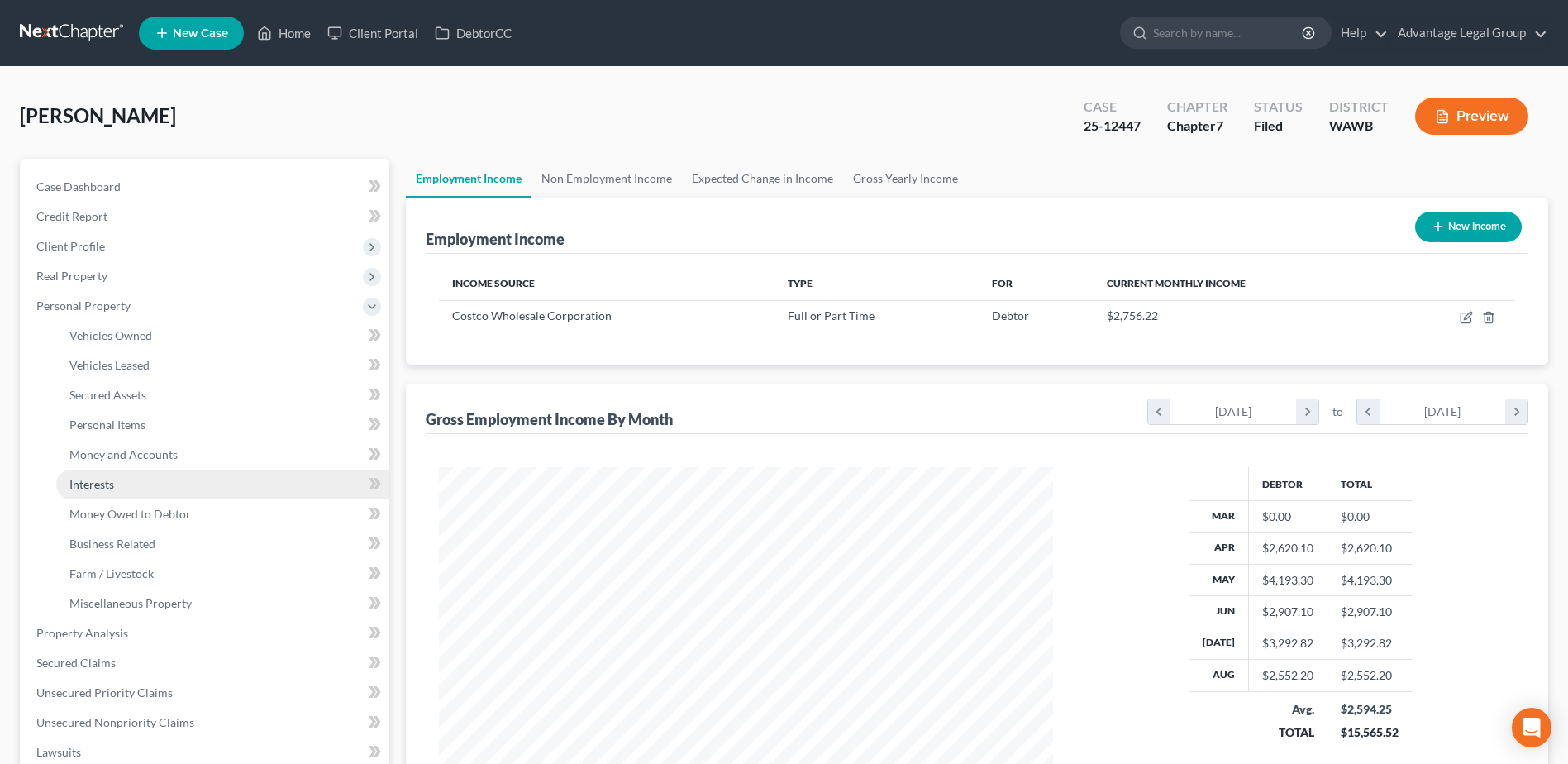
click at [94, 481] on span "Interests" at bounding box center [91, 484] width 45 height 14
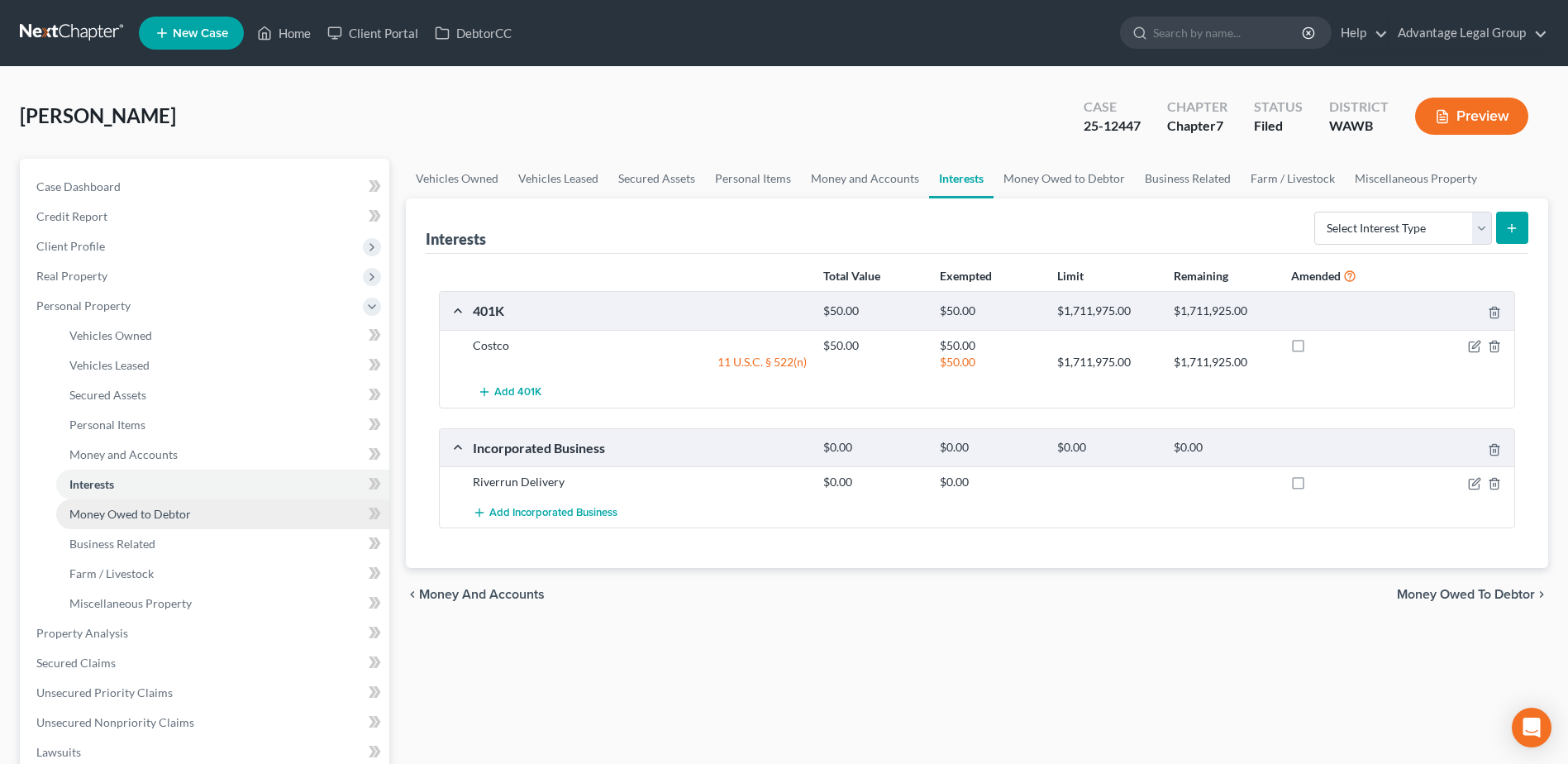
click at [99, 513] on span "Money Owed to Debtor" at bounding box center [130, 514] width 122 height 14
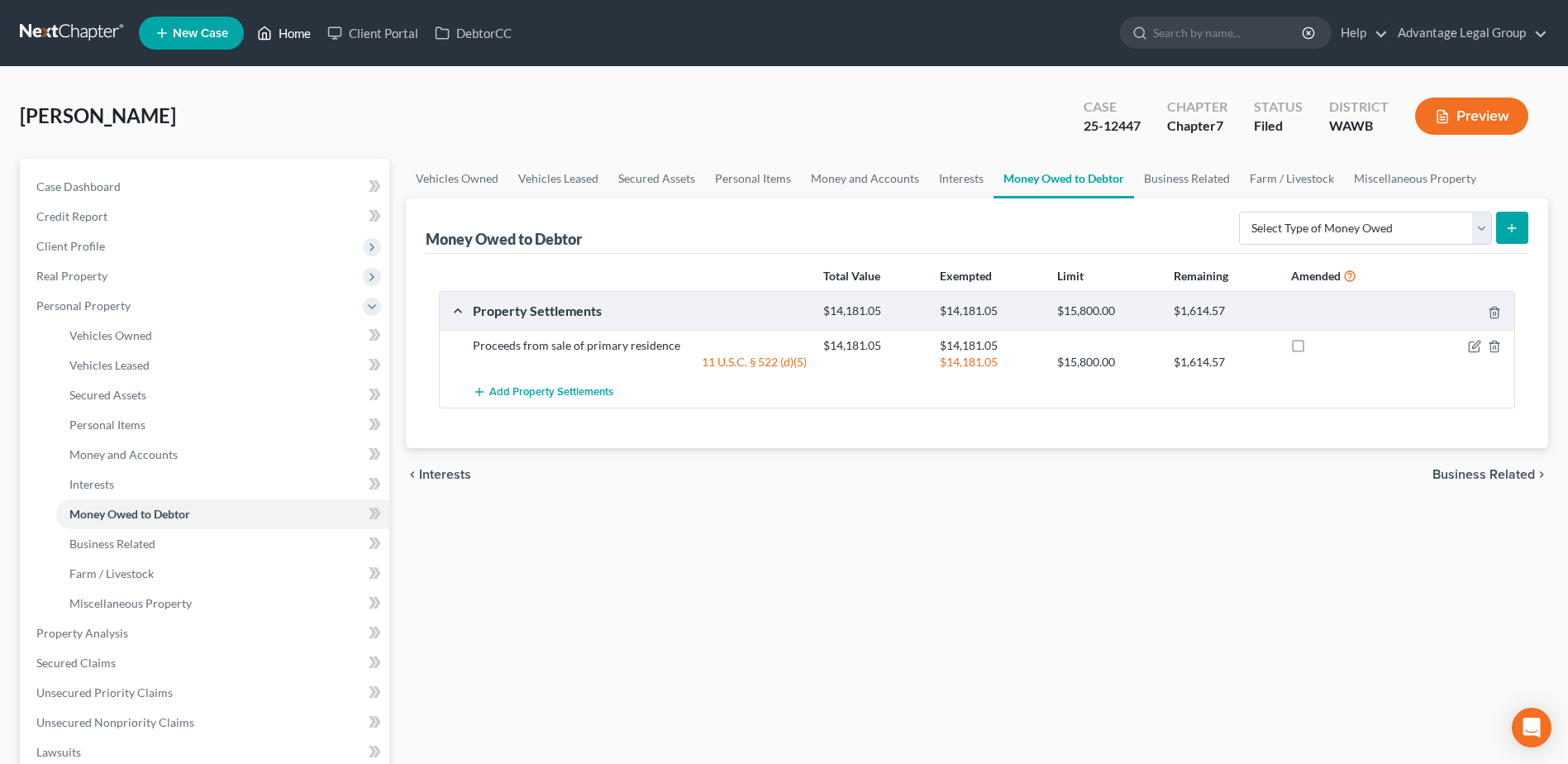
click at [291, 32] on link "Home" at bounding box center [283, 32] width 70 height 30
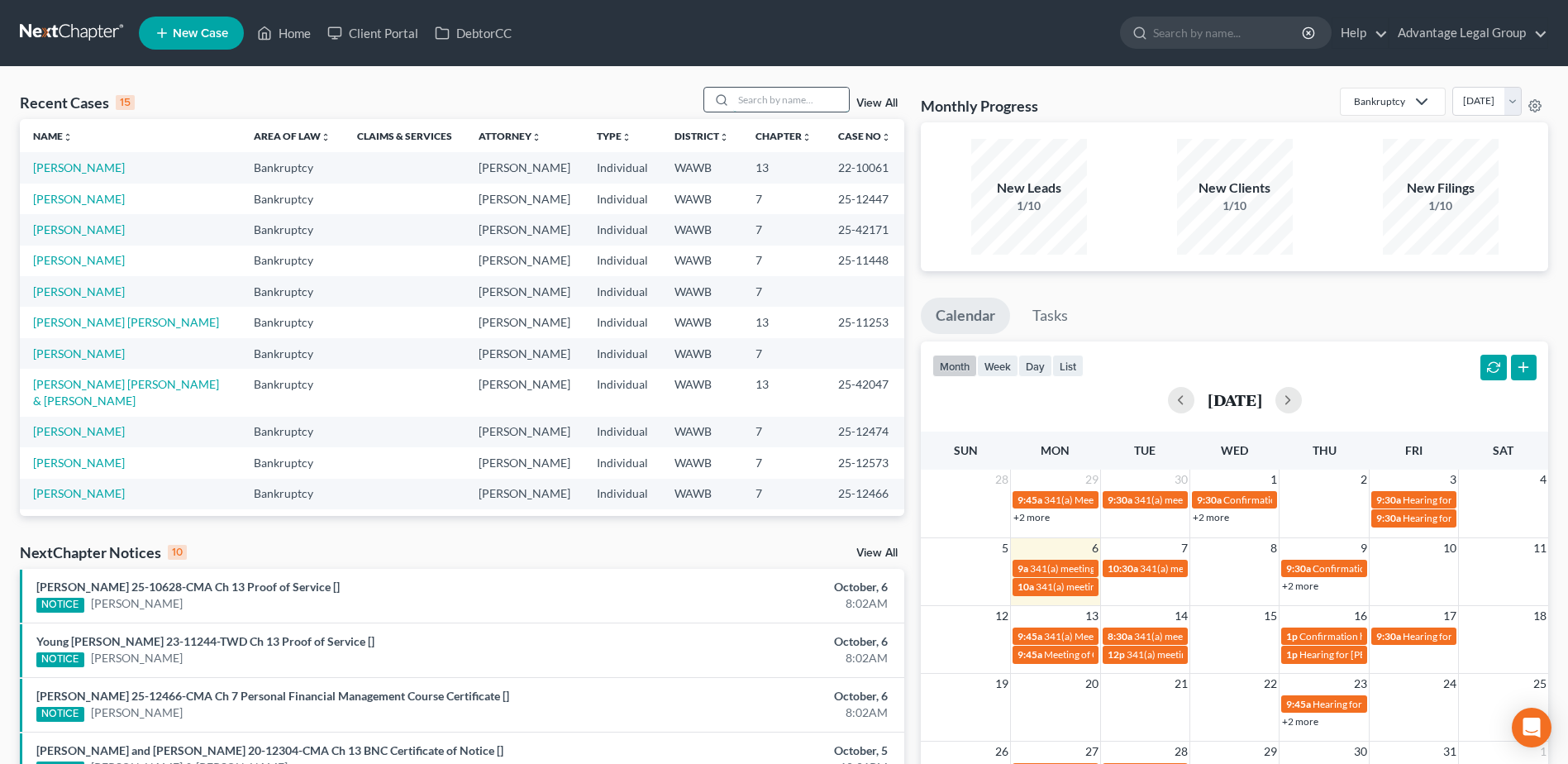
click at [798, 100] on input "search" at bounding box center [791, 100] width 116 height 24
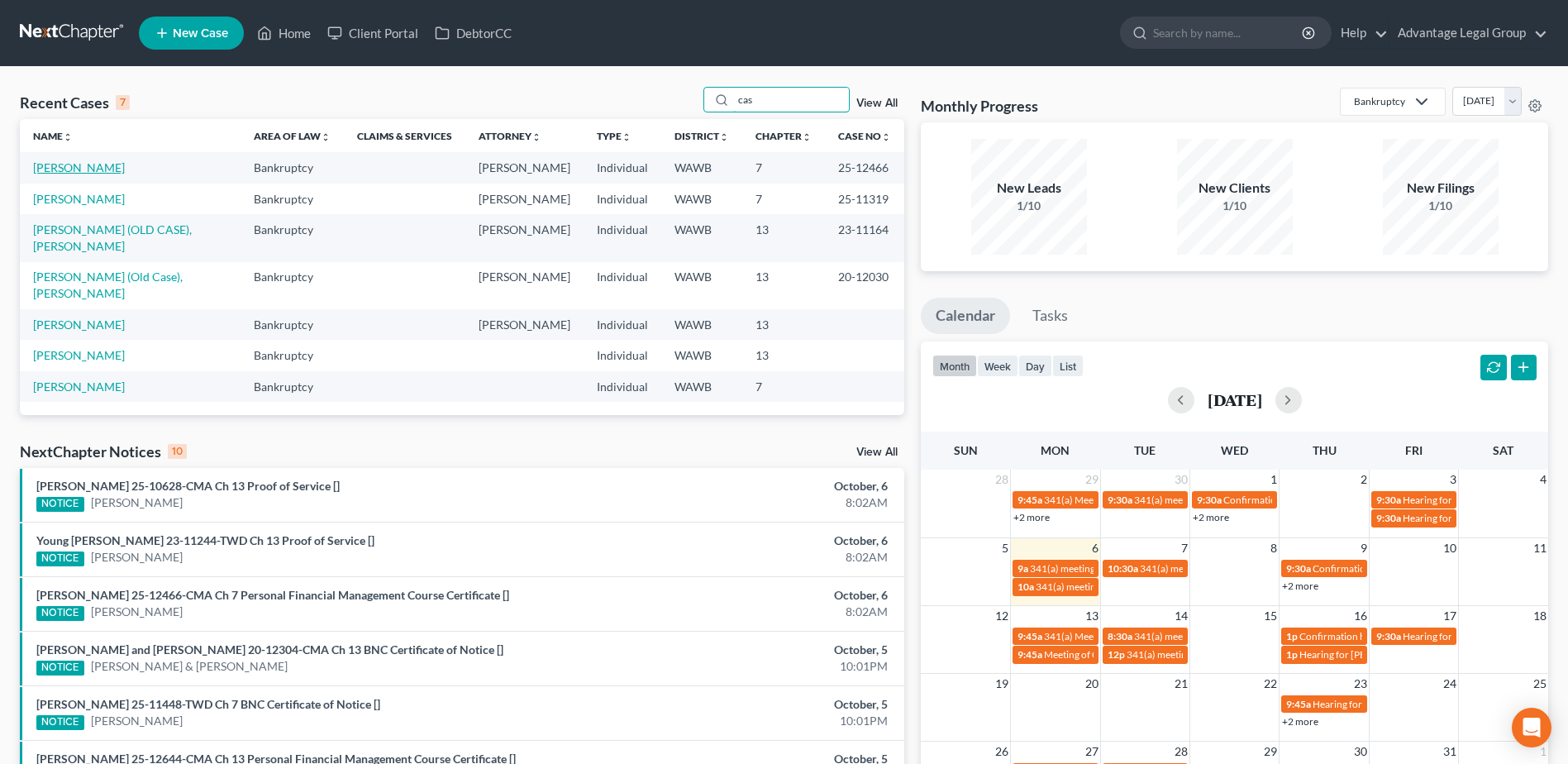
type input "cas"
click at [55, 169] on link "Castillo, Sara" at bounding box center [79, 168] width 91 height 14
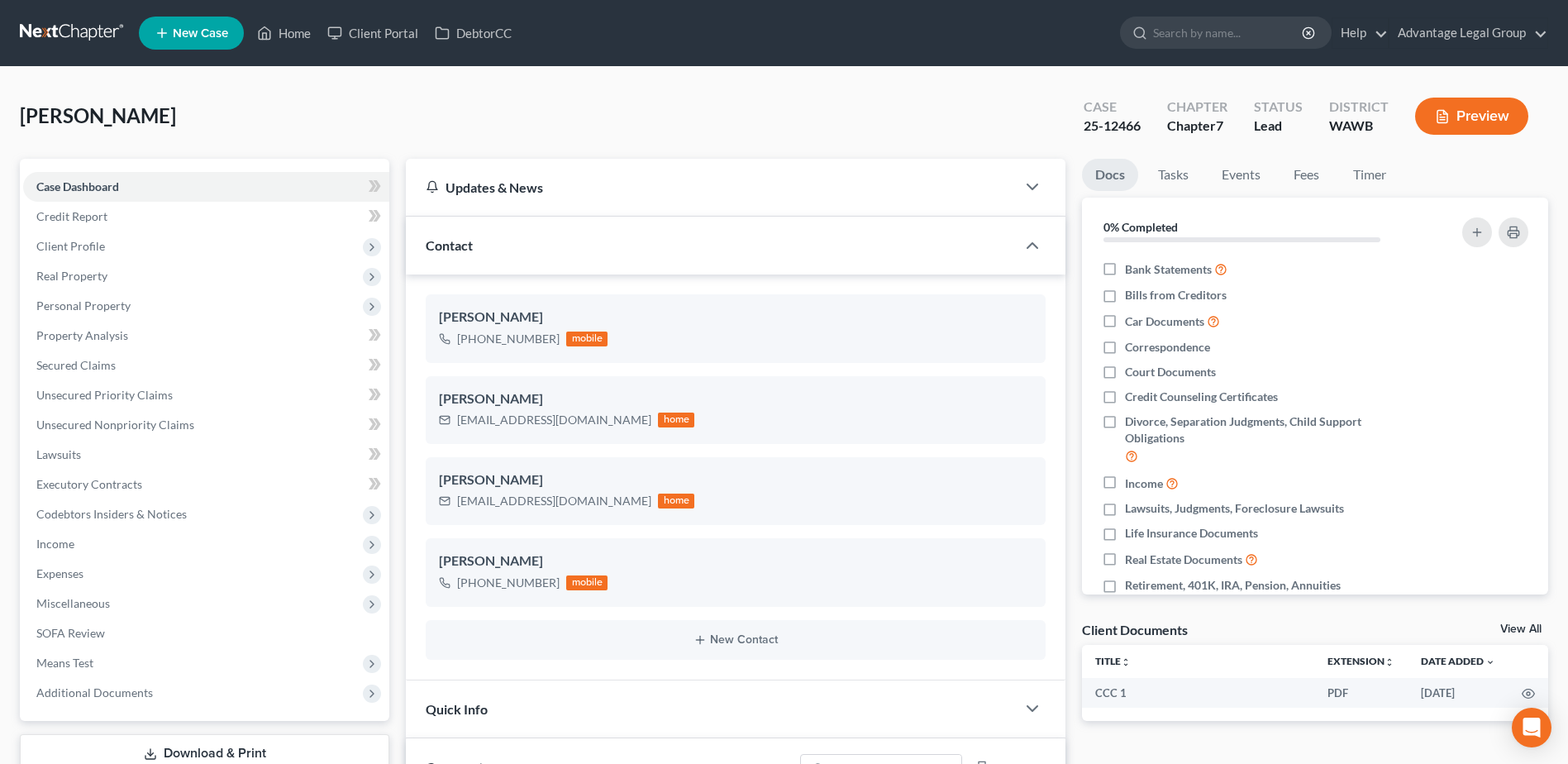
scroll to position [560, 0]
click at [1224, 172] on link "Events" at bounding box center [1241, 175] width 65 height 32
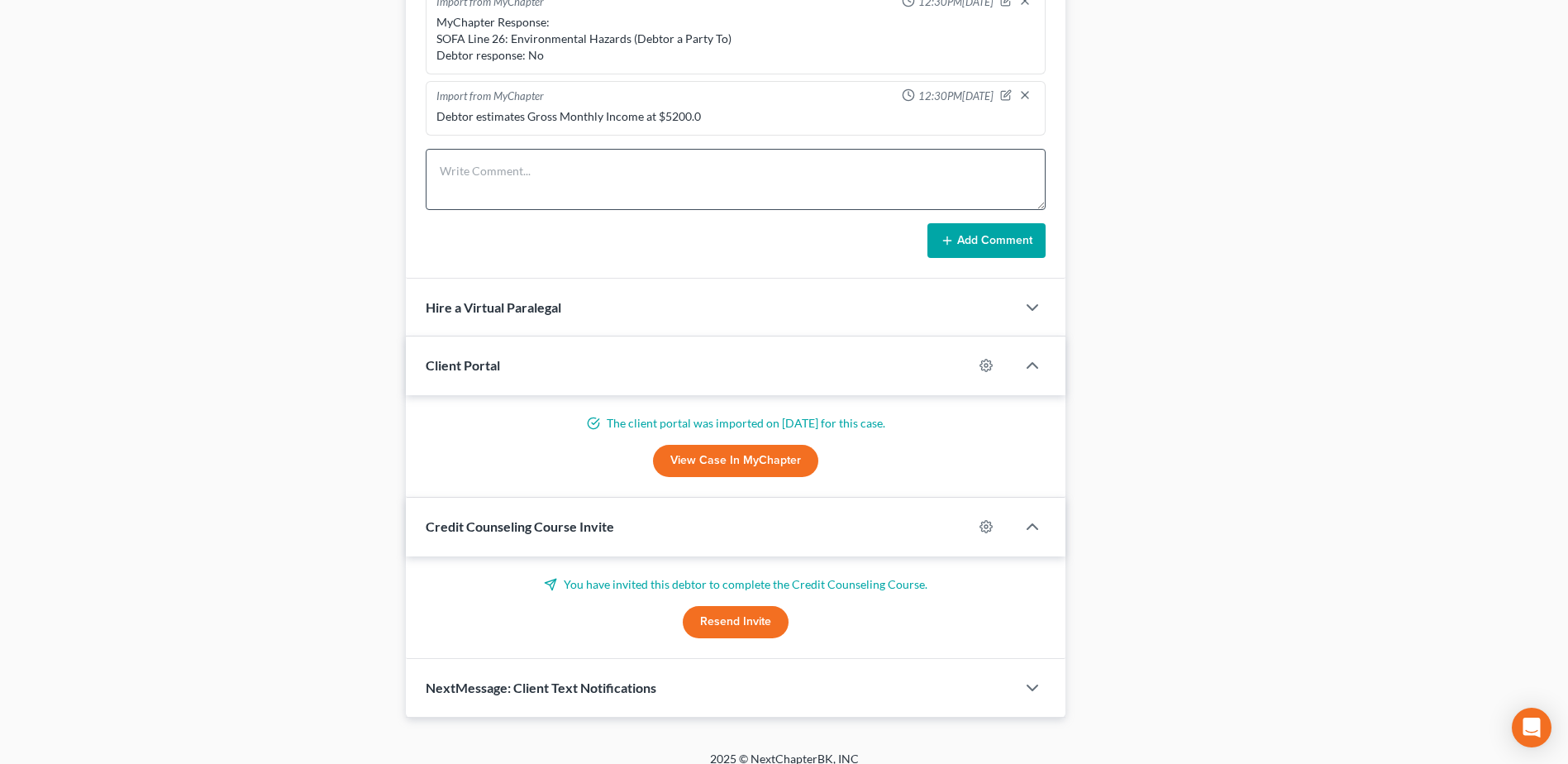
scroll to position [961, 0]
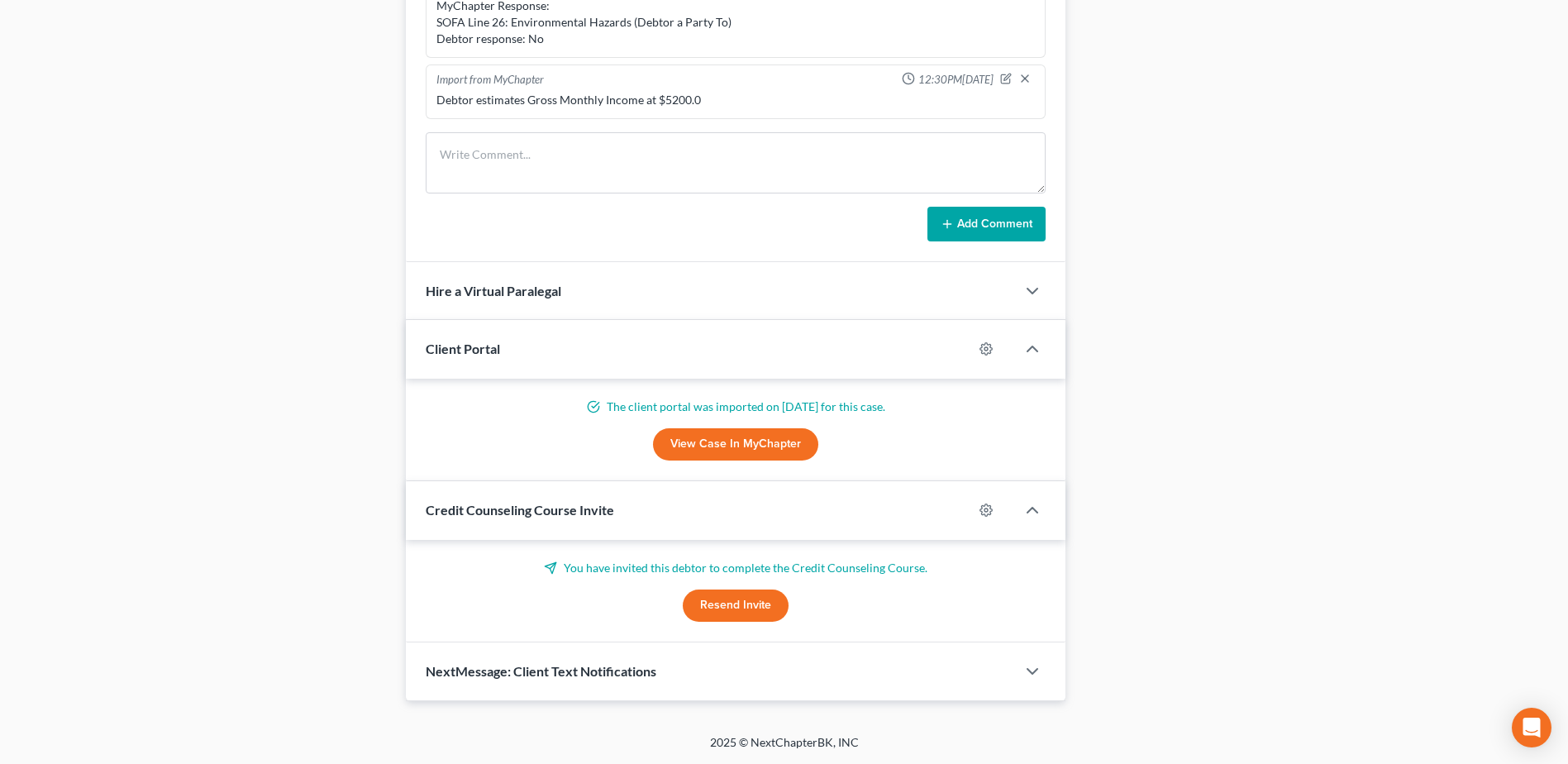
click at [608, 671] on span "NextMessage: Client Text Notifications" at bounding box center [541, 671] width 230 height 16
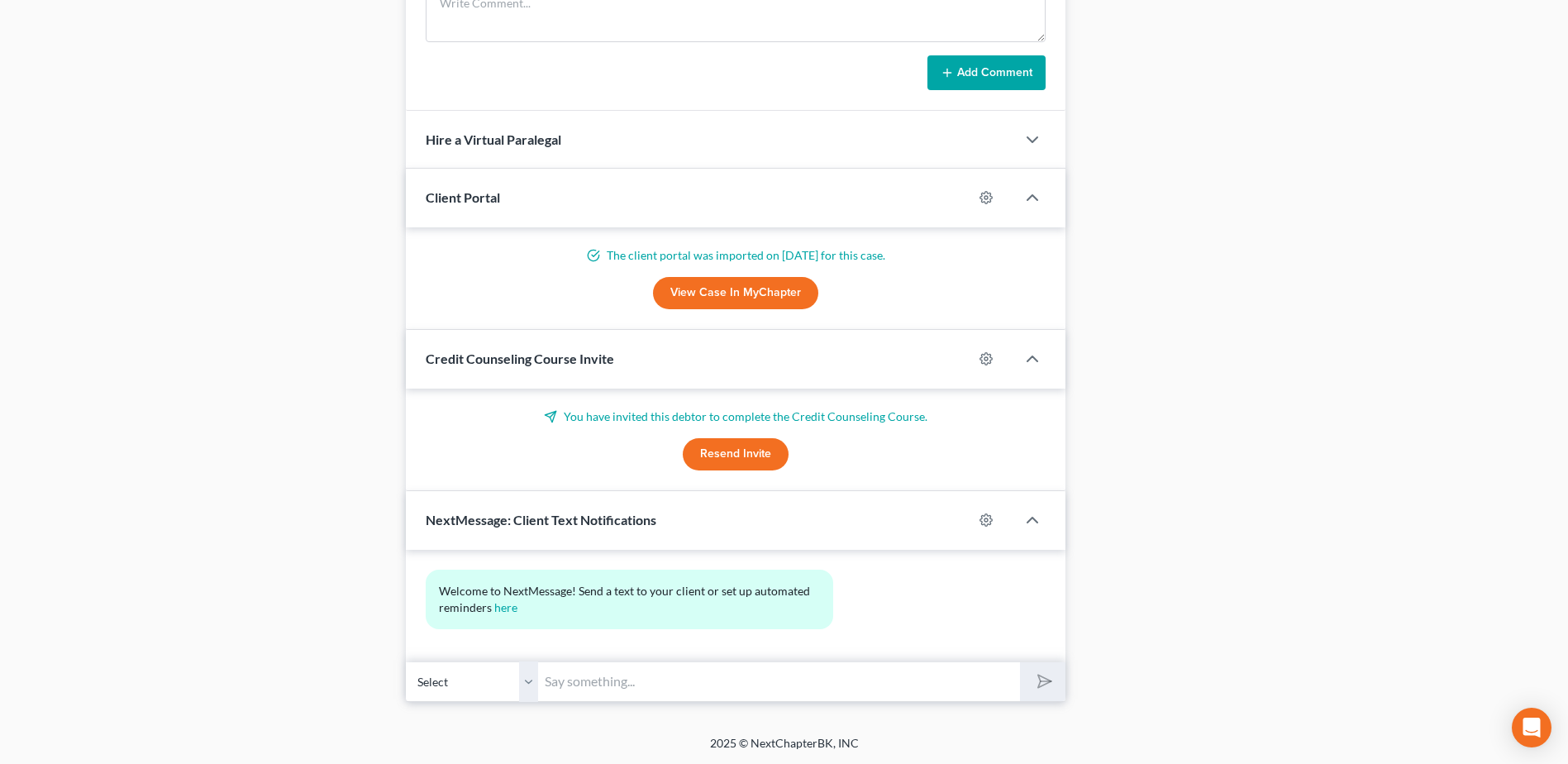
scroll to position [1114, 0]
click at [640, 679] on input "text" at bounding box center [778, 681] width 481 height 40
type input "Ara, are you on the zoom call for your hearing?"
click at [1020, 661] on button "submit" at bounding box center [1043, 680] width 46 height 39
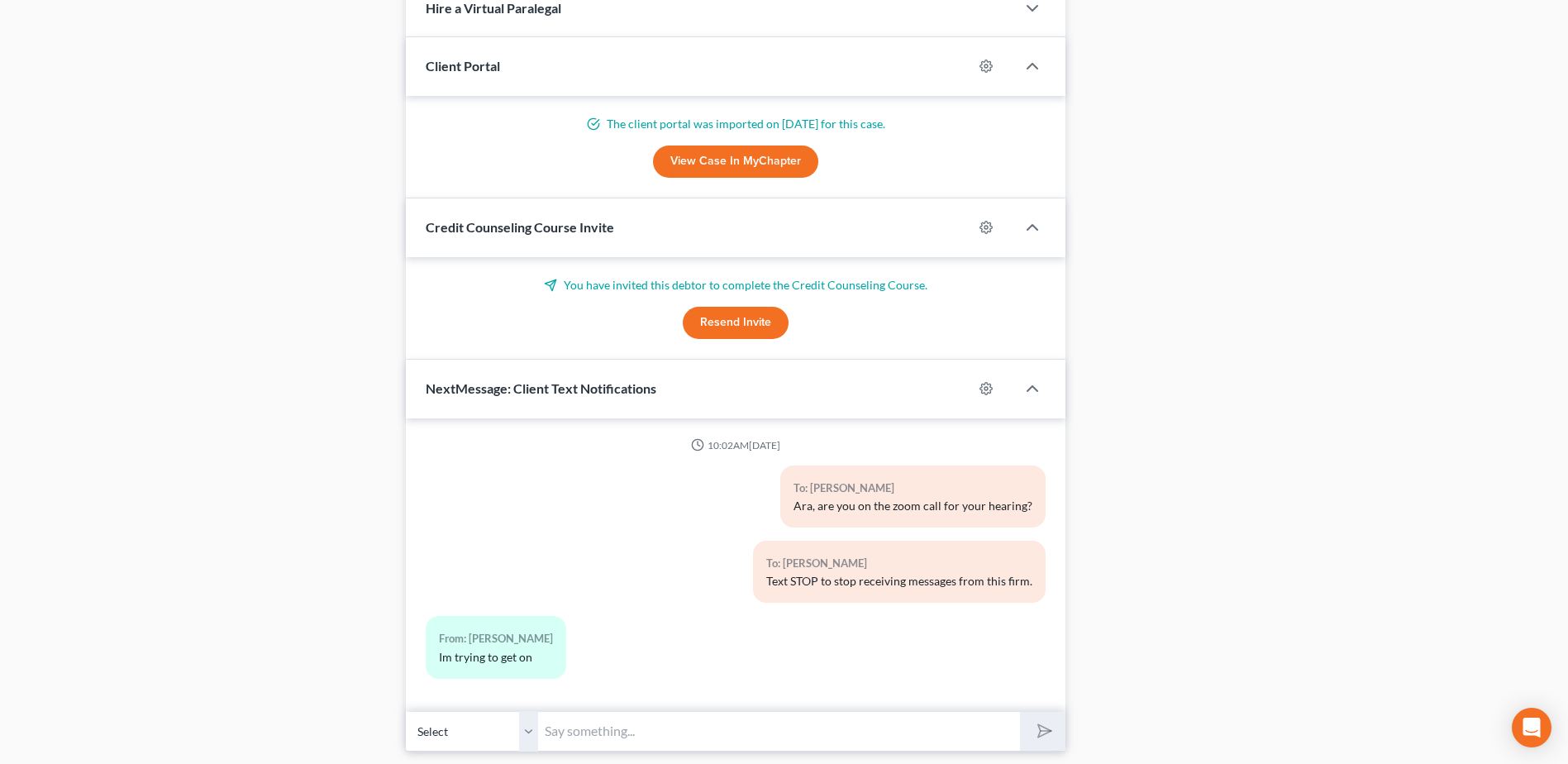
scroll to position [1295, 0]
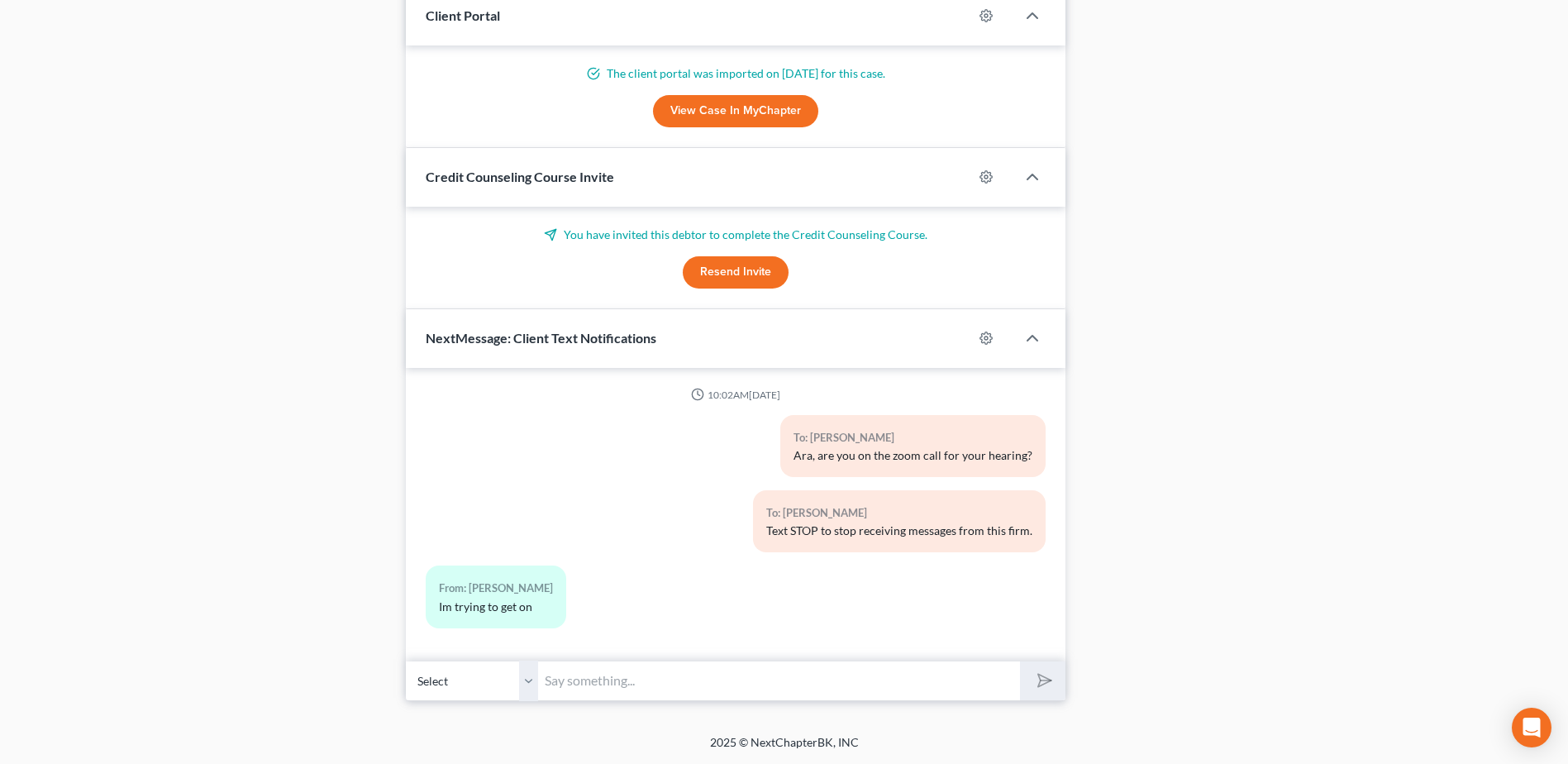
click at [613, 682] on input "text" at bounding box center [778, 681] width 481 height 40
type input "if you get in, please let me know, thank you."
click at [1020, 661] on button "submit" at bounding box center [1043, 680] width 46 height 39
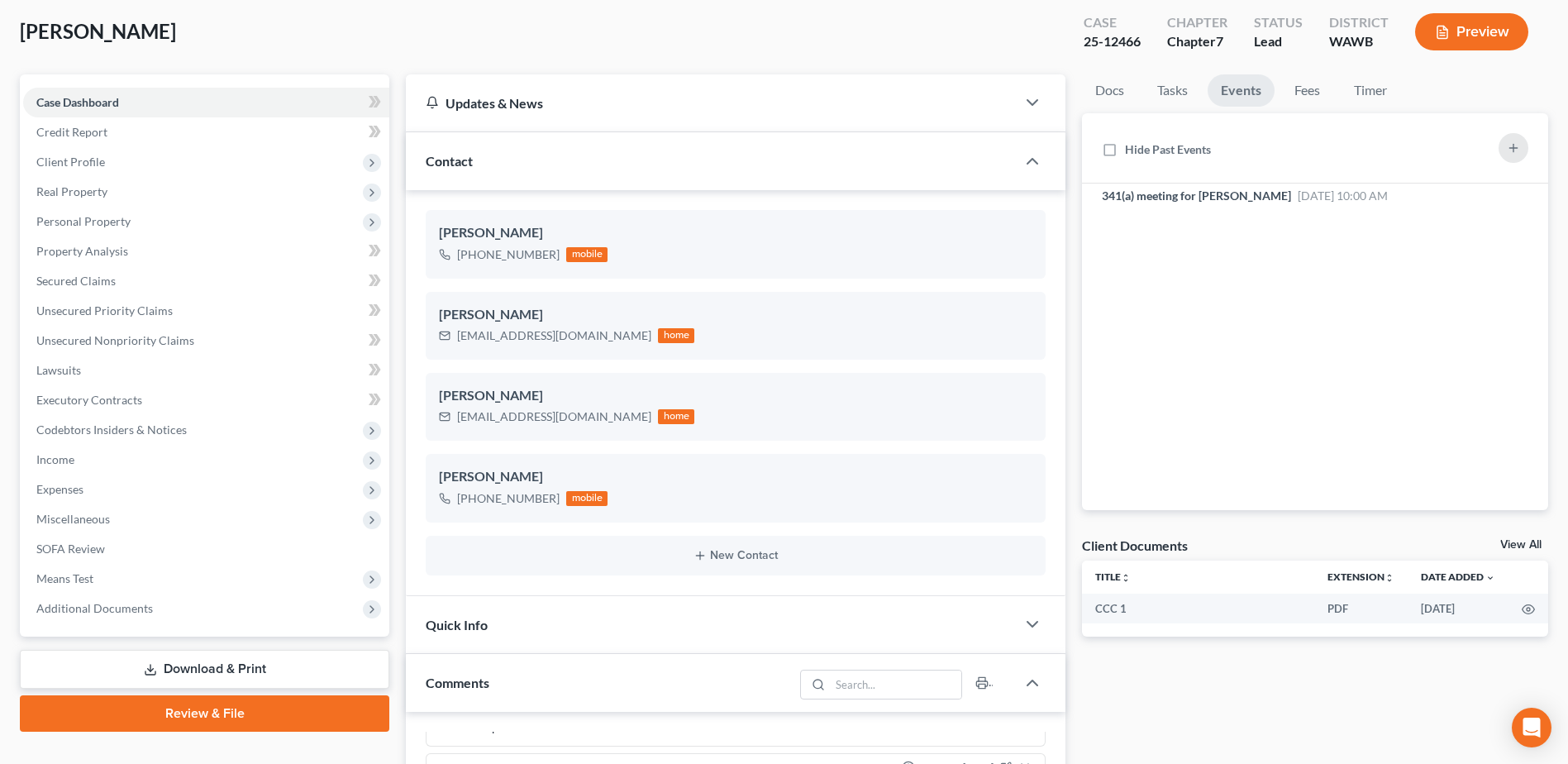
scroll to position [0, 0]
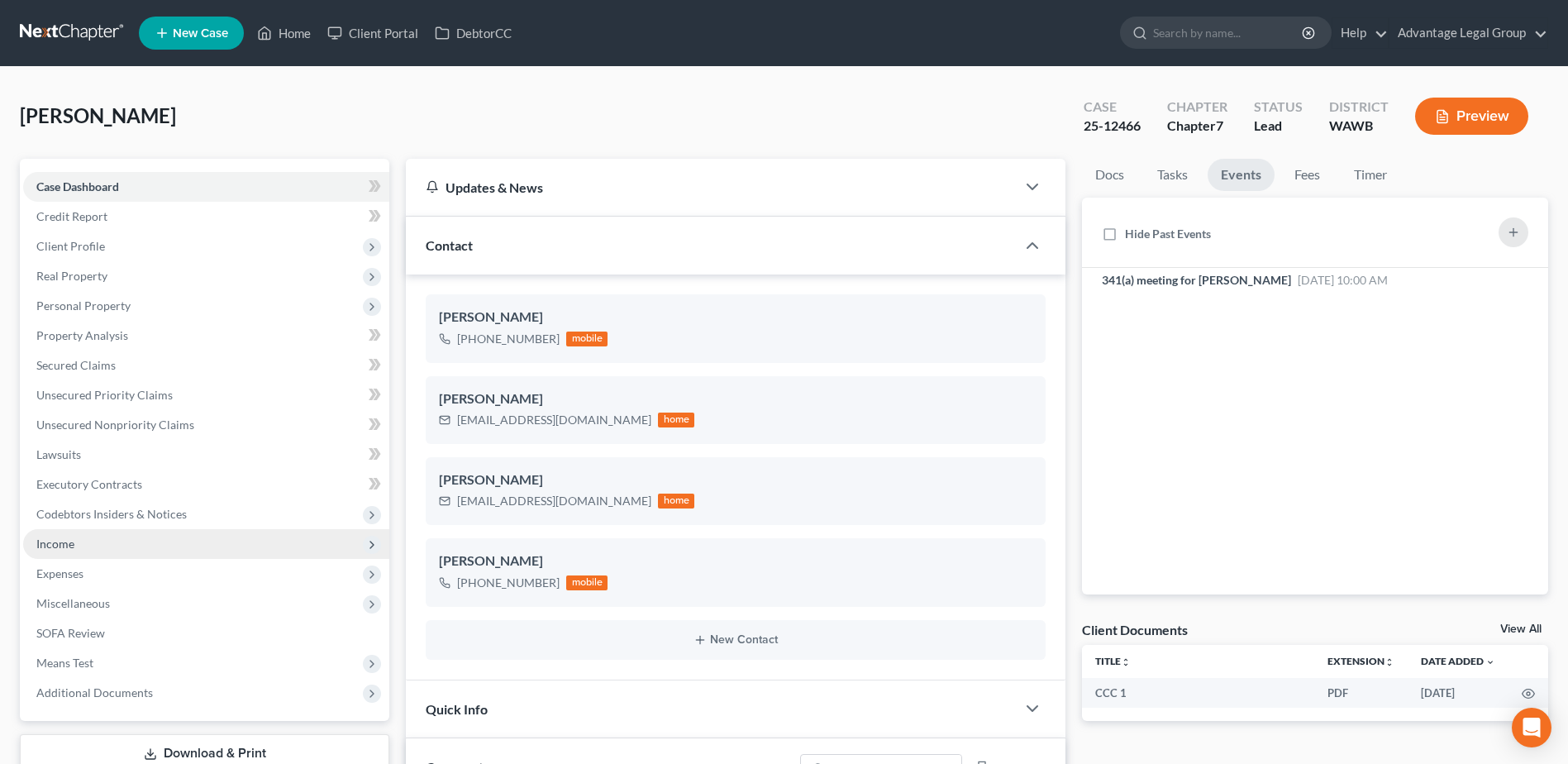
click at [67, 544] on span "Income" at bounding box center [56, 543] width 38 height 14
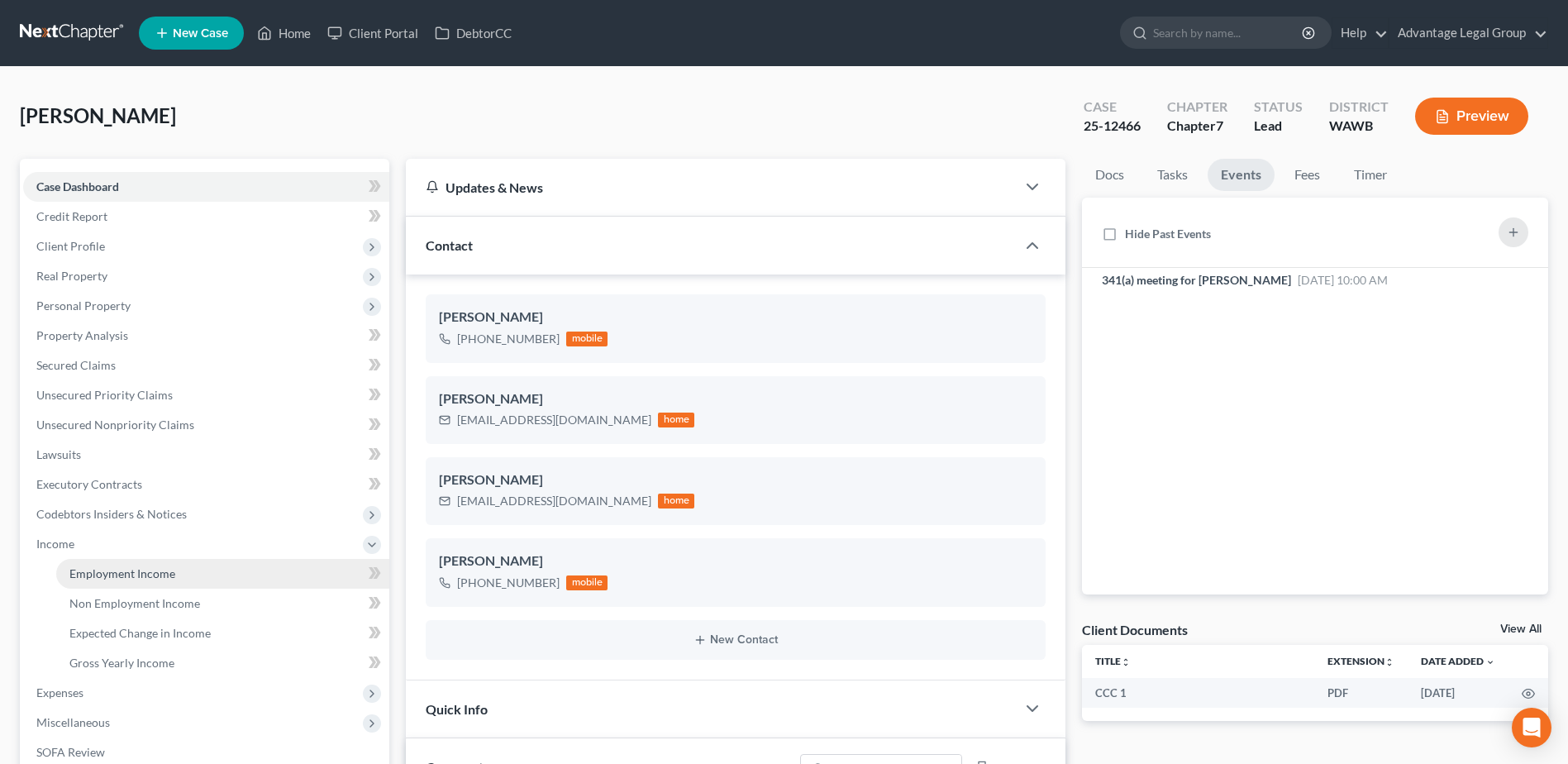
click at [117, 569] on span "Employment Income" at bounding box center [122, 573] width 106 height 14
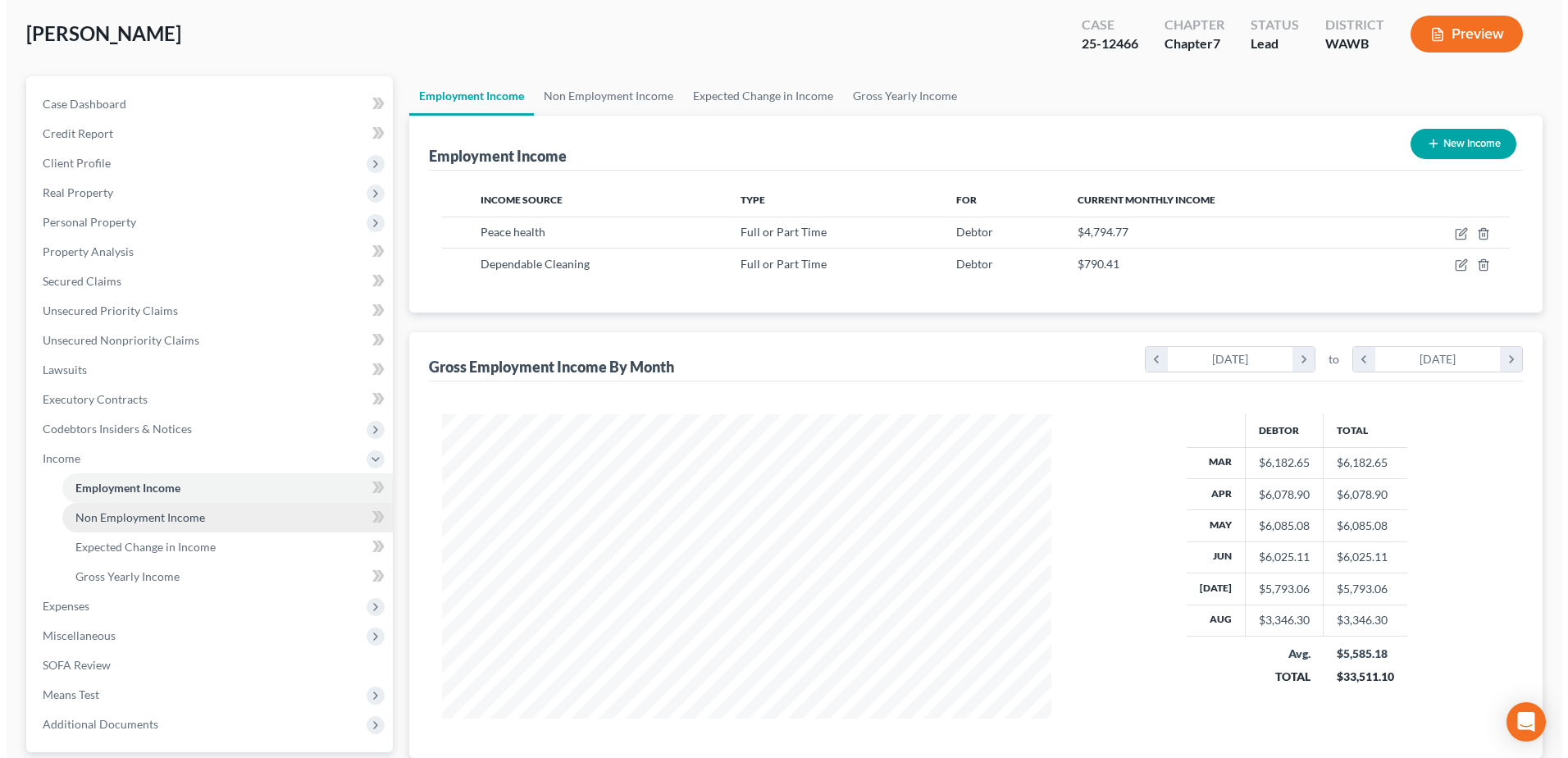
scroll to position [82, 0]
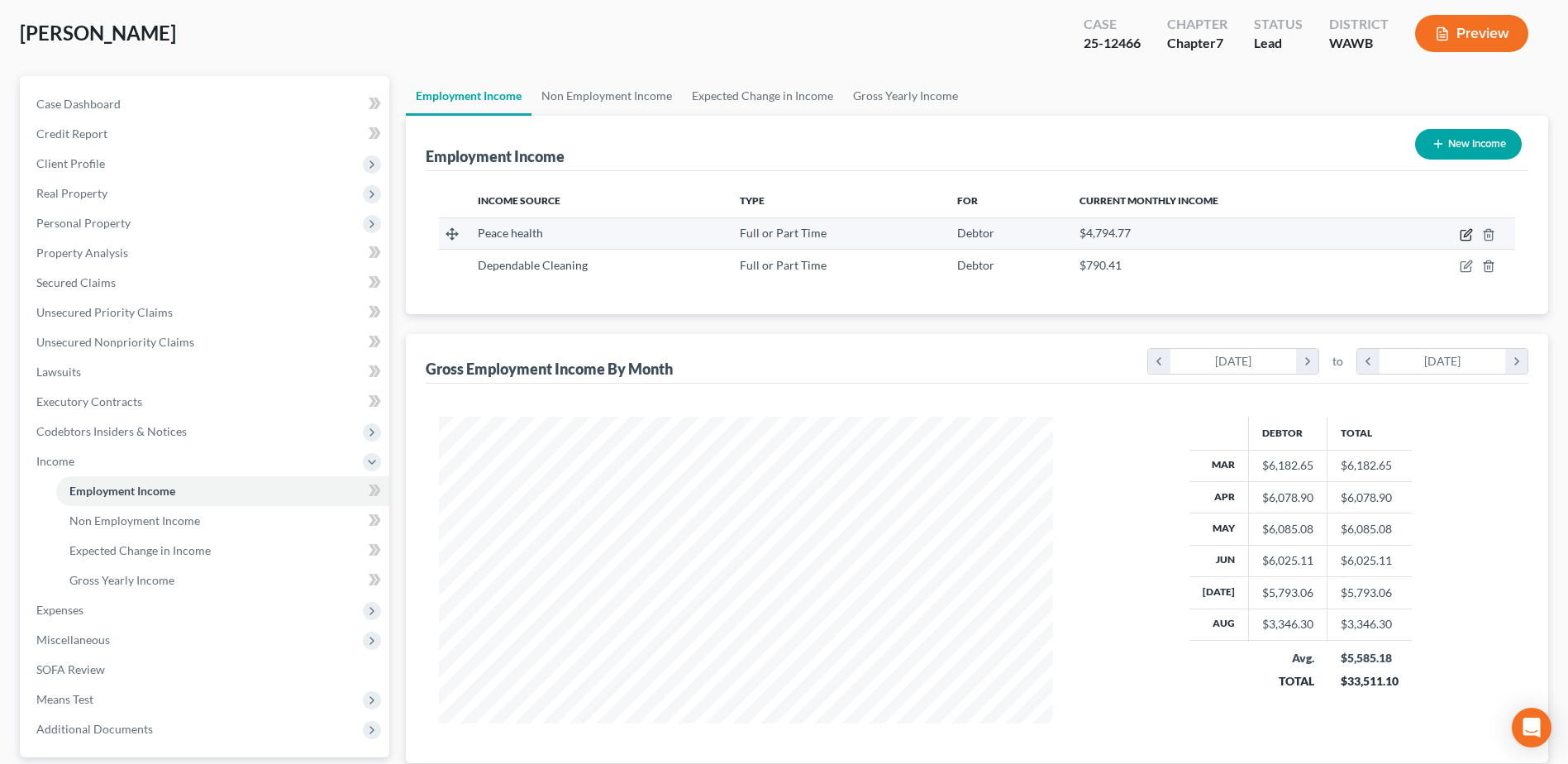
click at [1468, 237] on icon "button" at bounding box center [1466, 234] width 13 height 13
select select "0"
select select "50"
select select "2"
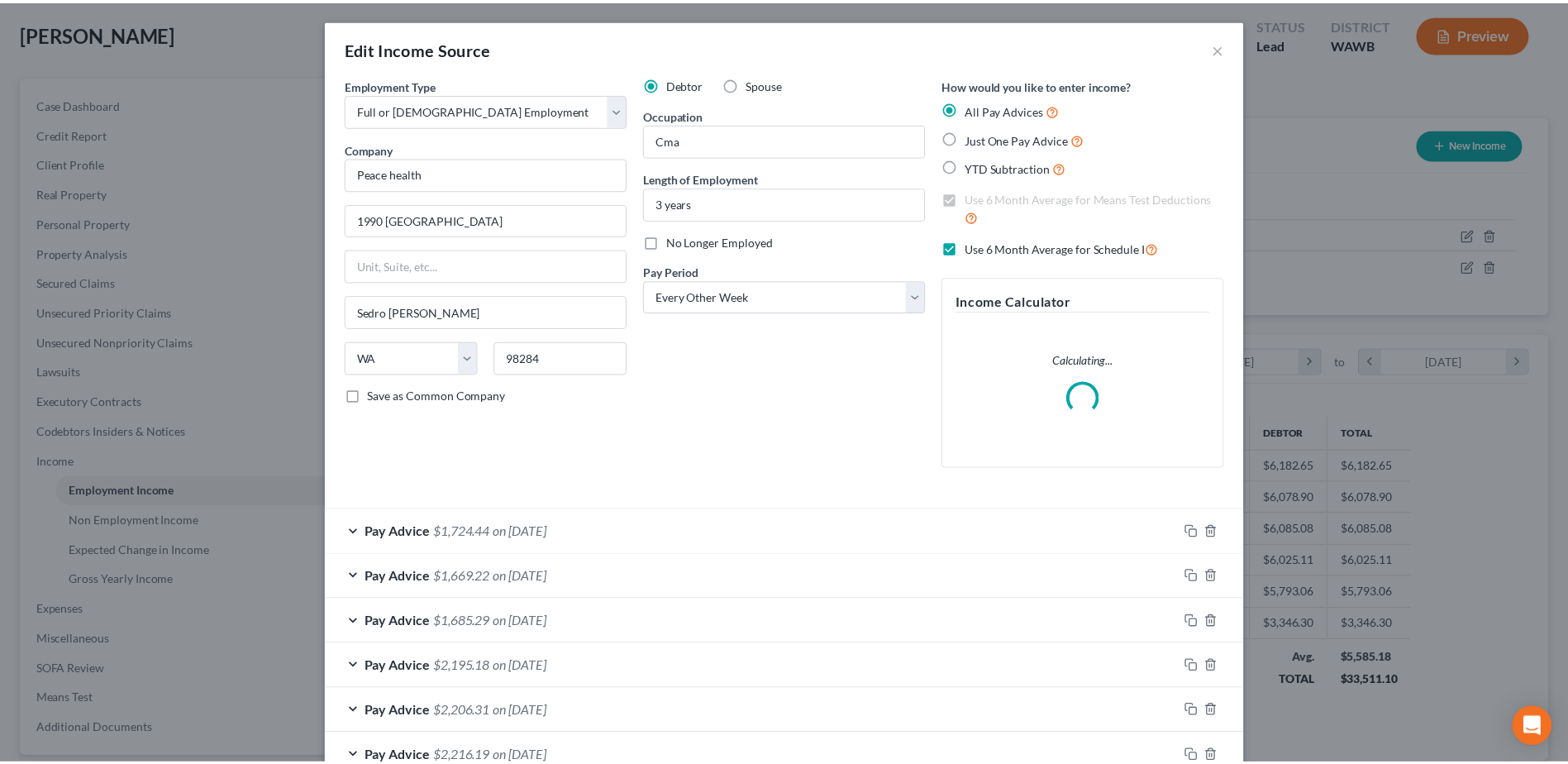
scroll to position [309, 653]
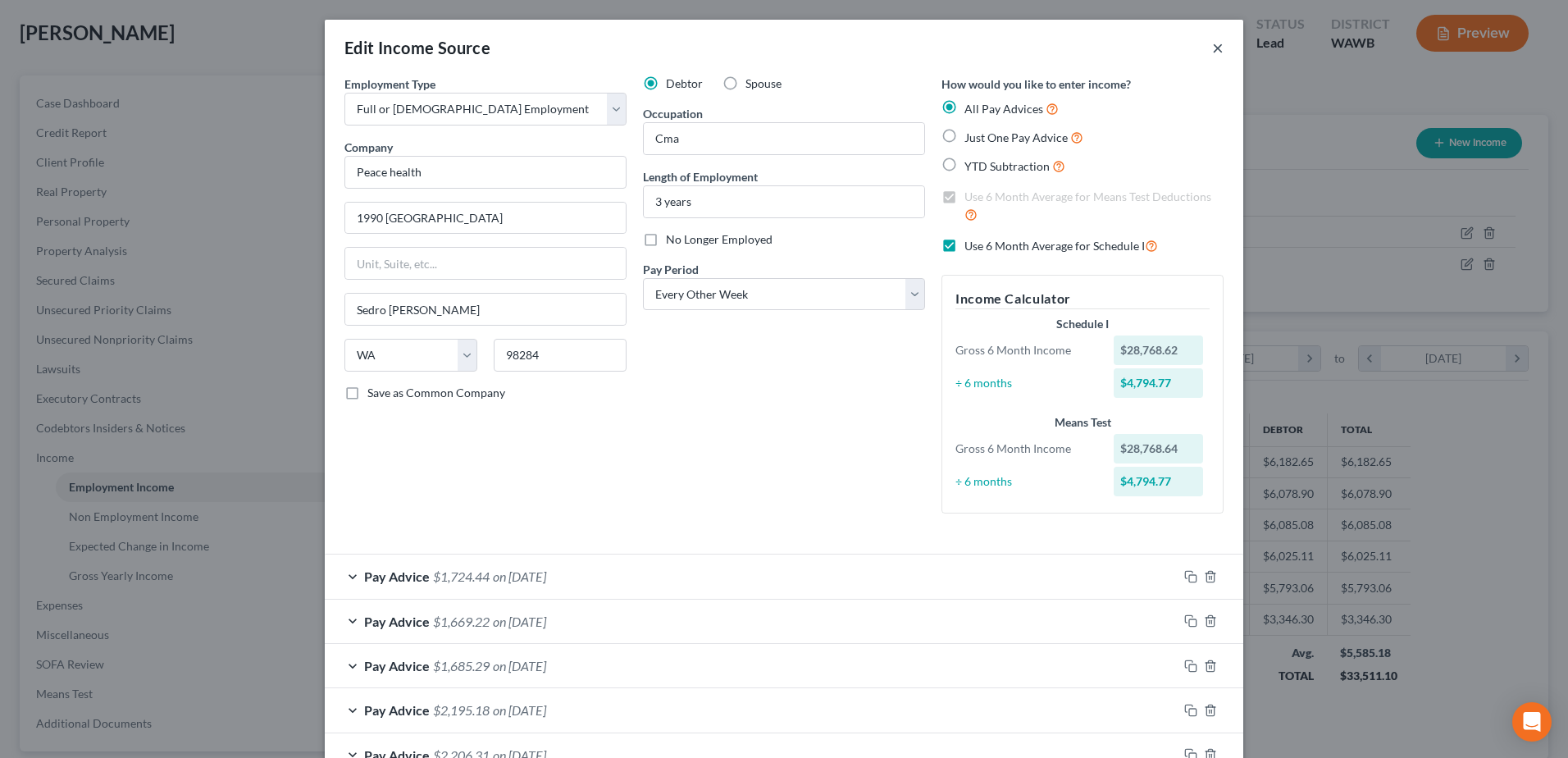
click at [1212, 49] on button "×" at bounding box center [1218, 47] width 12 height 20
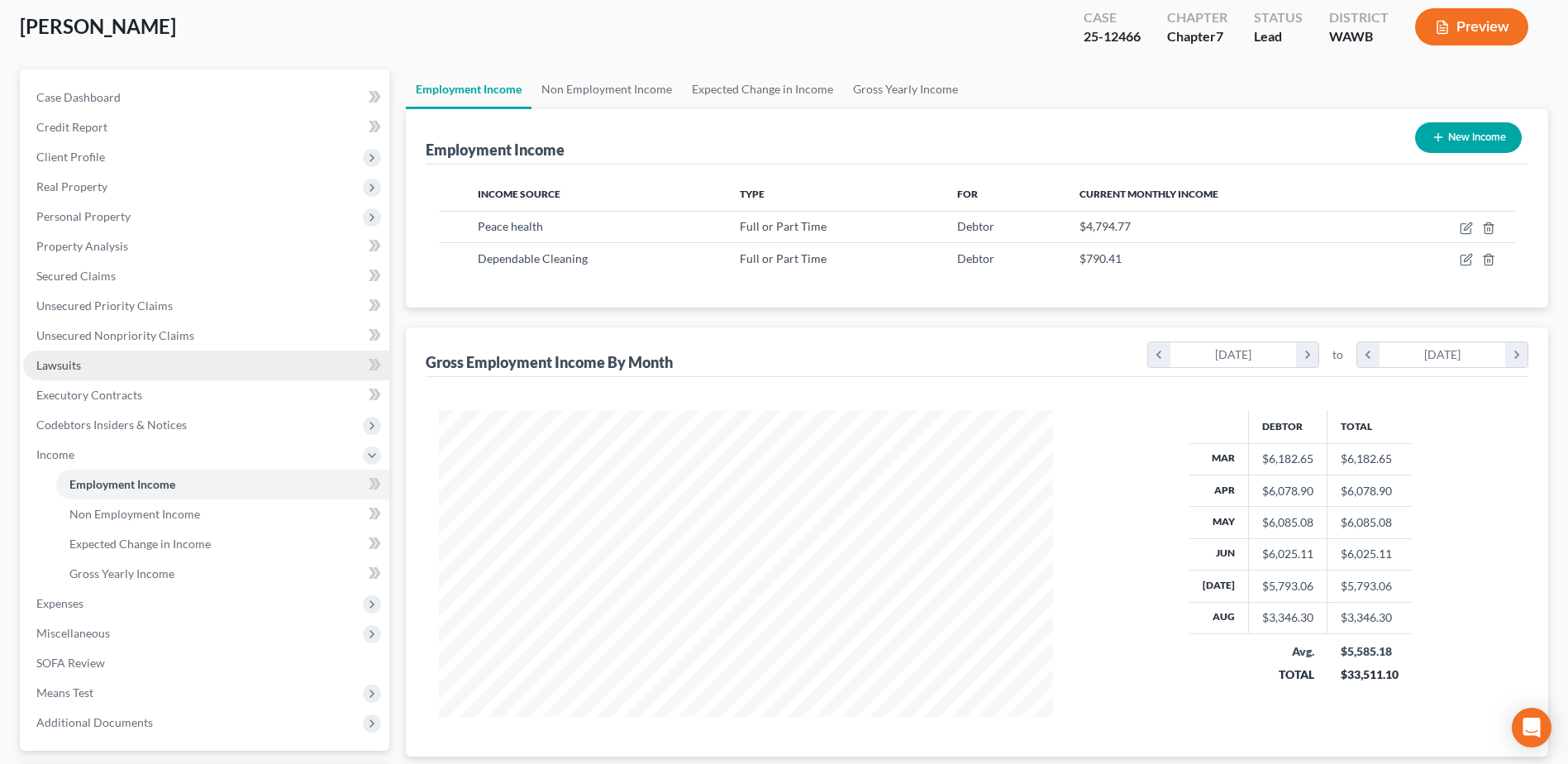
scroll to position [0, 0]
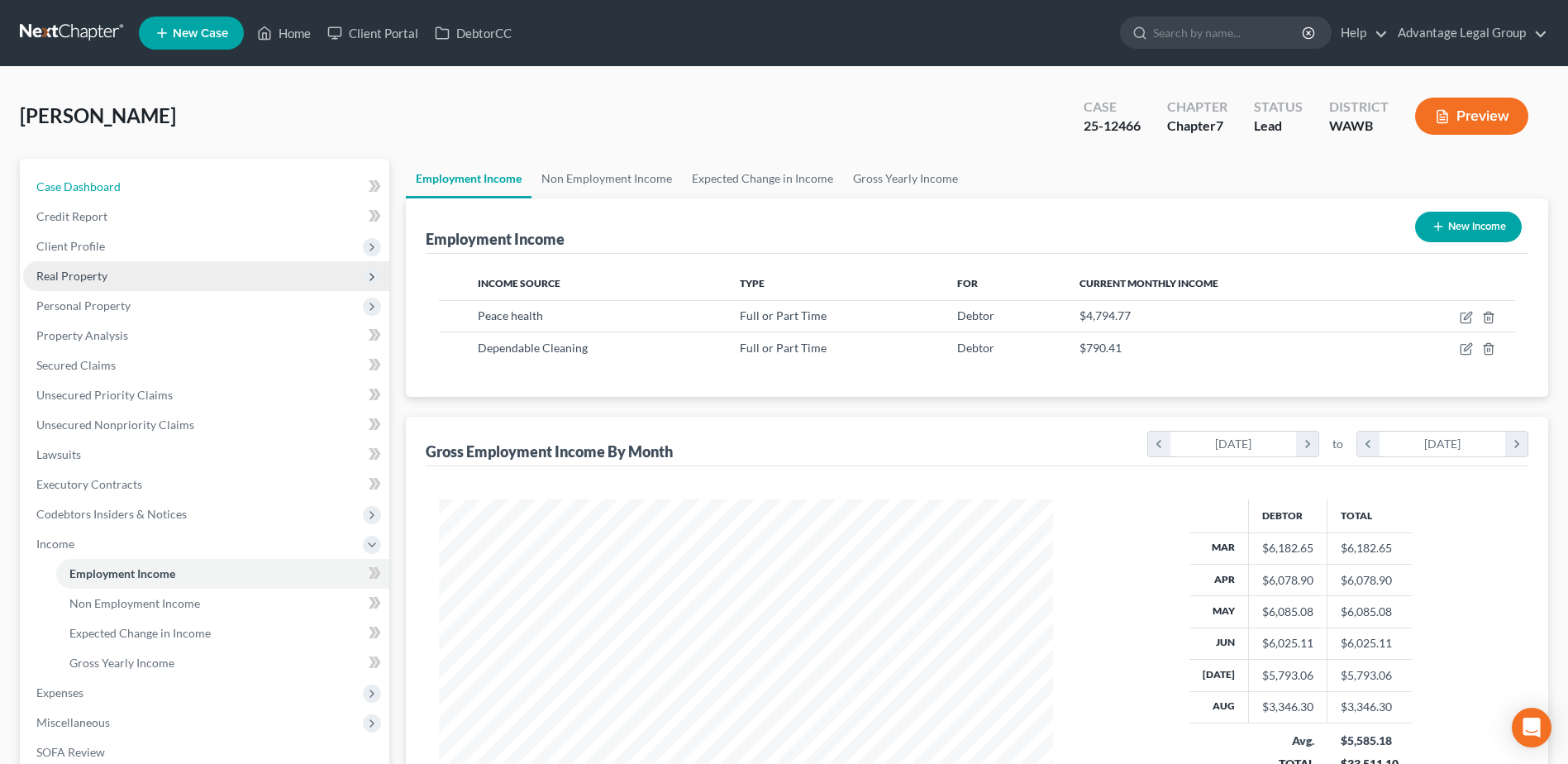
drag, startPoint x: 98, startPoint y: 177, endPoint x: 120, endPoint y: 262, distance: 87.8
click at [97, 178] on link "Case Dashboard" at bounding box center [206, 187] width 366 height 30
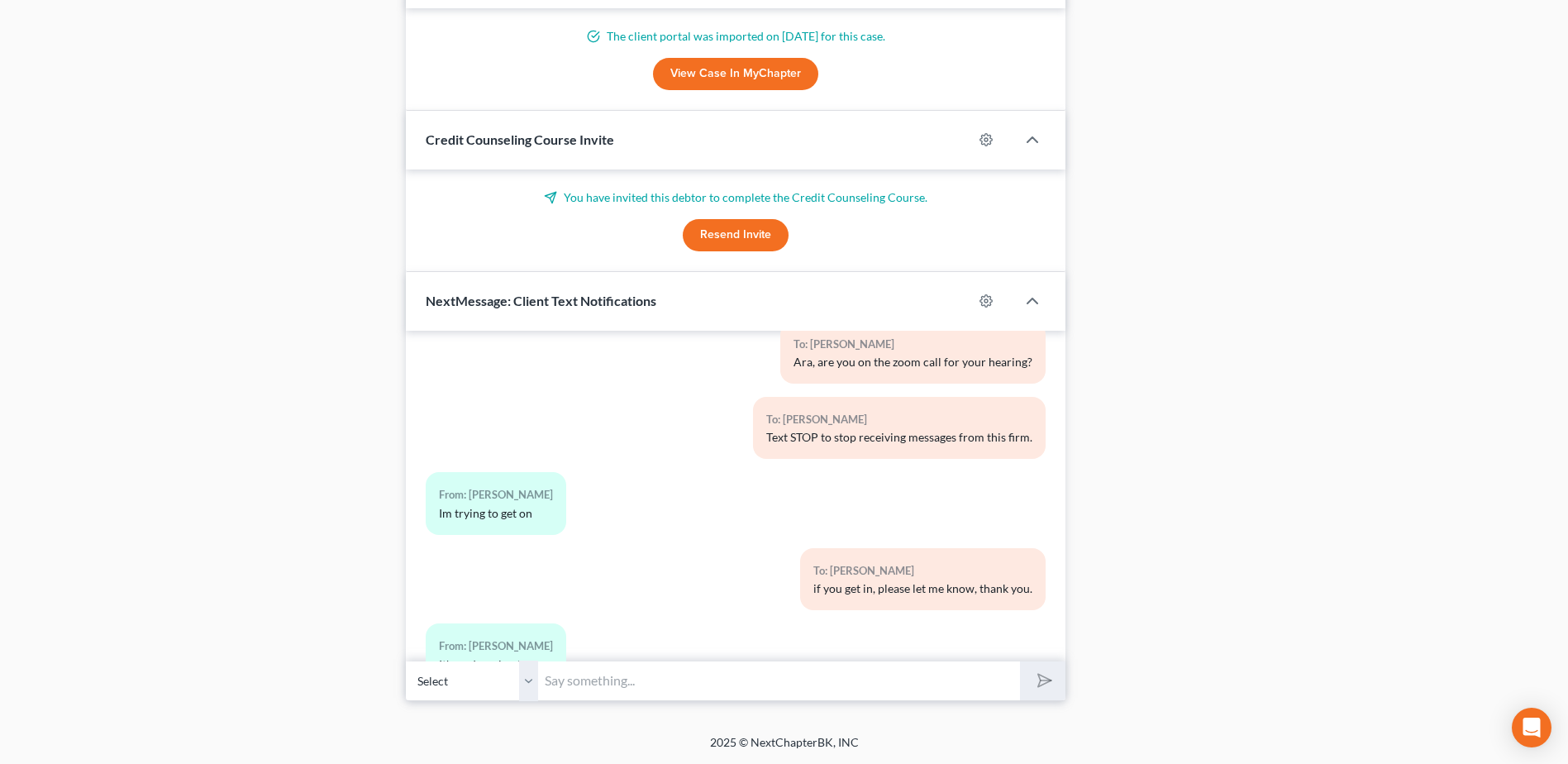
scroll to position [114, 0]
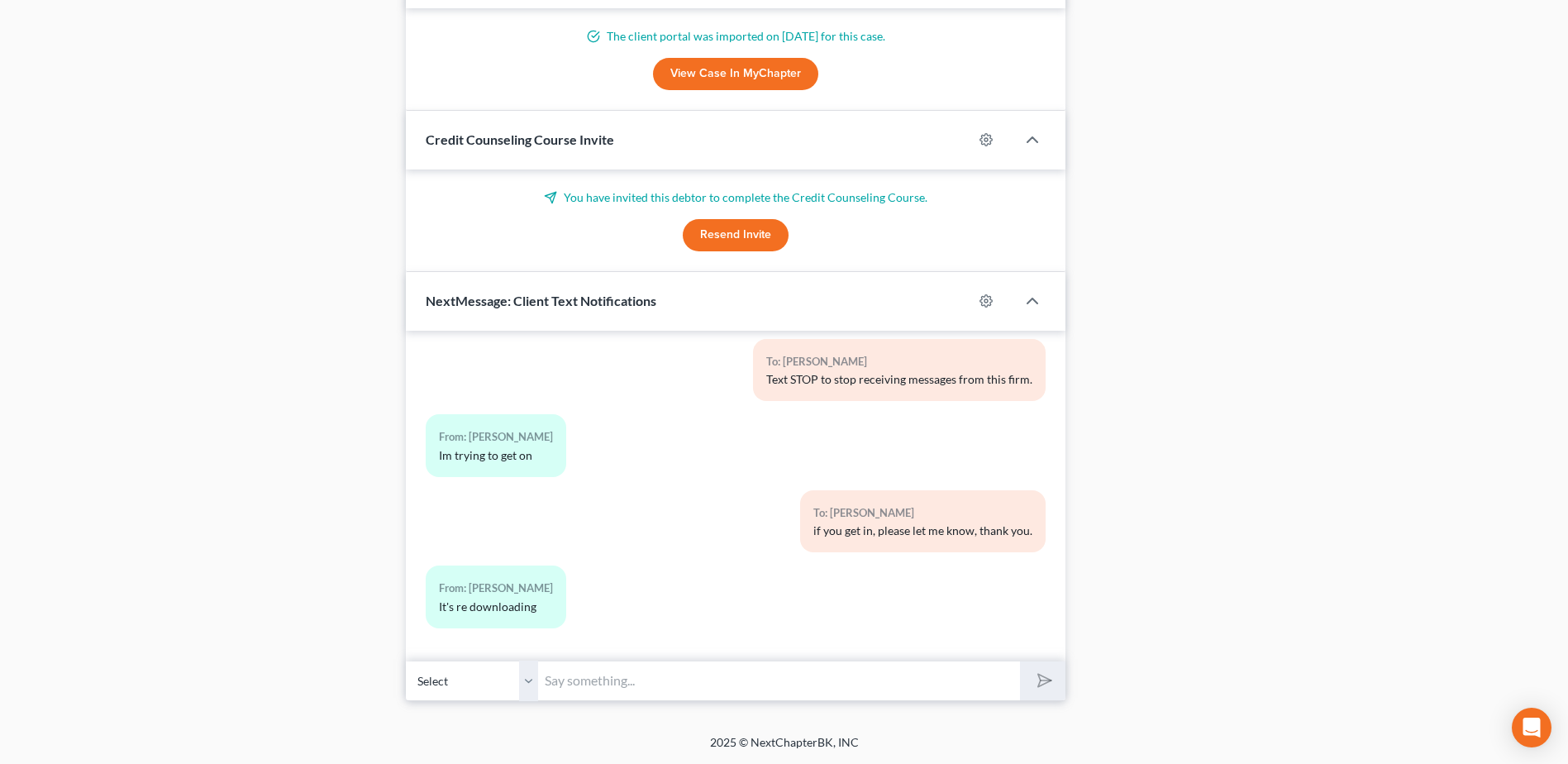
click at [645, 685] on input "text" at bounding box center [778, 681] width 481 height 40
type input "any luck?"
click at [1020, 661] on button "submit" at bounding box center [1043, 680] width 46 height 39
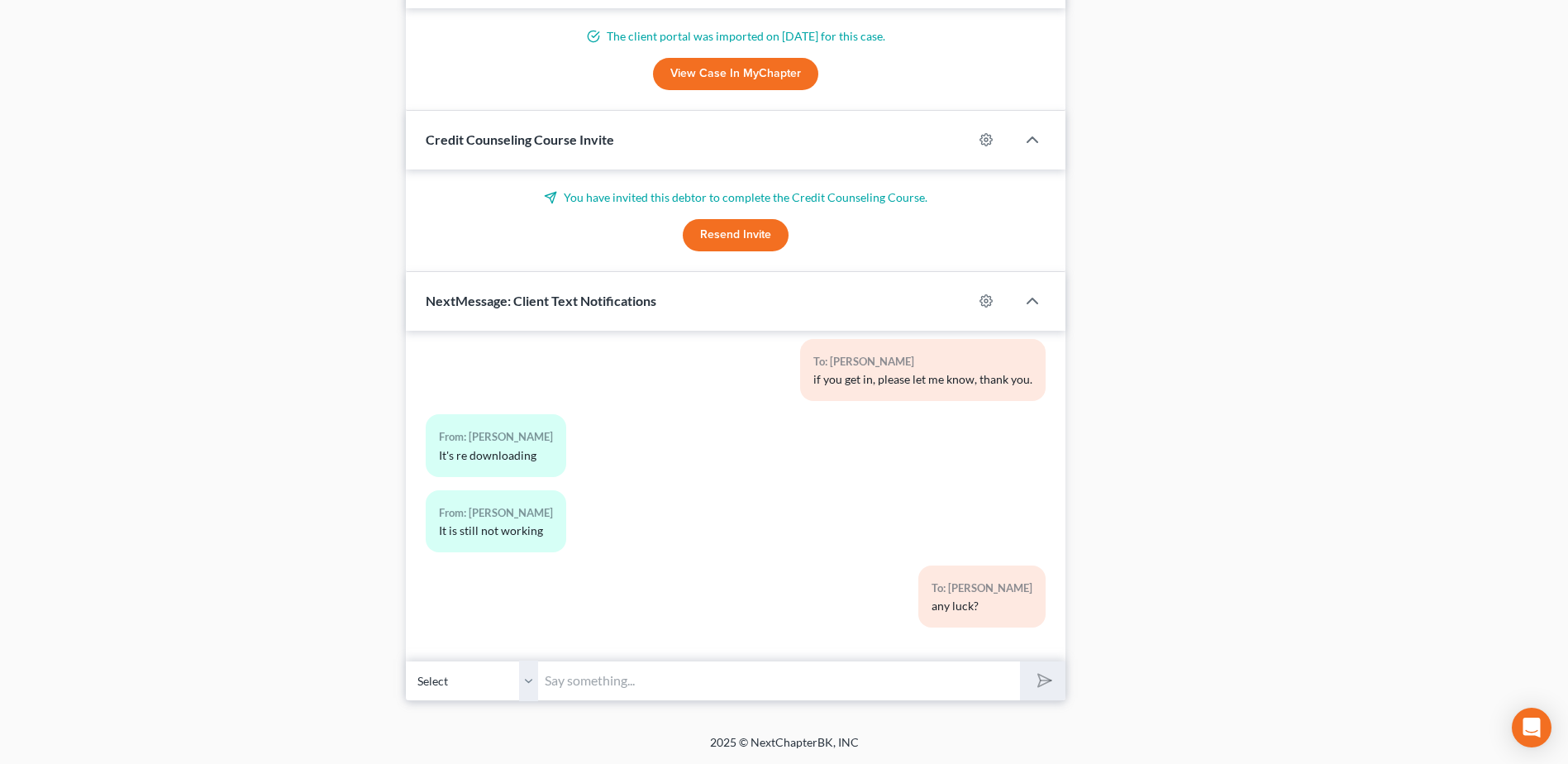
click at [601, 679] on input "text" at bounding box center [778, 681] width 481 height 40
type input "So you downloaded the app and it is still not working?"
click at [1020, 661] on button "submit" at bounding box center [1043, 680] width 46 height 39
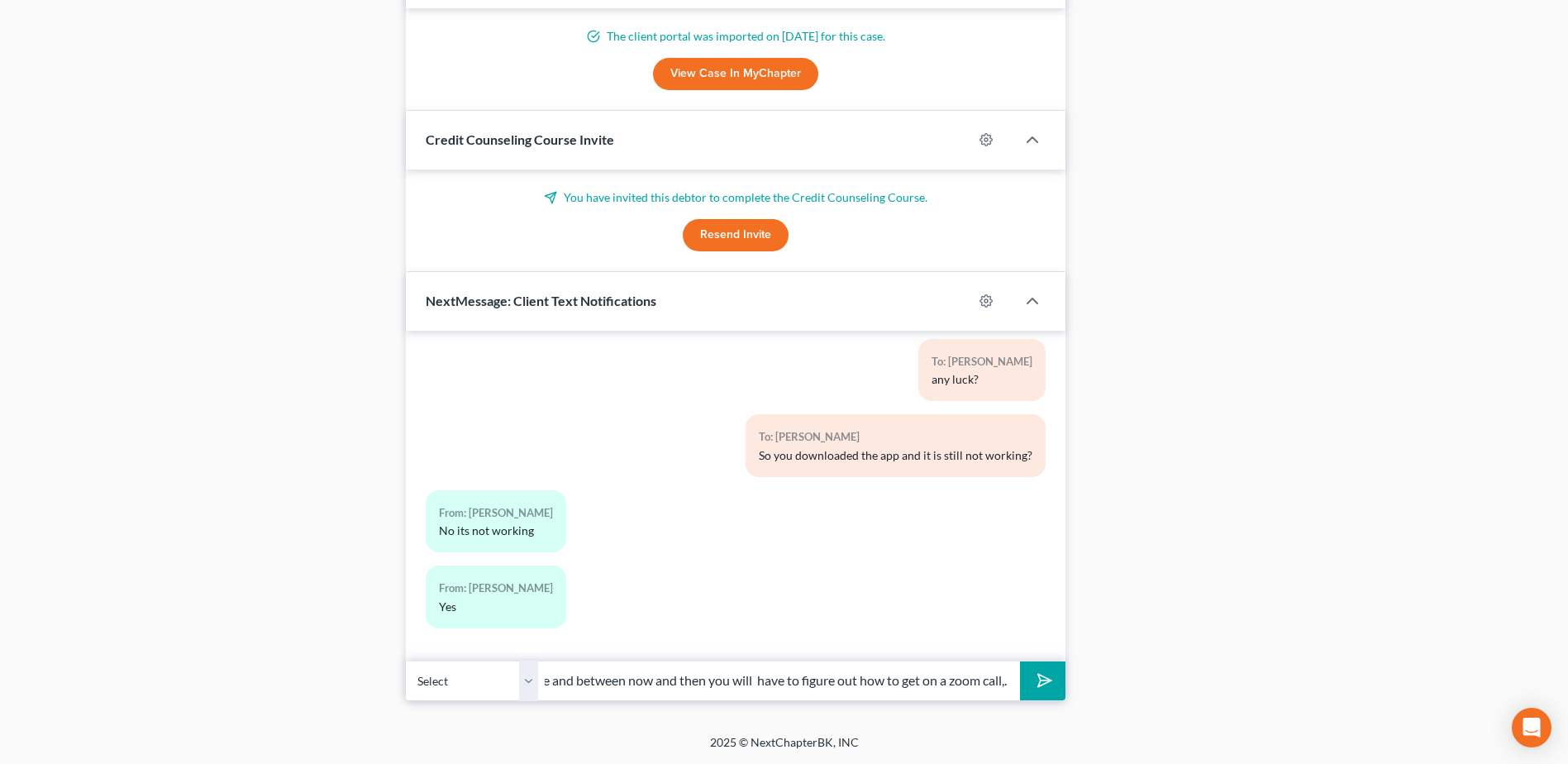
scroll to position [0, 218]
type input "We will have to request a continuance and between now and then you will have to…"
click at [1020, 661] on button "submit" at bounding box center [1043, 680] width 46 height 39
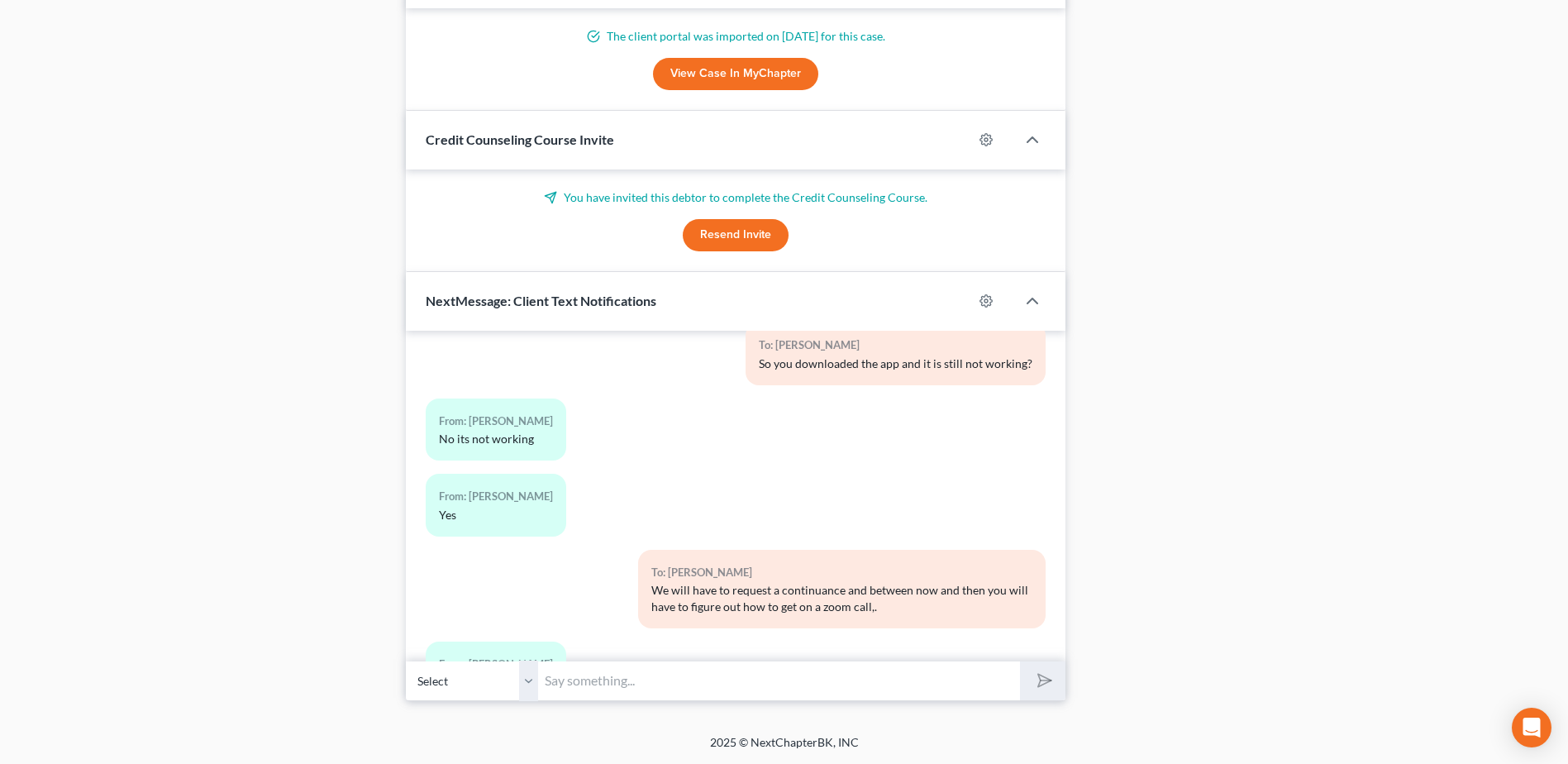
scroll to position [660, 0]
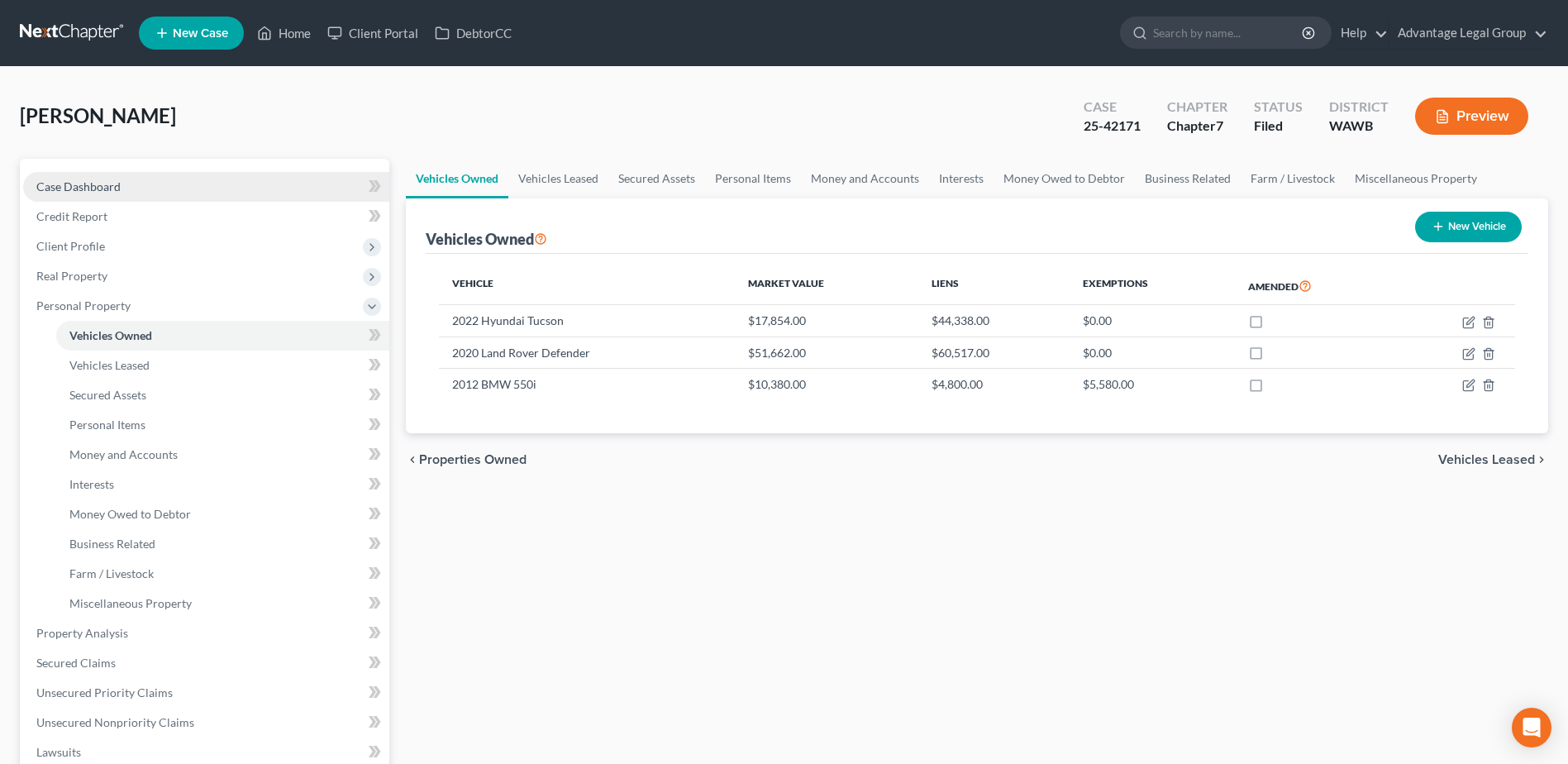
click at [77, 187] on span "Case Dashboard" at bounding box center [79, 187] width 84 height 14
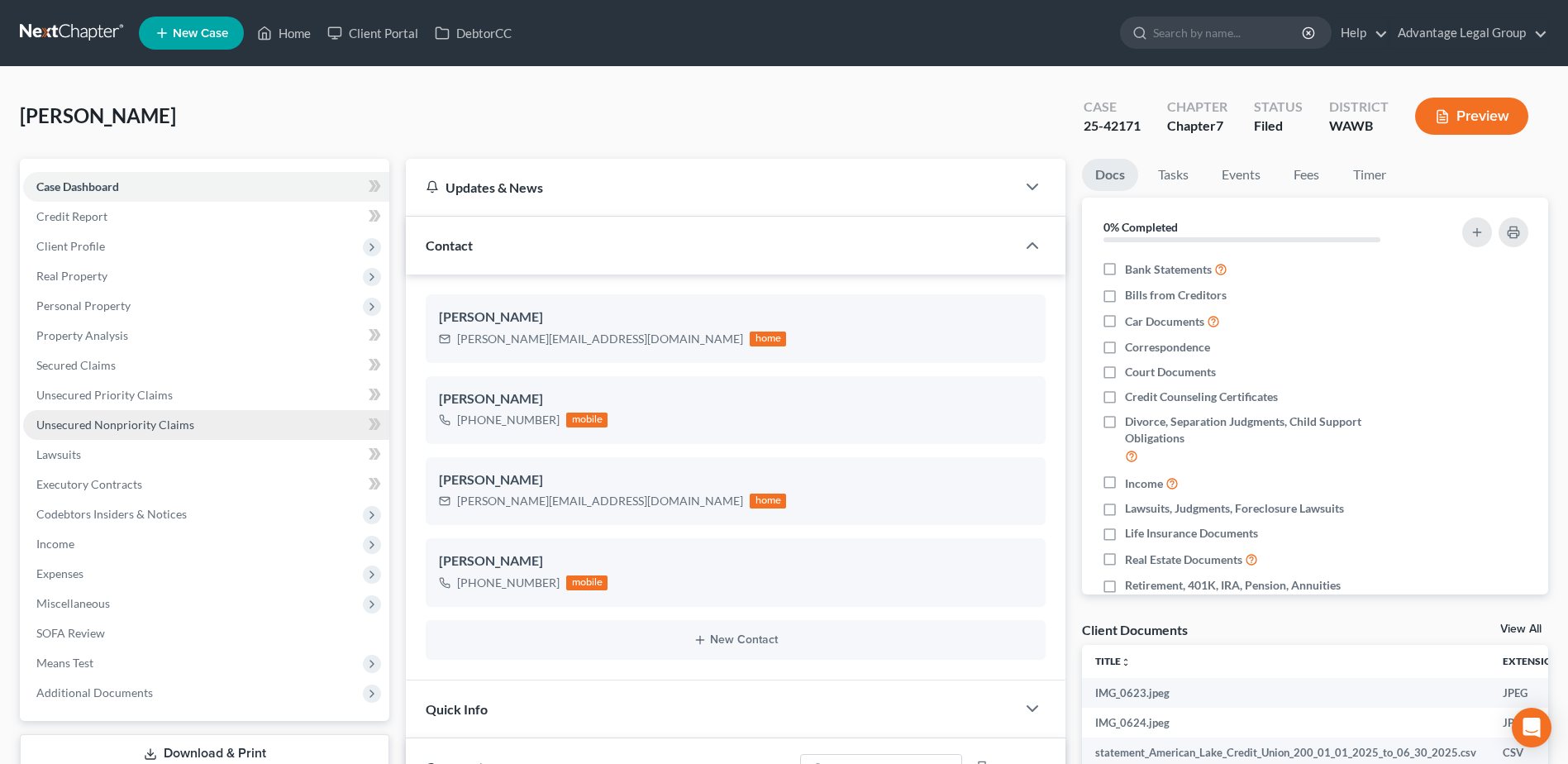
scroll to position [627, 0]
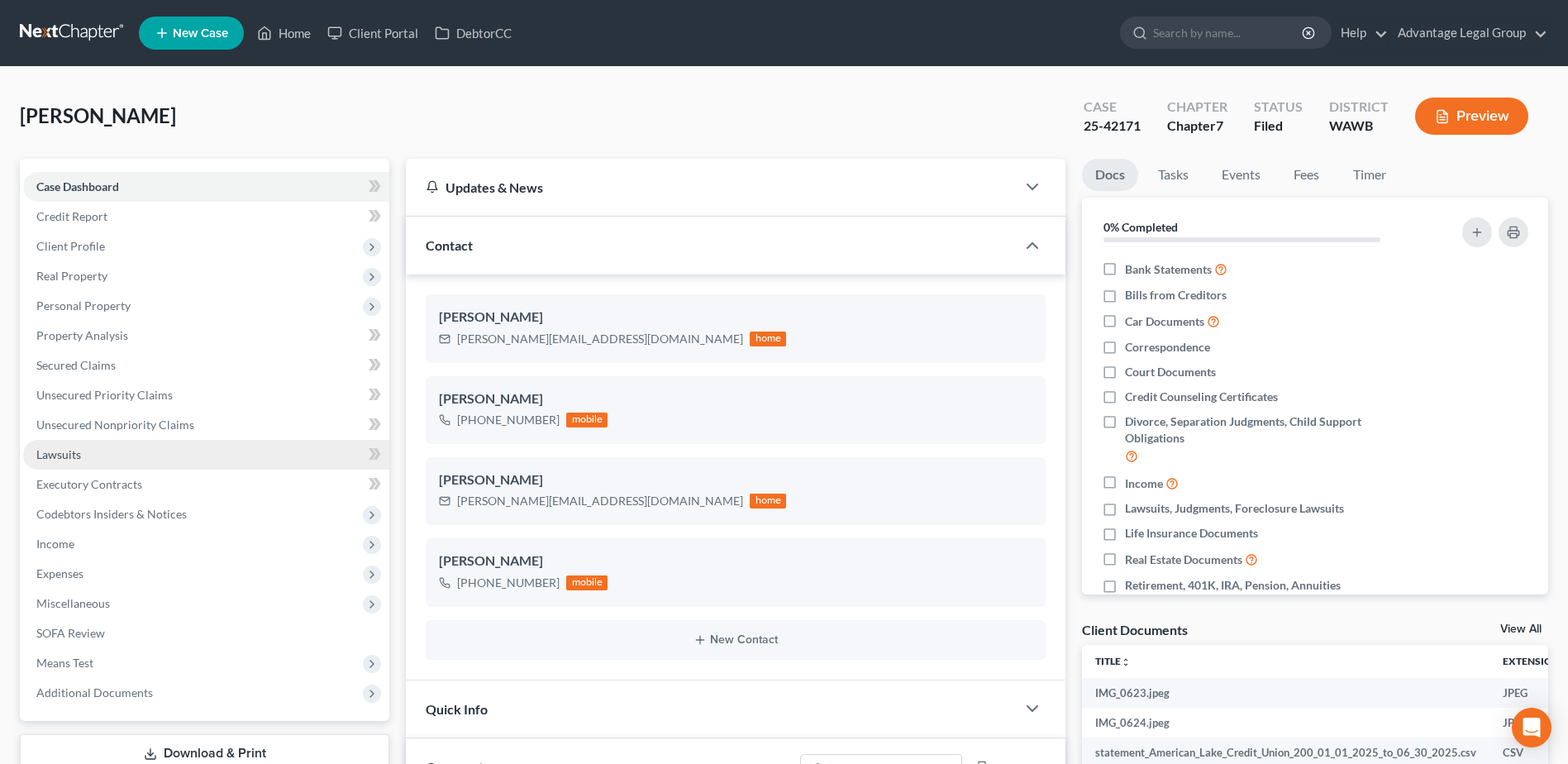
click at [56, 460] on span "Lawsuits" at bounding box center [59, 455] width 45 height 14
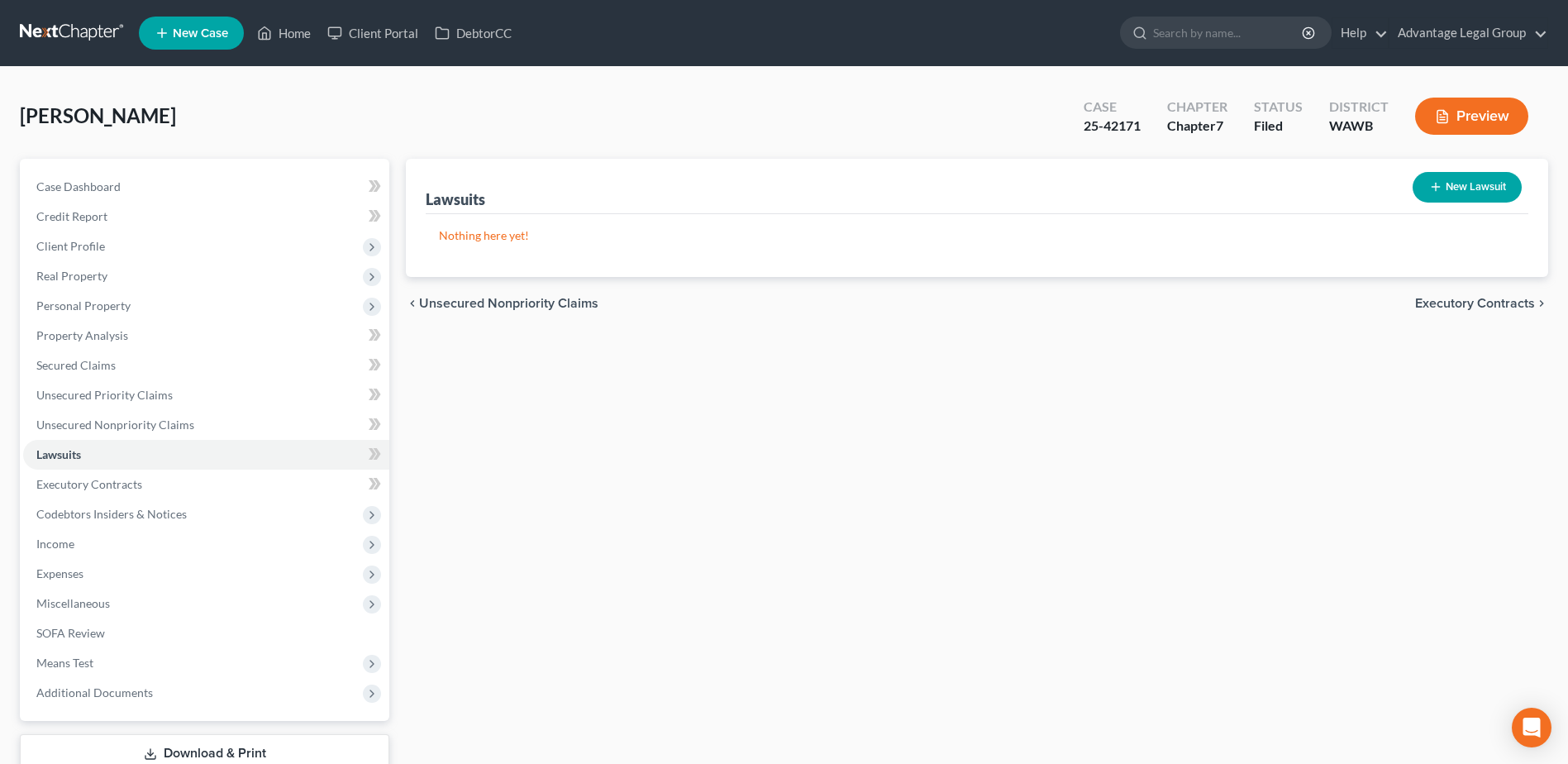
click at [1470, 195] on button "New Lawsuit" at bounding box center [1467, 187] width 109 height 30
select select "0"
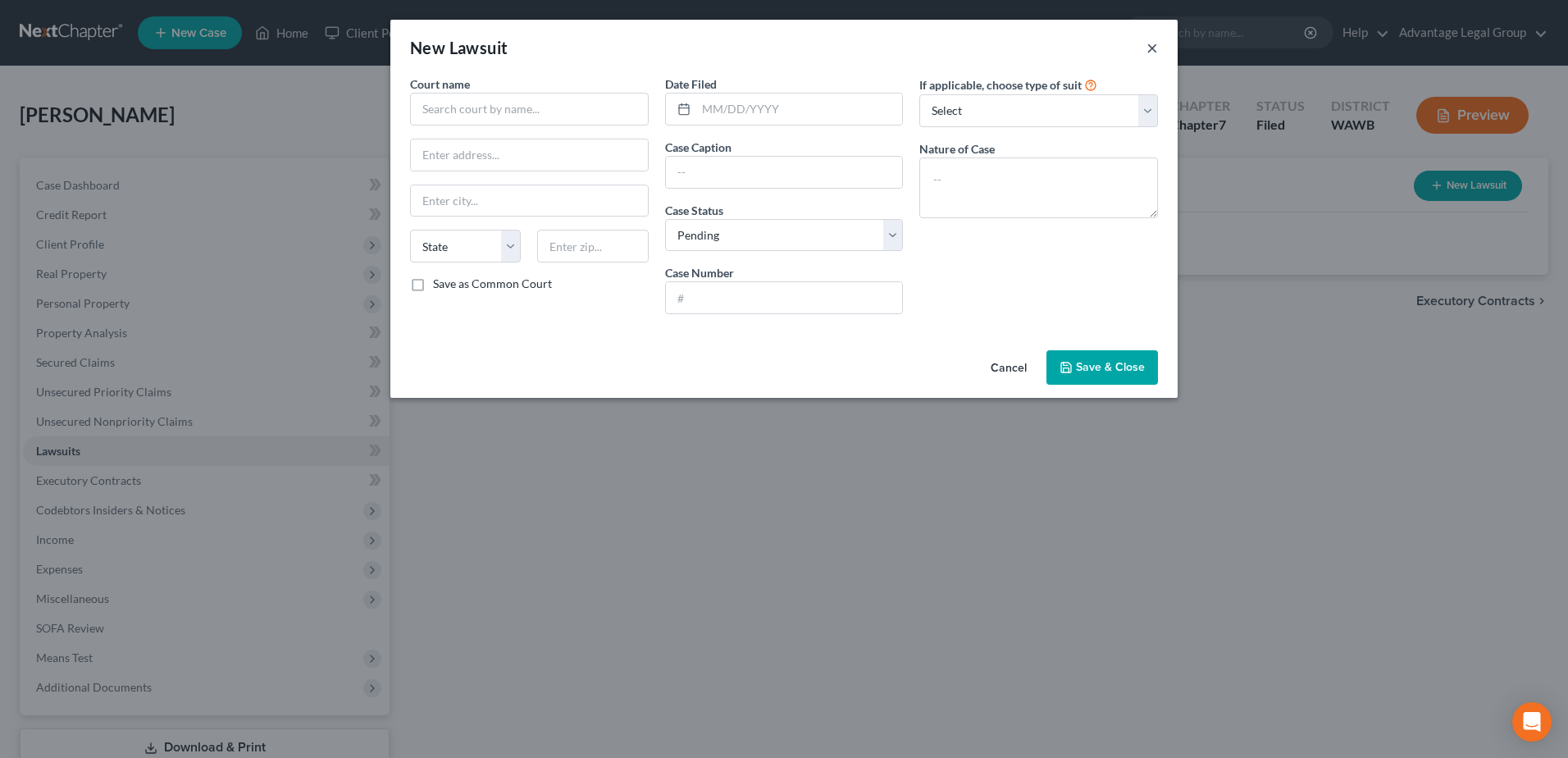
click at [1149, 47] on button "×" at bounding box center [1152, 47] width 12 height 20
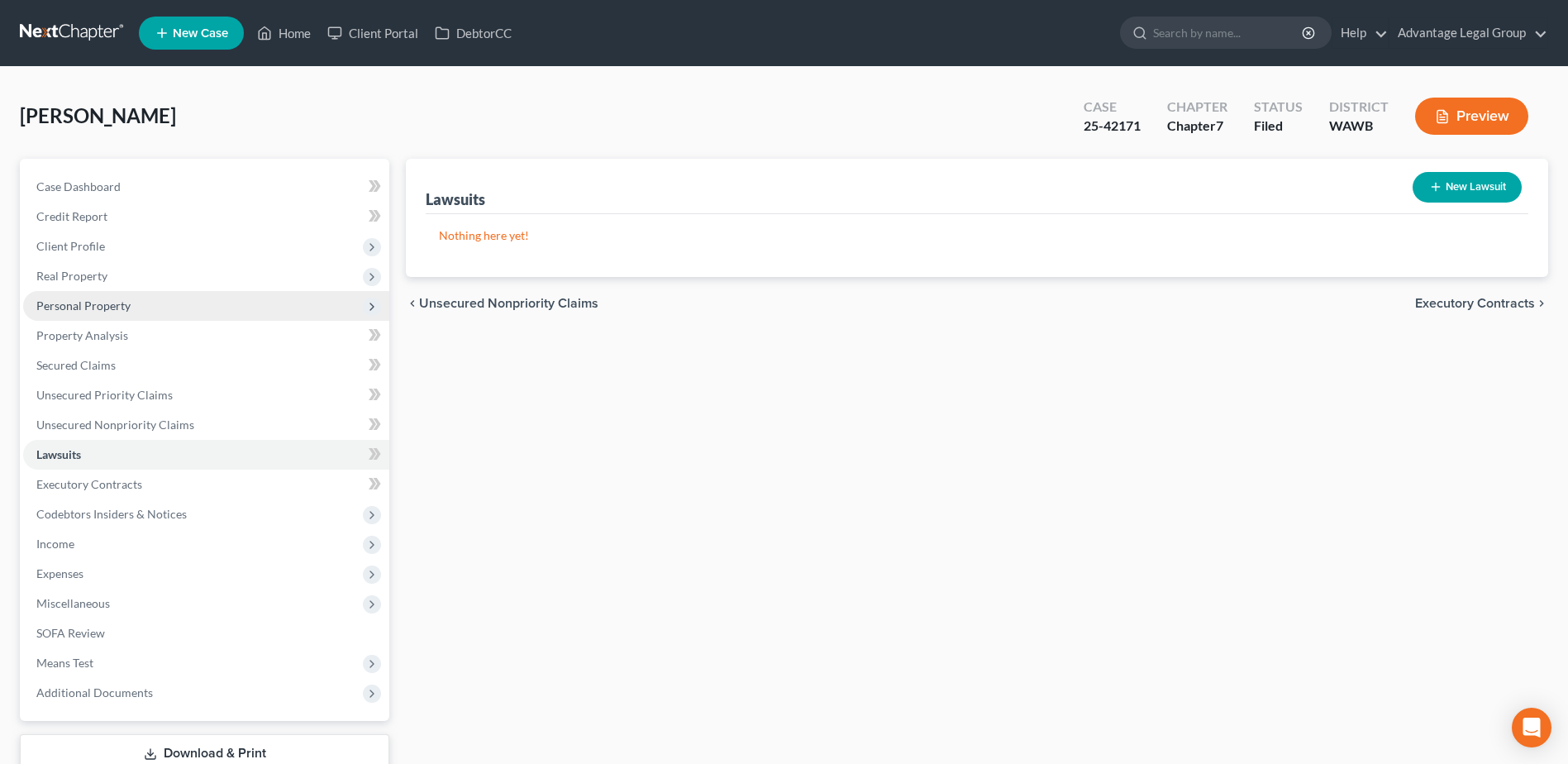
click at [82, 308] on span "Personal Property" at bounding box center [83, 306] width 94 height 14
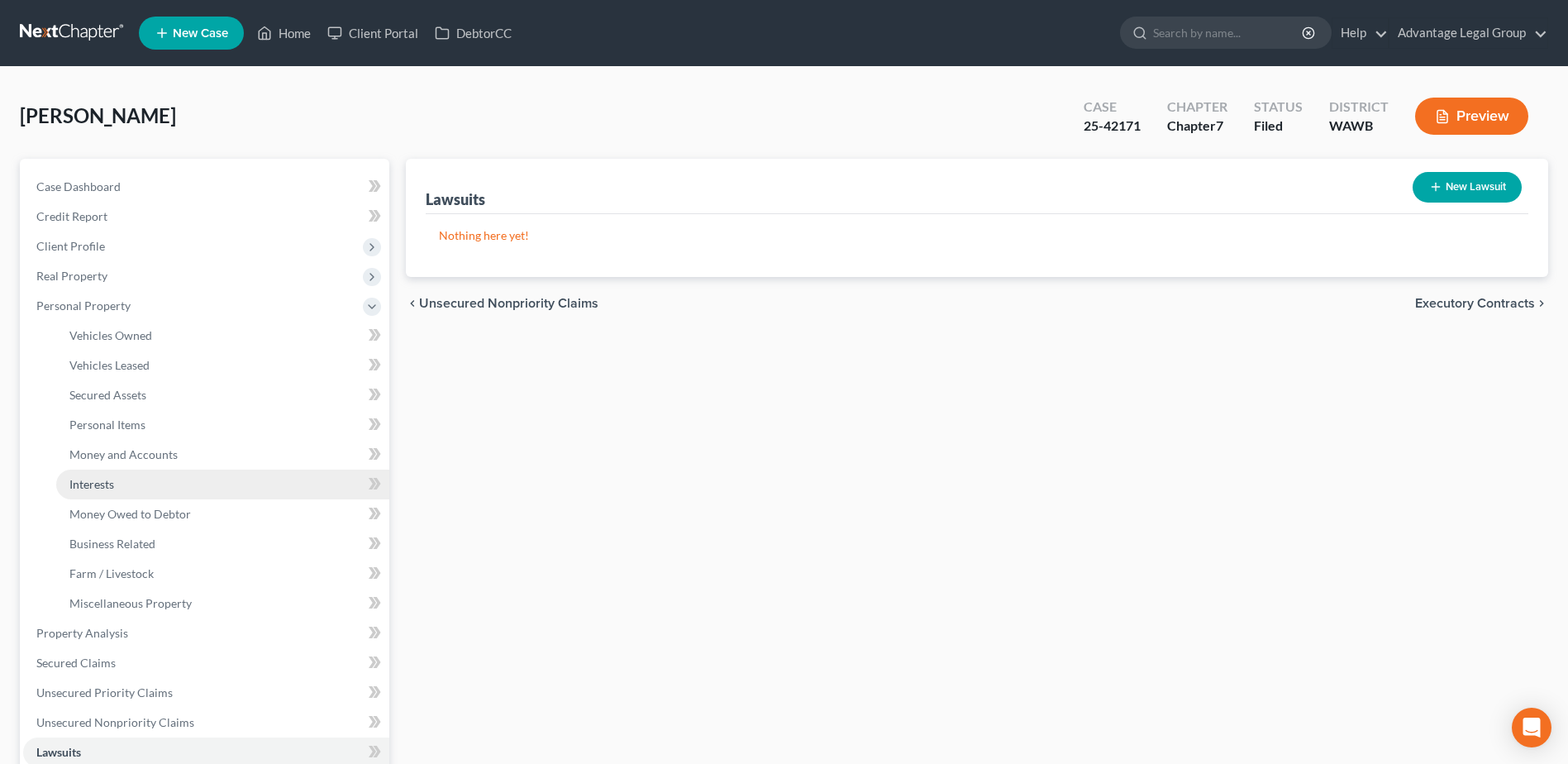
click at [100, 488] on span "Interests" at bounding box center [91, 484] width 45 height 14
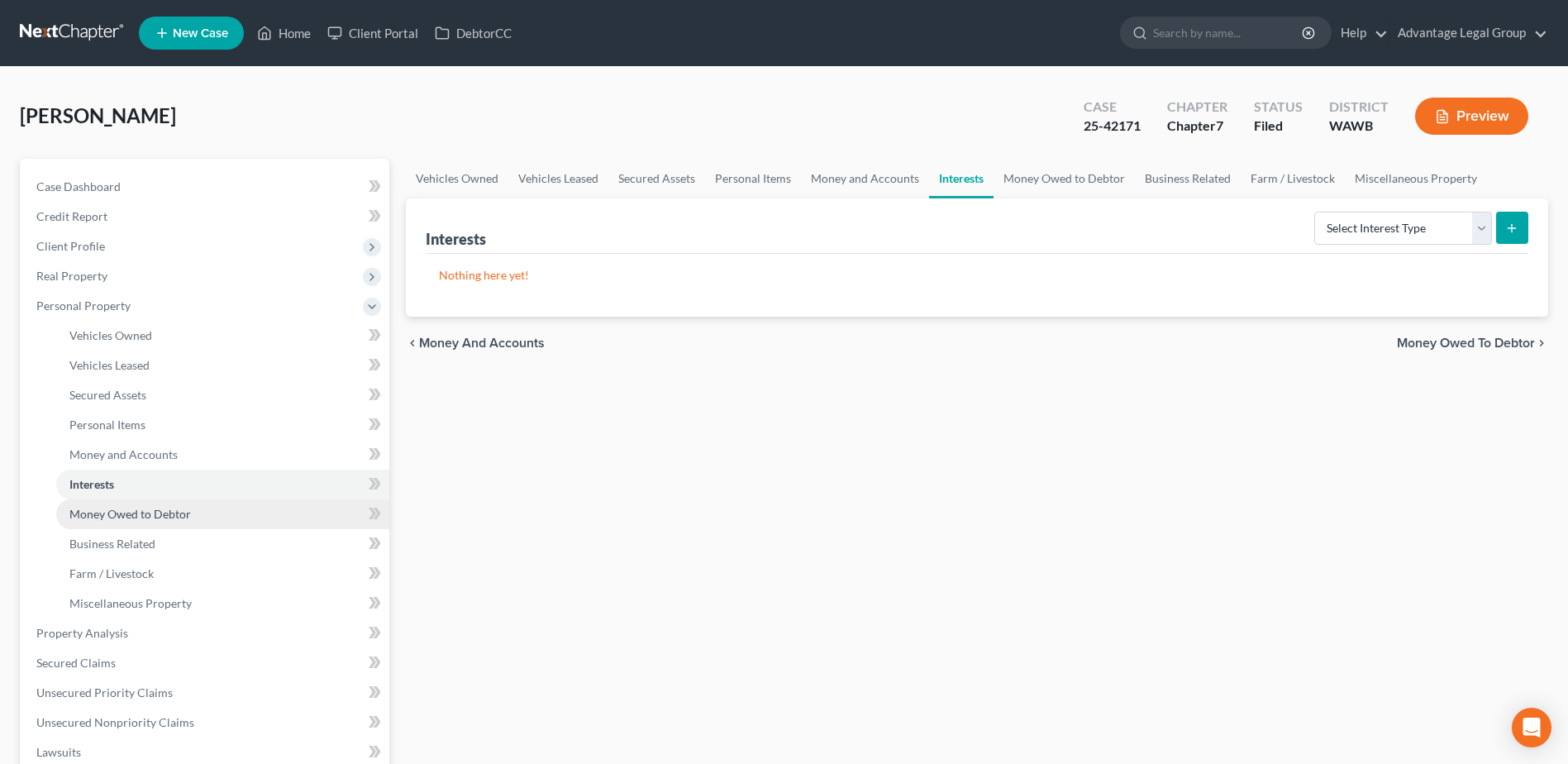
click at [181, 518] on span "Money Owed to Debtor" at bounding box center [130, 514] width 122 height 14
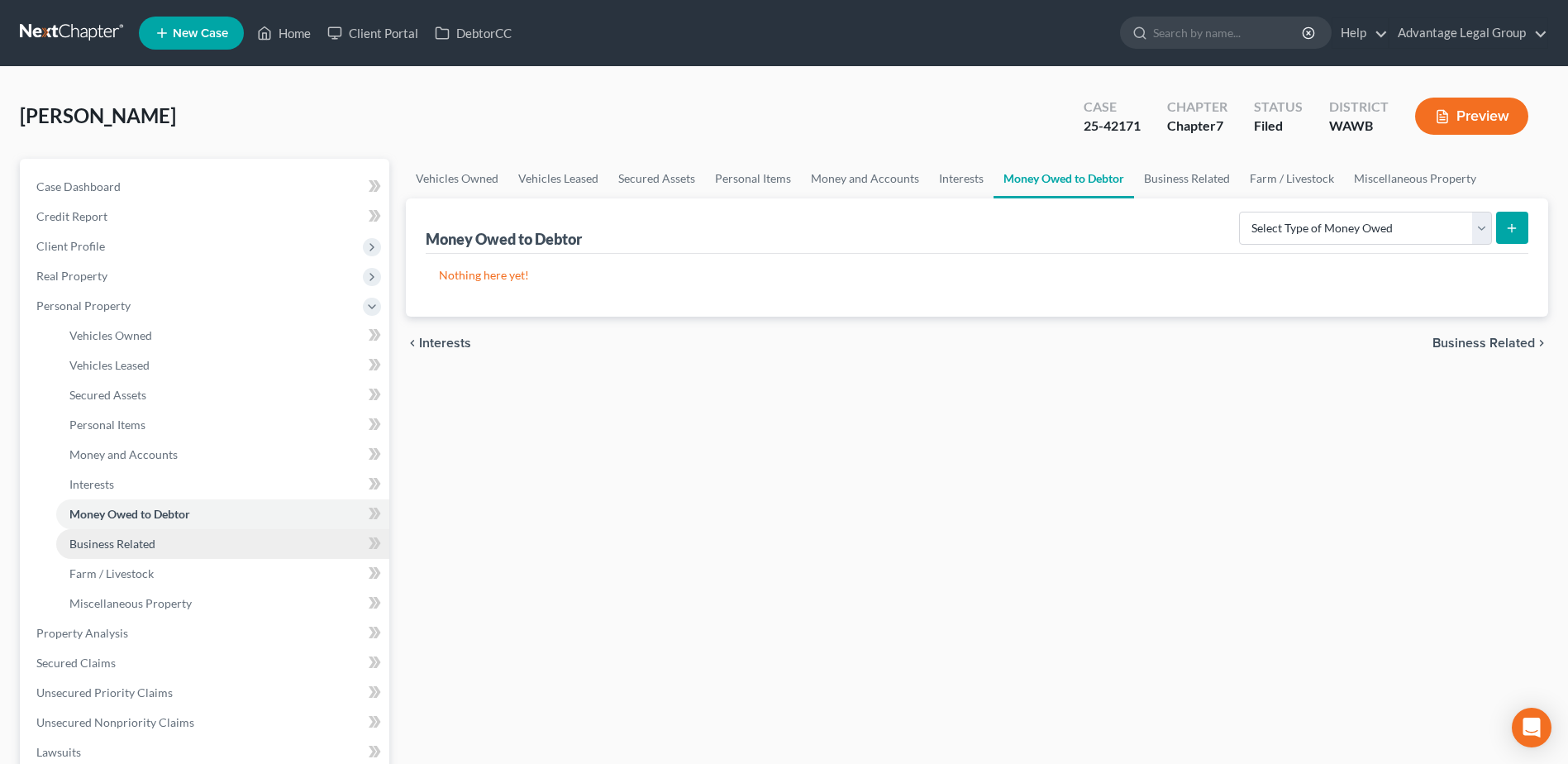
click at [137, 554] on link "Business Related" at bounding box center [223, 543] width 334 height 30
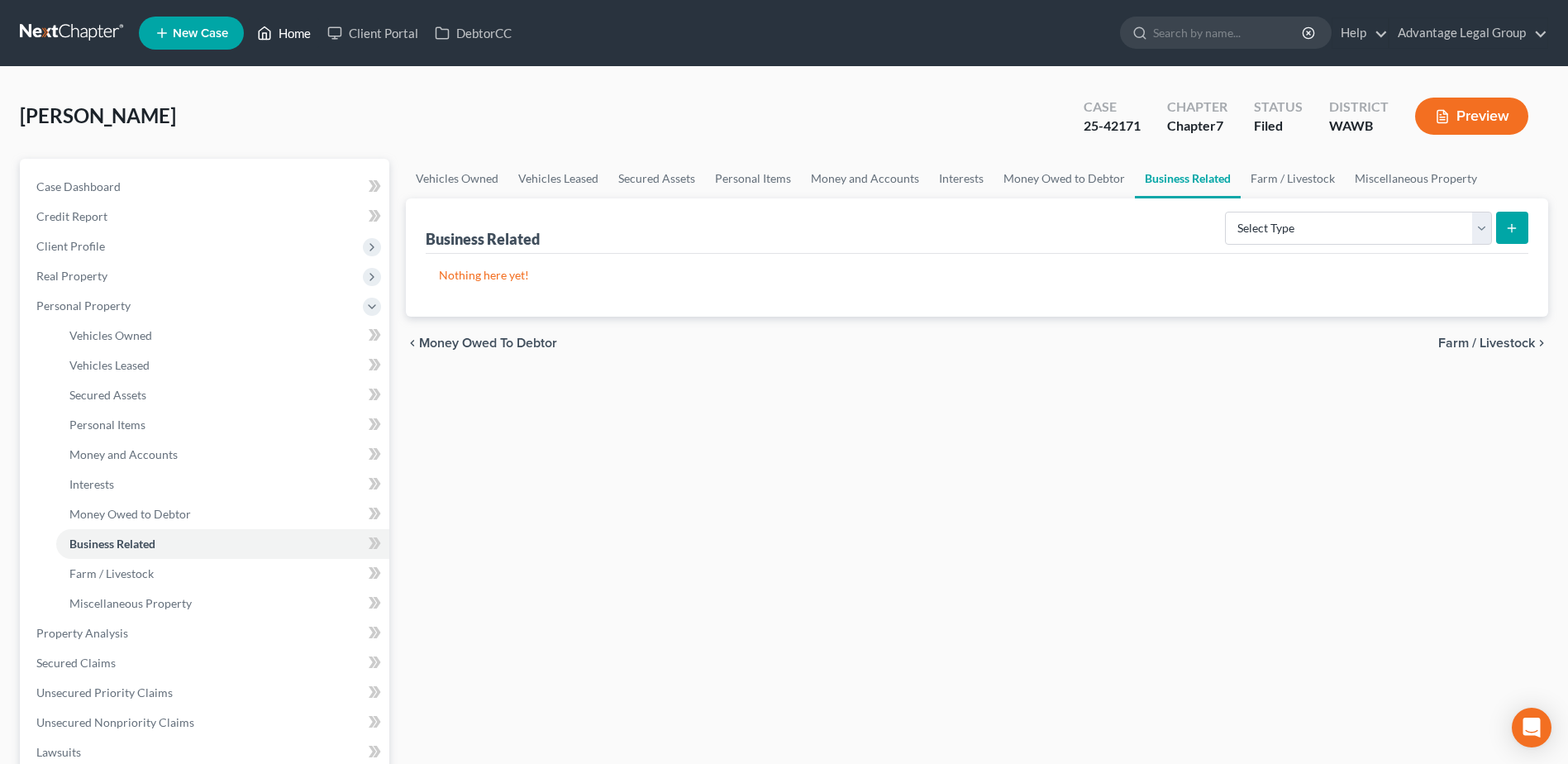
click at [301, 34] on link "Home" at bounding box center [283, 32] width 70 height 30
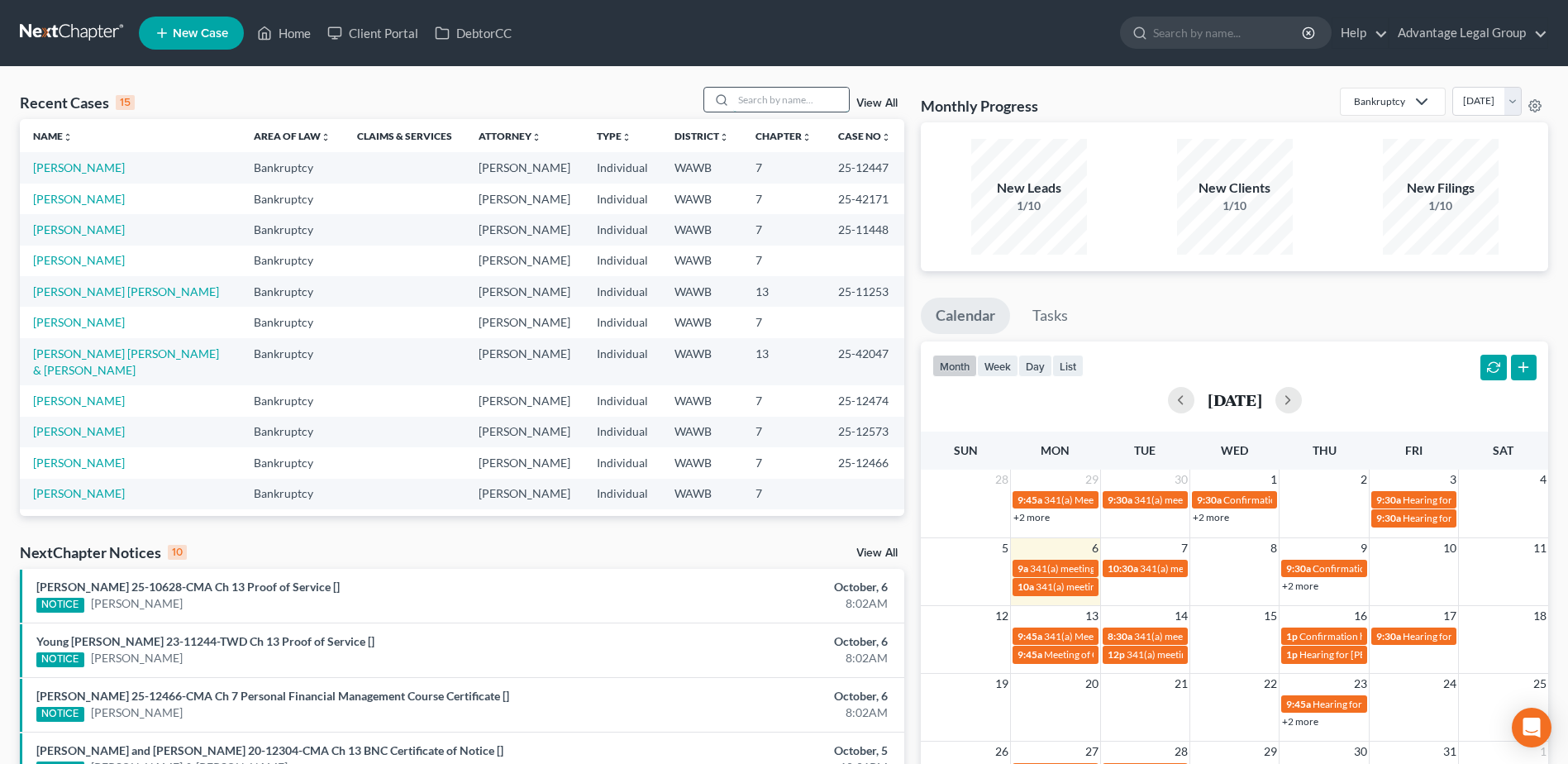
click at [742, 100] on input "search" at bounding box center [791, 100] width 116 height 24
type input "keita"
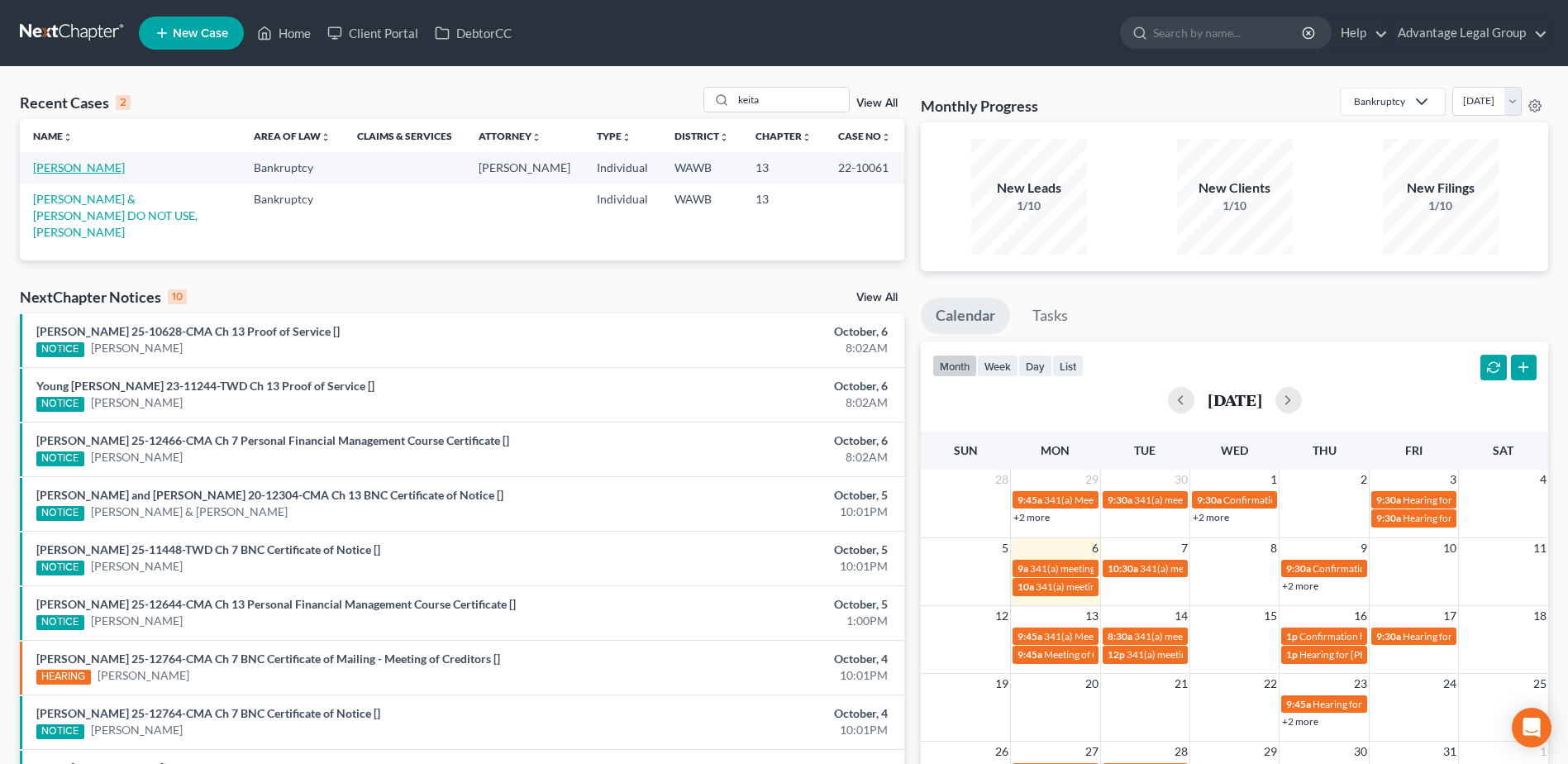
click at [53, 172] on link "Keita, Aissata" at bounding box center [79, 168] width 91 height 14
select select "2"
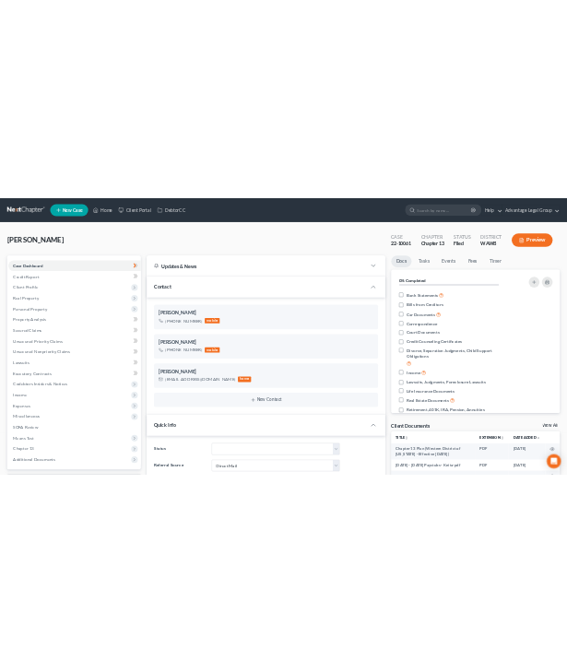
scroll to position [262, 0]
